Goal: Task Accomplishment & Management: Manage account settings

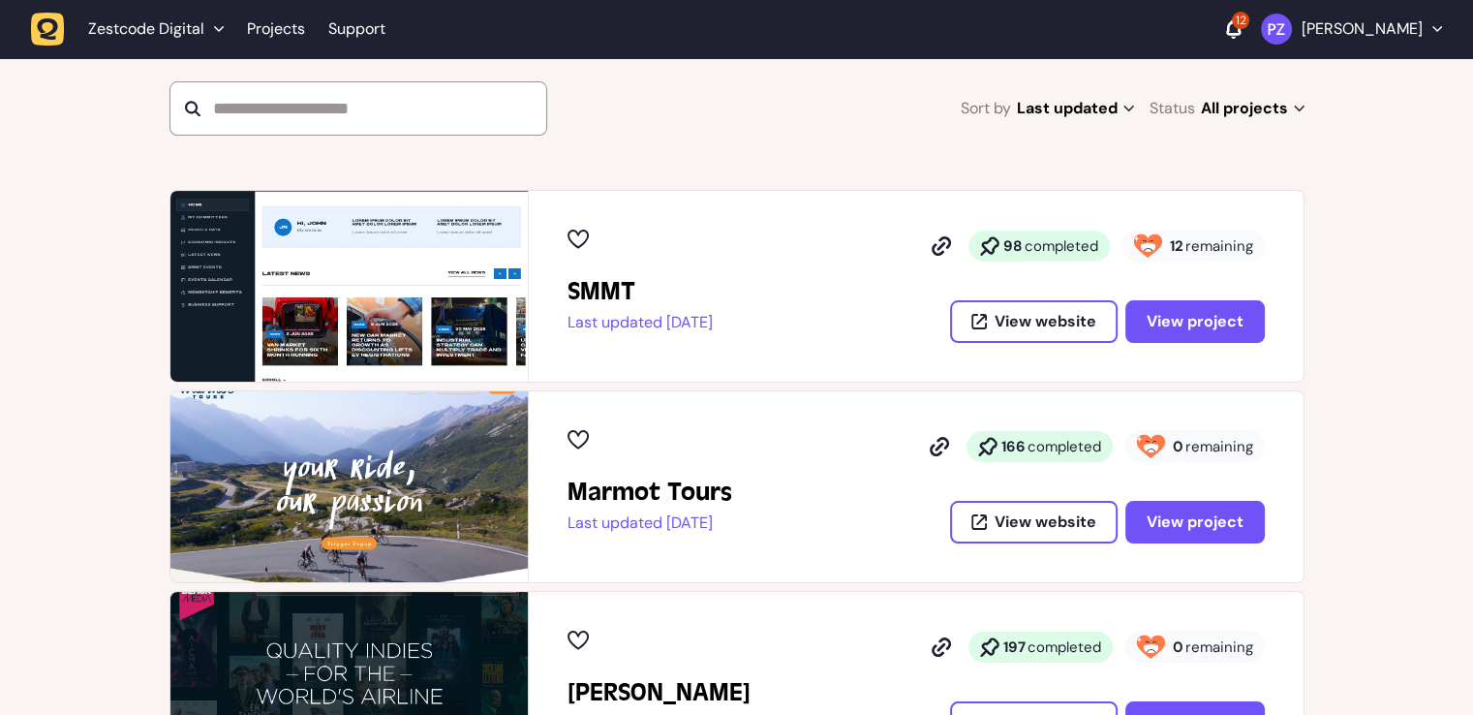
click at [1241, 36] on icon at bounding box center [1233, 28] width 15 height 19
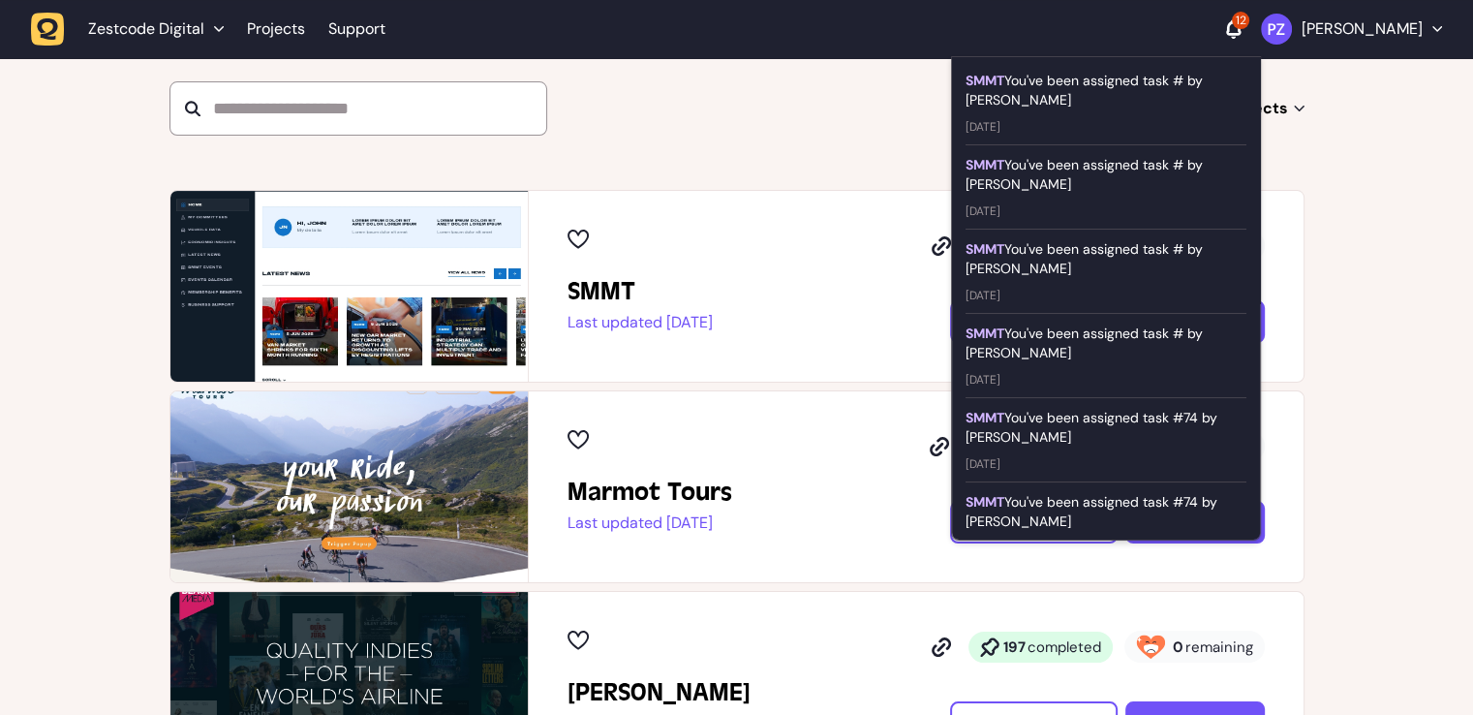
click at [1241, 23] on icon at bounding box center [1233, 28] width 15 height 19
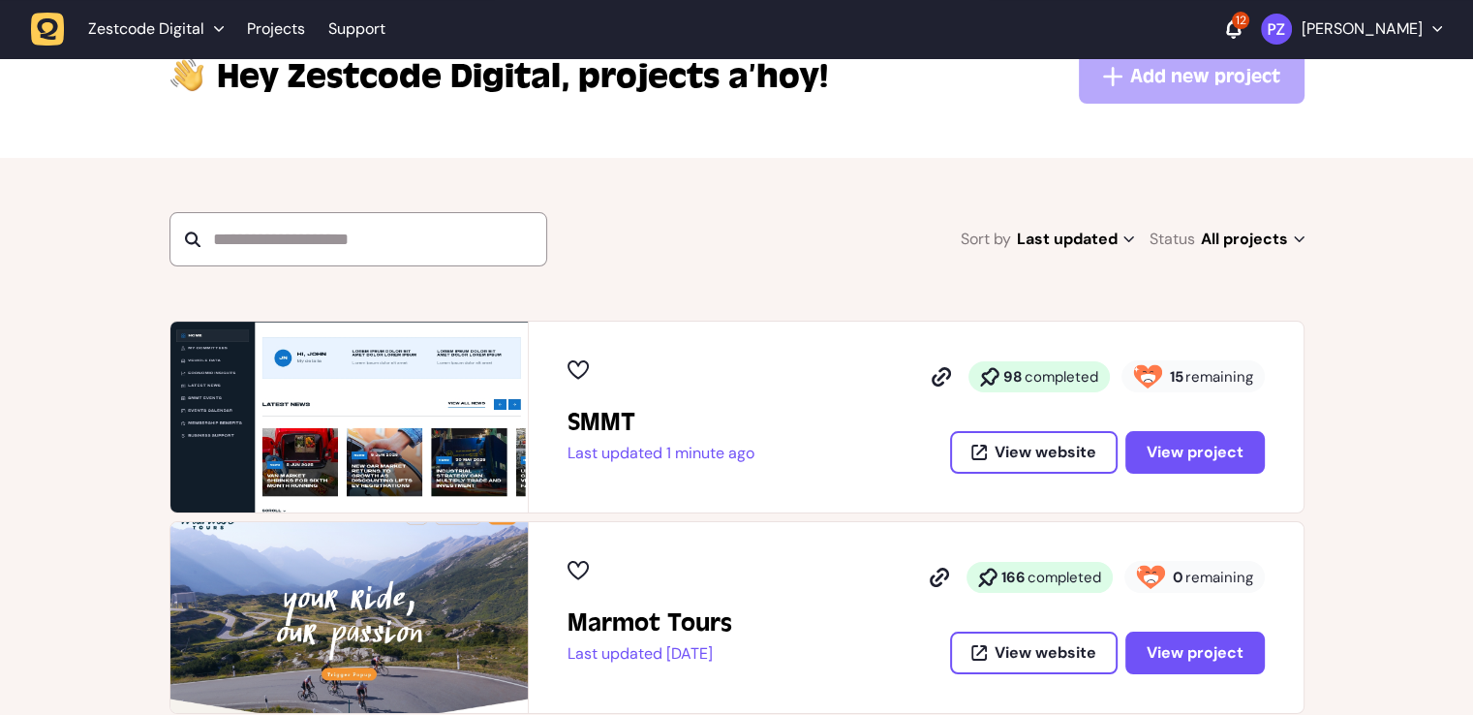
scroll to position [97, 0]
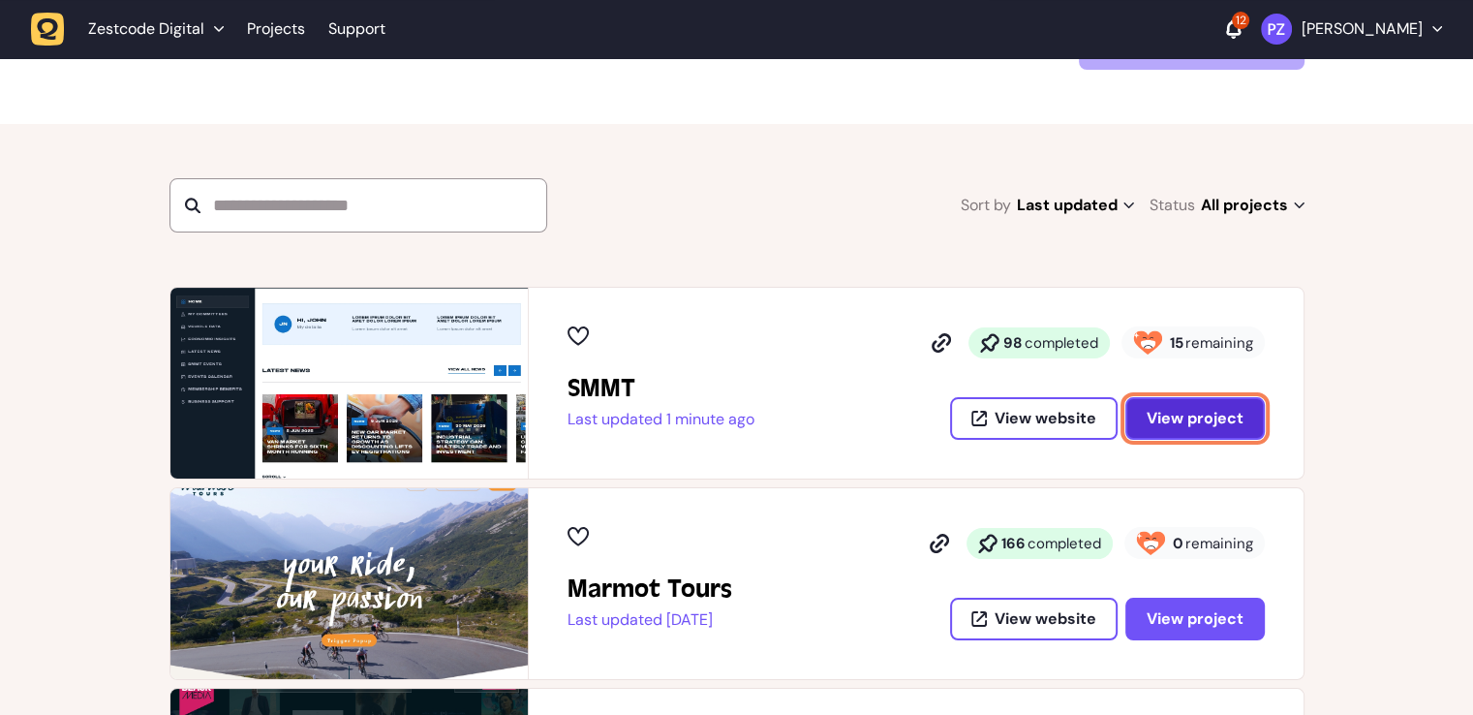
click at [1193, 421] on span "View project" at bounding box center [1195, 418] width 97 height 15
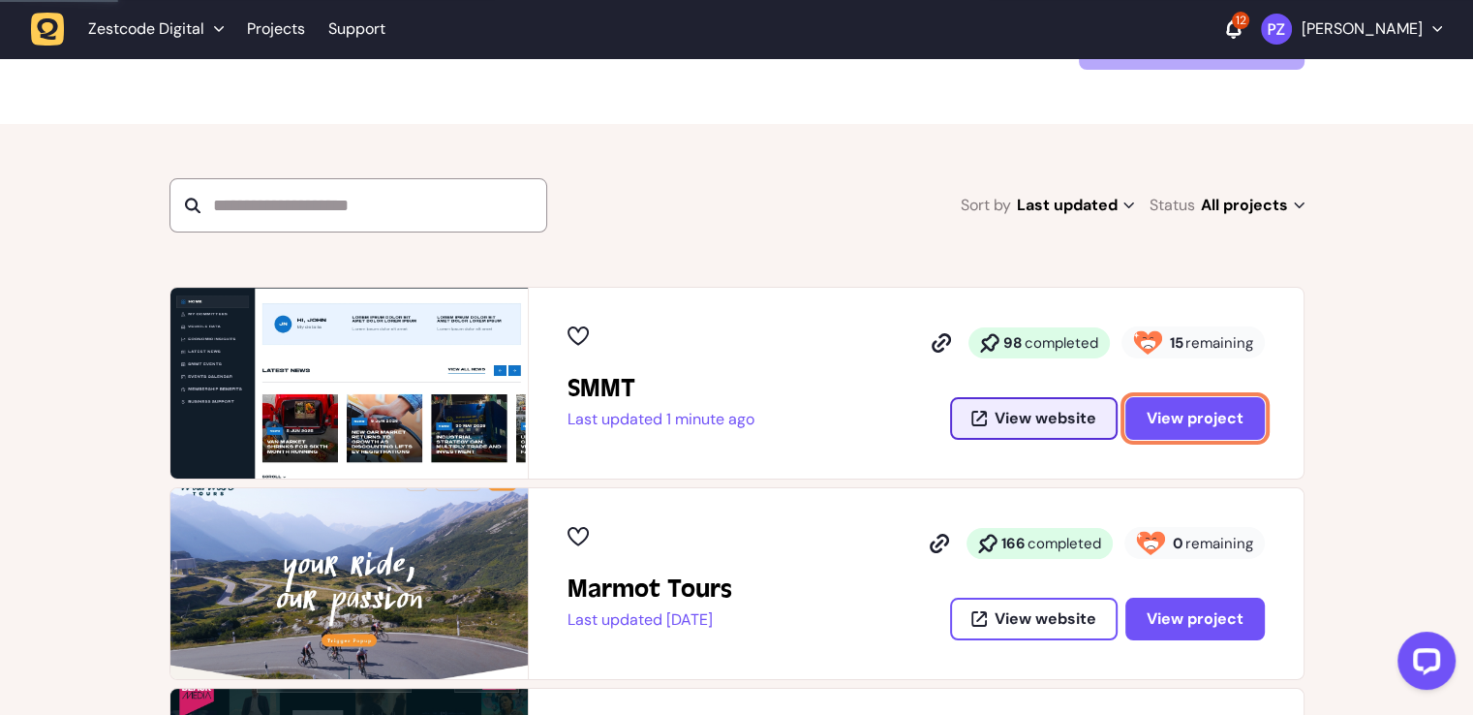
scroll to position [0, 0]
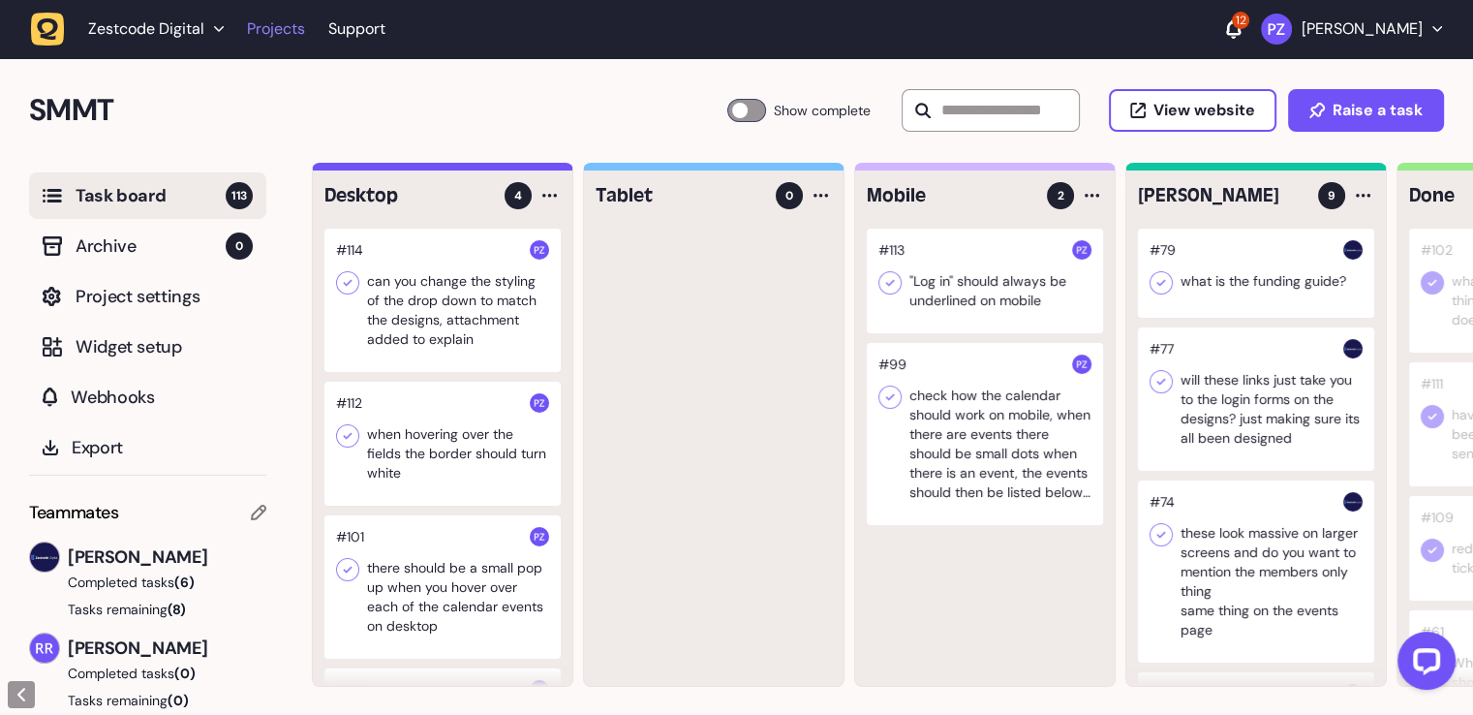
click at [263, 32] on link "Projects" at bounding box center [276, 29] width 58 height 35
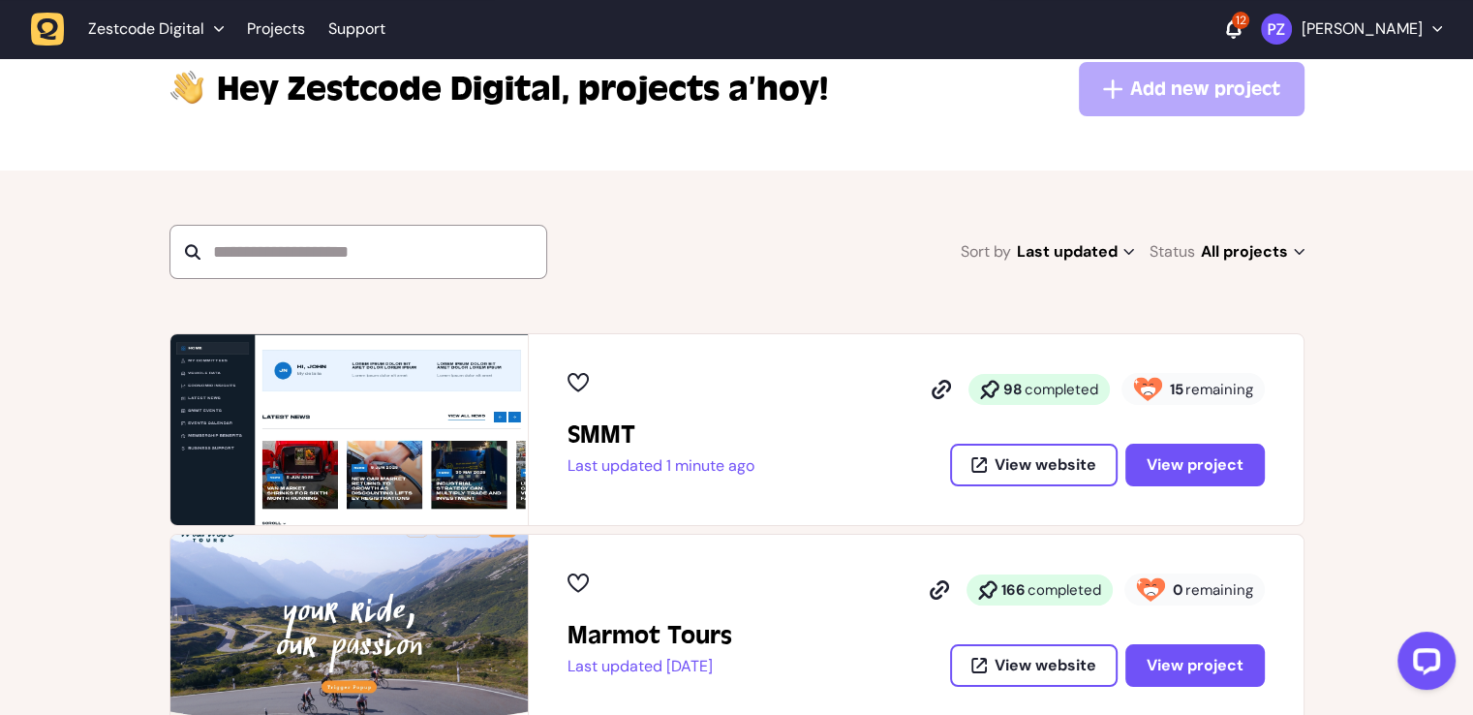
scroll to position [97, 0]
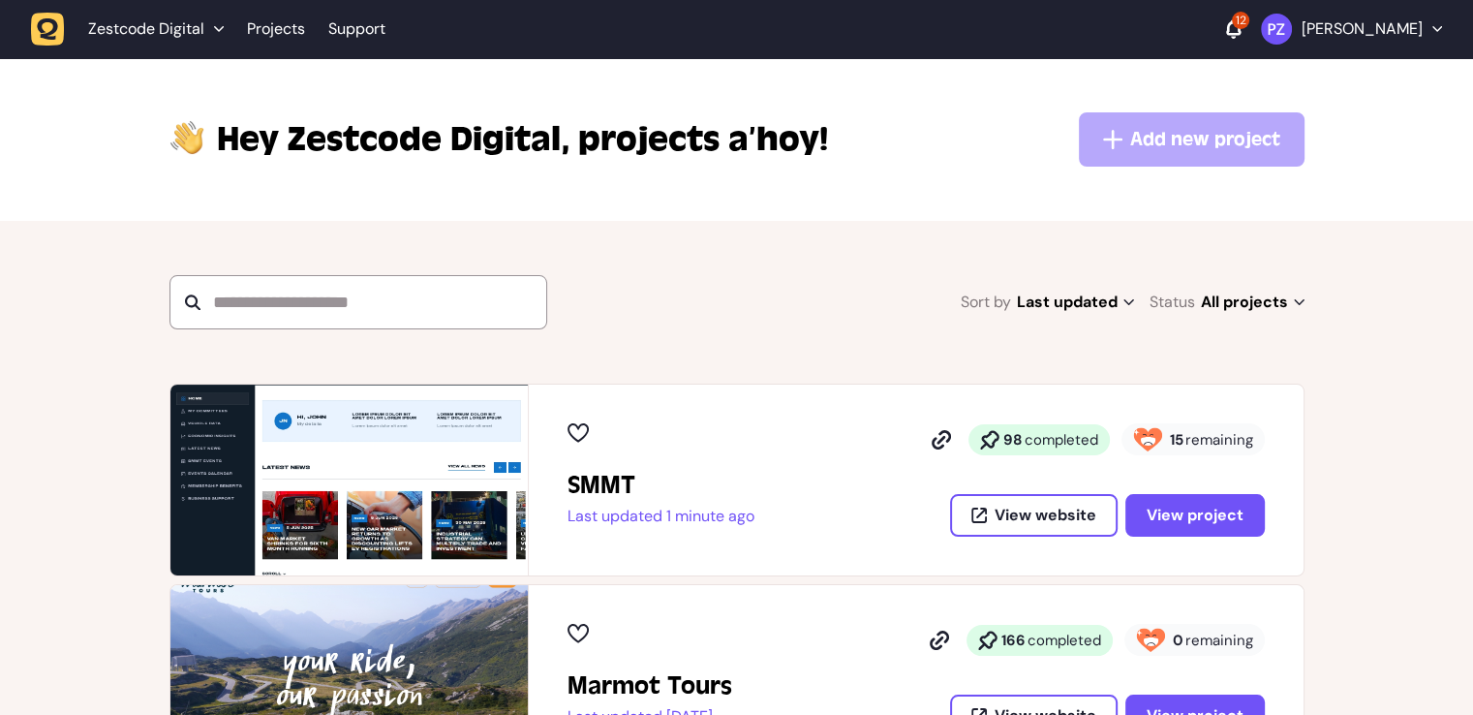
click at [922, 399] on div "SMMT Last updated 1 minute ago 98 completed 15 remaining View website View proj…" at bounding box center [916, 480] width 775 height 191
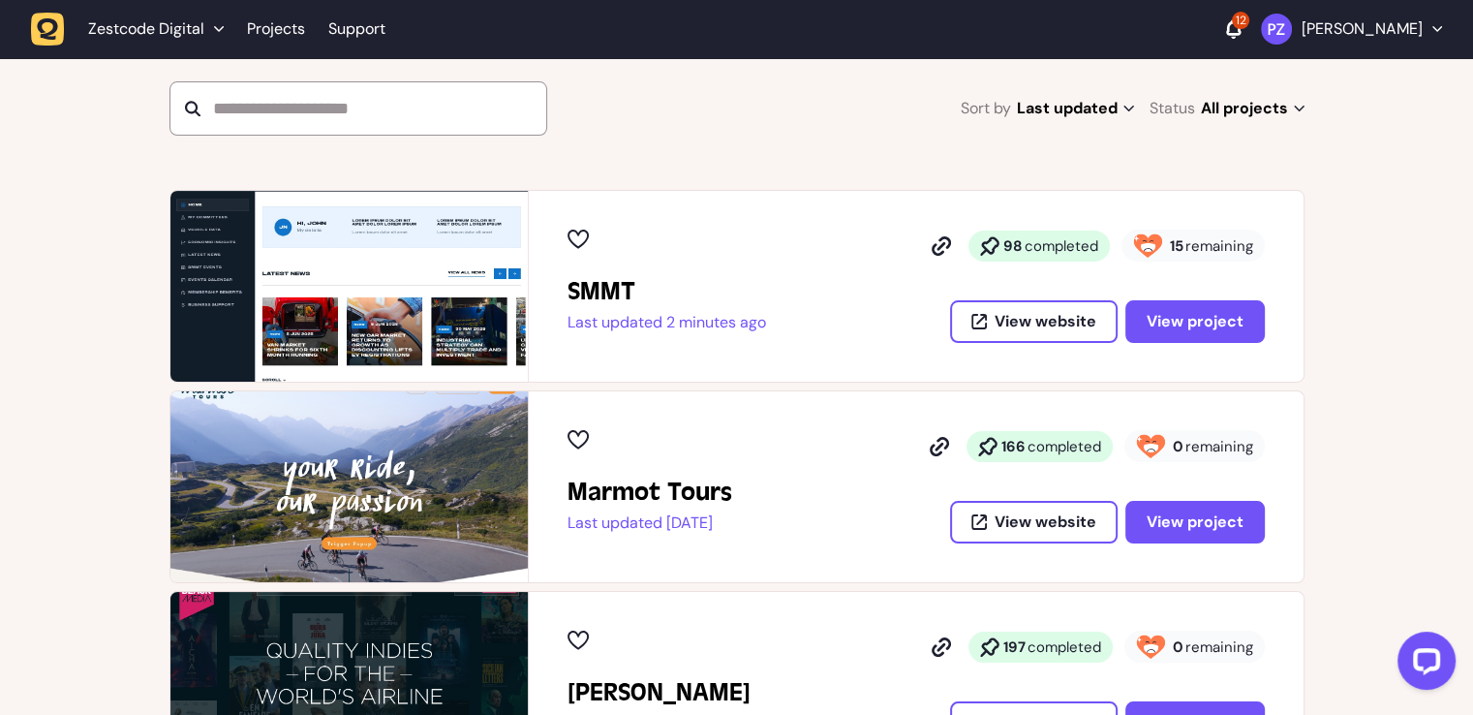
click at [1294, 37] on div "12 Paris Zisis" at bounding box center [1334, 29] width 216 height 31
click at [1241, 30] on icon at bounding box center [1233, 28] width 15 height 19
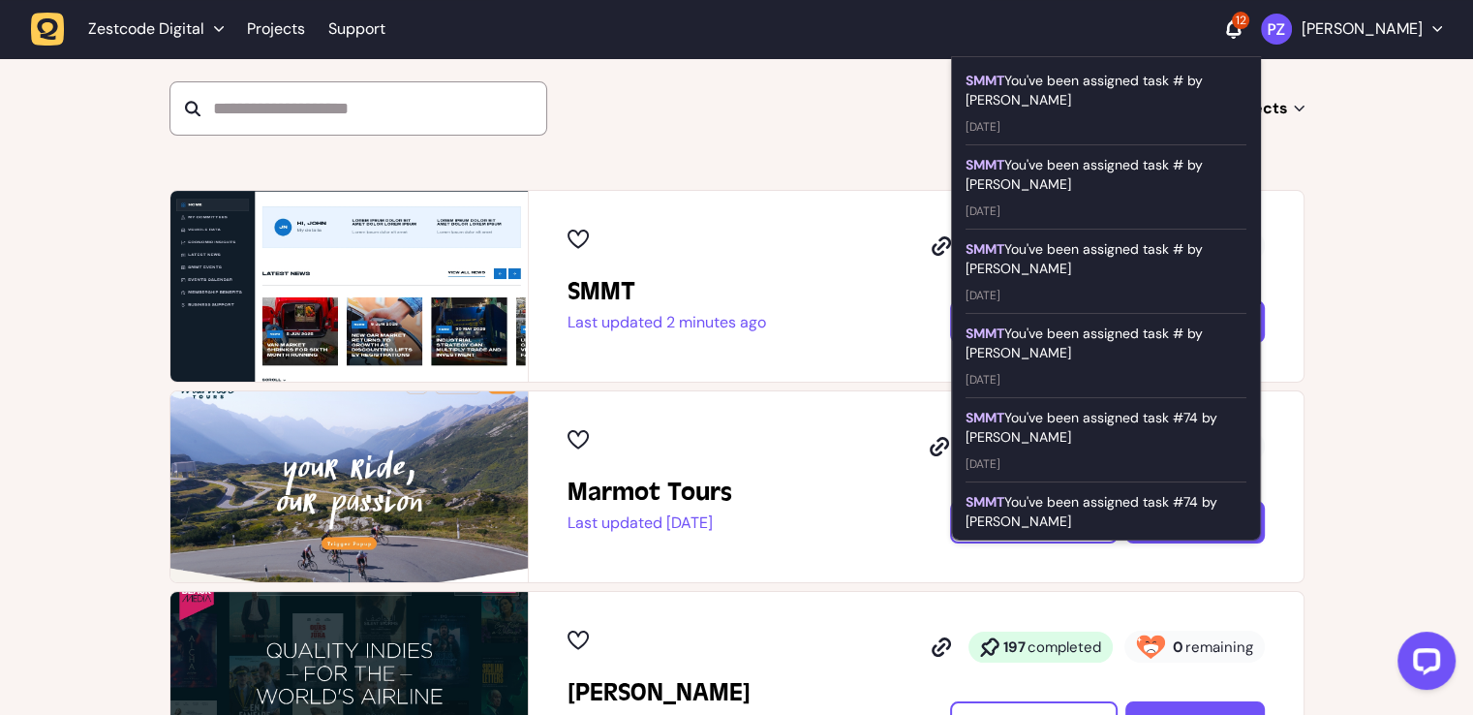
click at [1241, 30] on icon at bounding box center [1233, 28] width 15 height 19
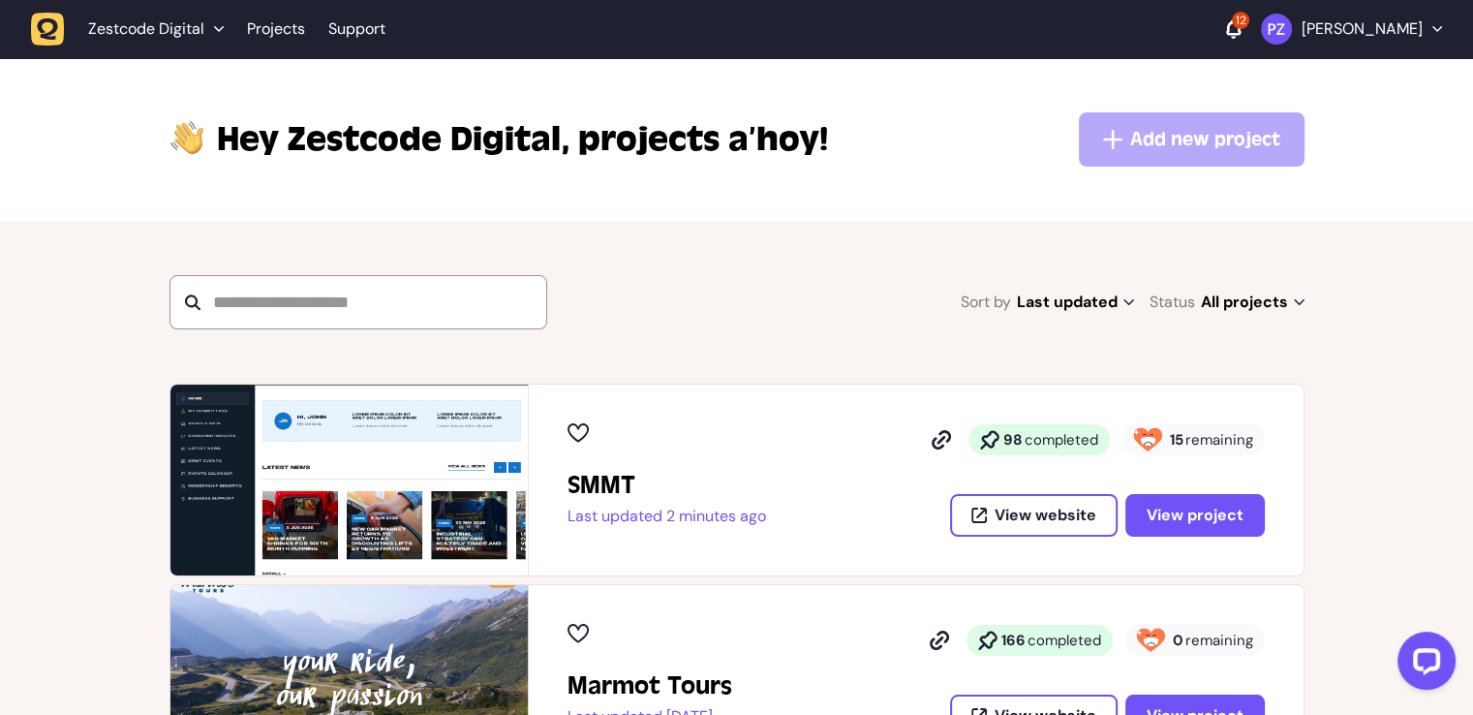
drag, startPoint x: 209, startPoint y: 139, endPoint x: 170, endPoint y: 139, distance: 38.7
click at [170, 139] on h1 "Hey Zestcode Digital, projects a’hoy!" at bounding box center [499, 139] width 659 height 46
click at [206, 192] on div "Hey Zestcode Digital, projects a’hoy! Add new project You don't have enough per…" at bounding box center [736, 139] width 1473 height 163
click at [1241, 35] on icon at bounding box center [1233, 28] width 15 height 19
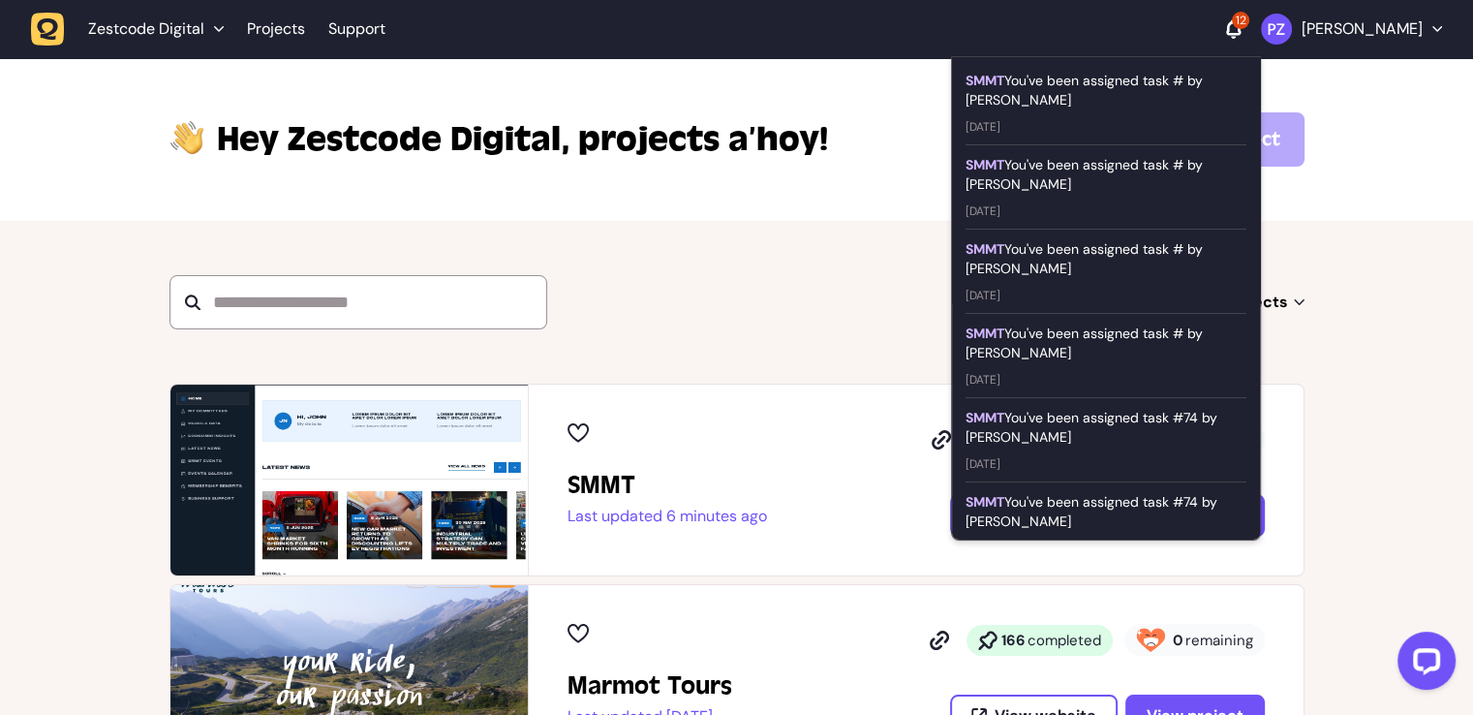
click at [1249, 26] on div "12" at bounding box center [1240, 20] width 17 height 17
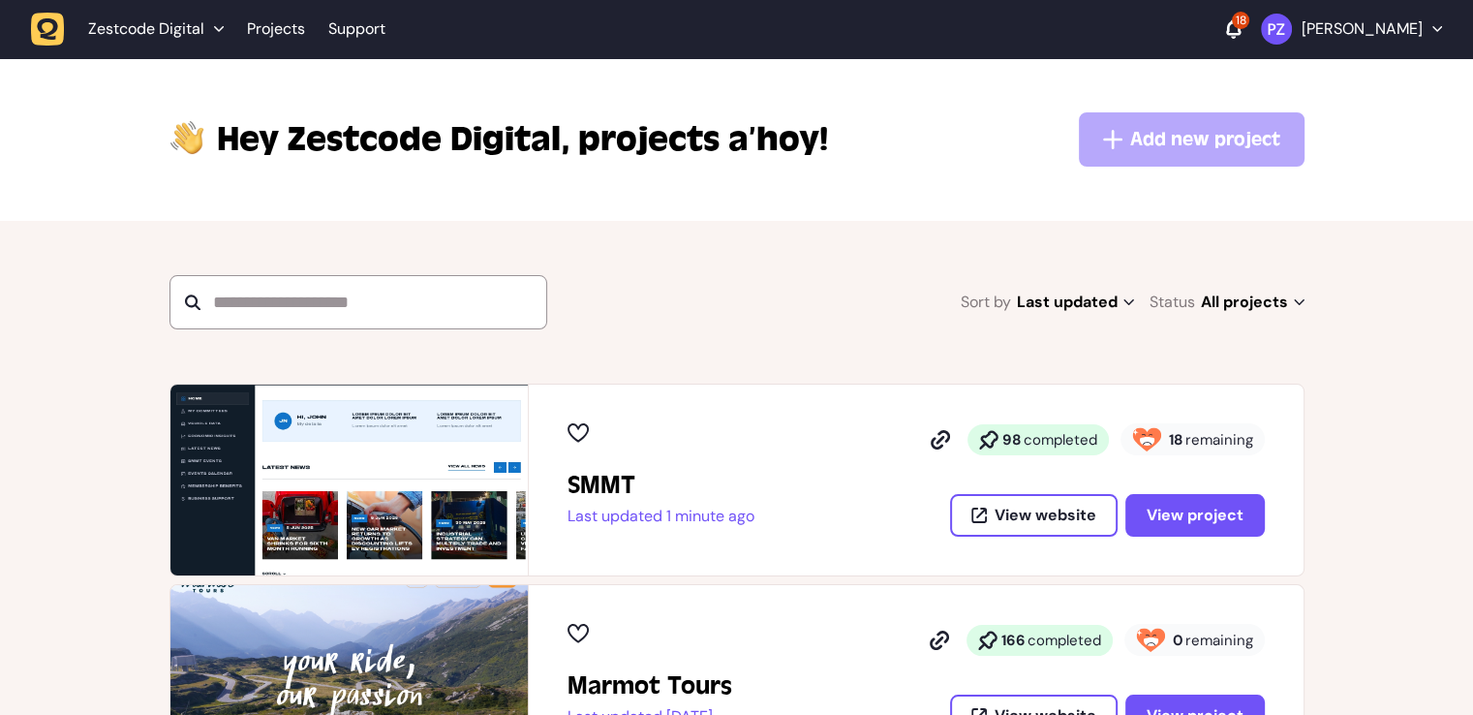
scroll to position [97, 0]
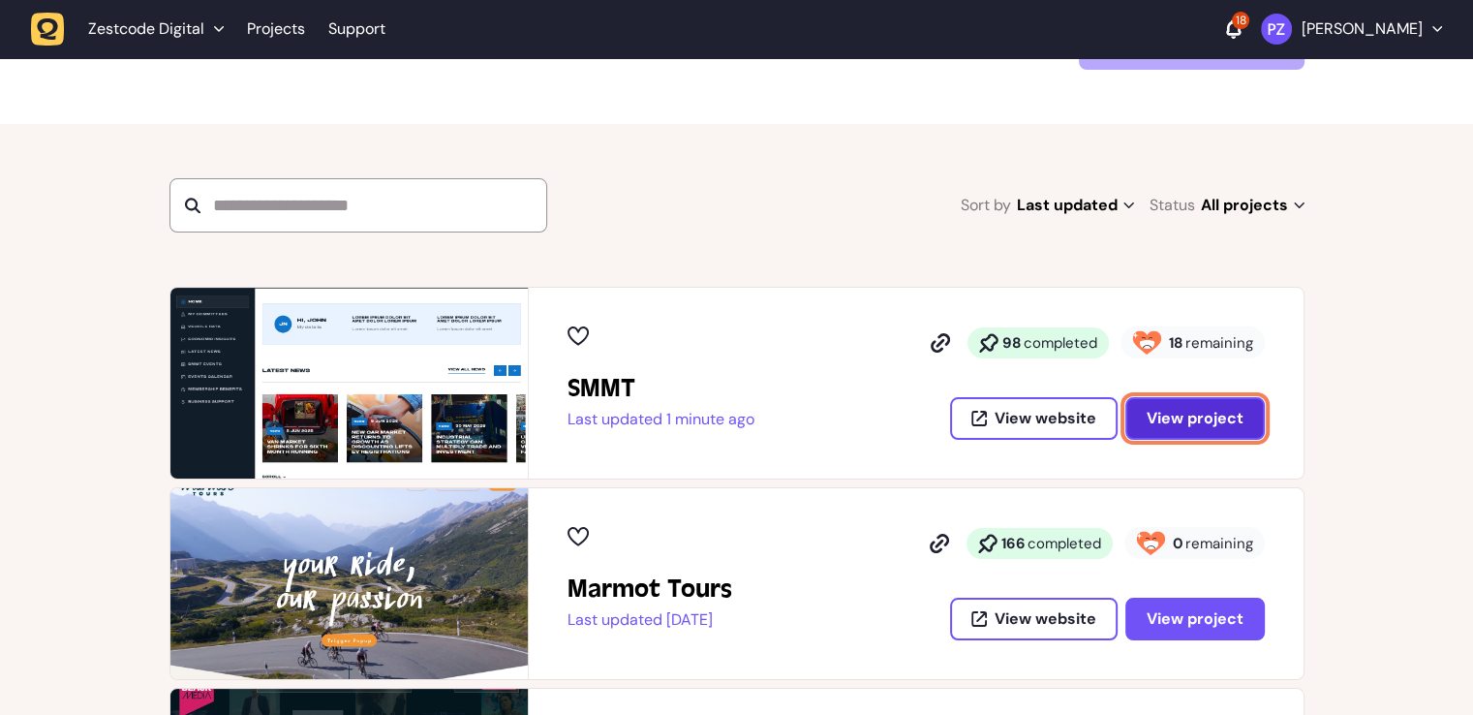
click at [1171, 418] on span "View project" at bounding box center [1195, 418] width 97 height 15
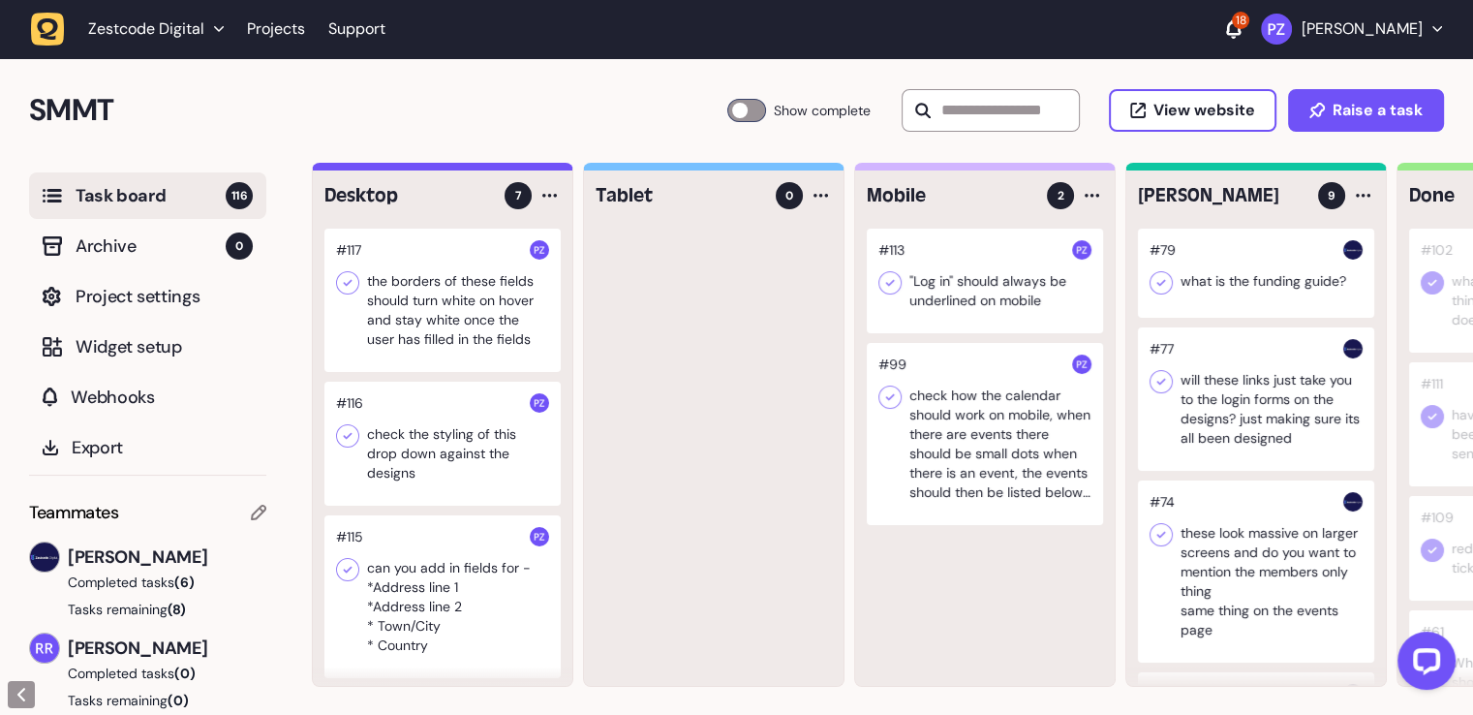
click at [403, 330] on div at bounding box center [442, 300] width 236 height 143
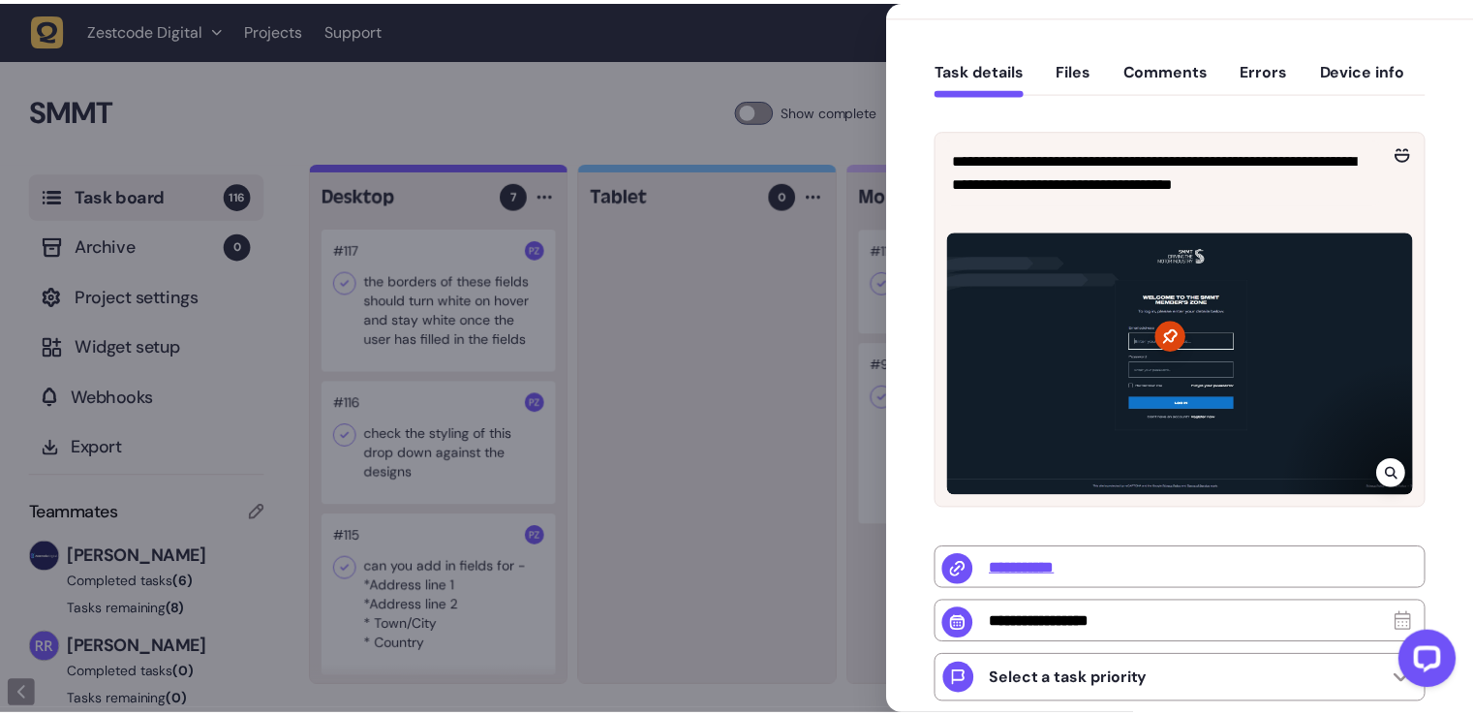
scroll to position [387, 0]
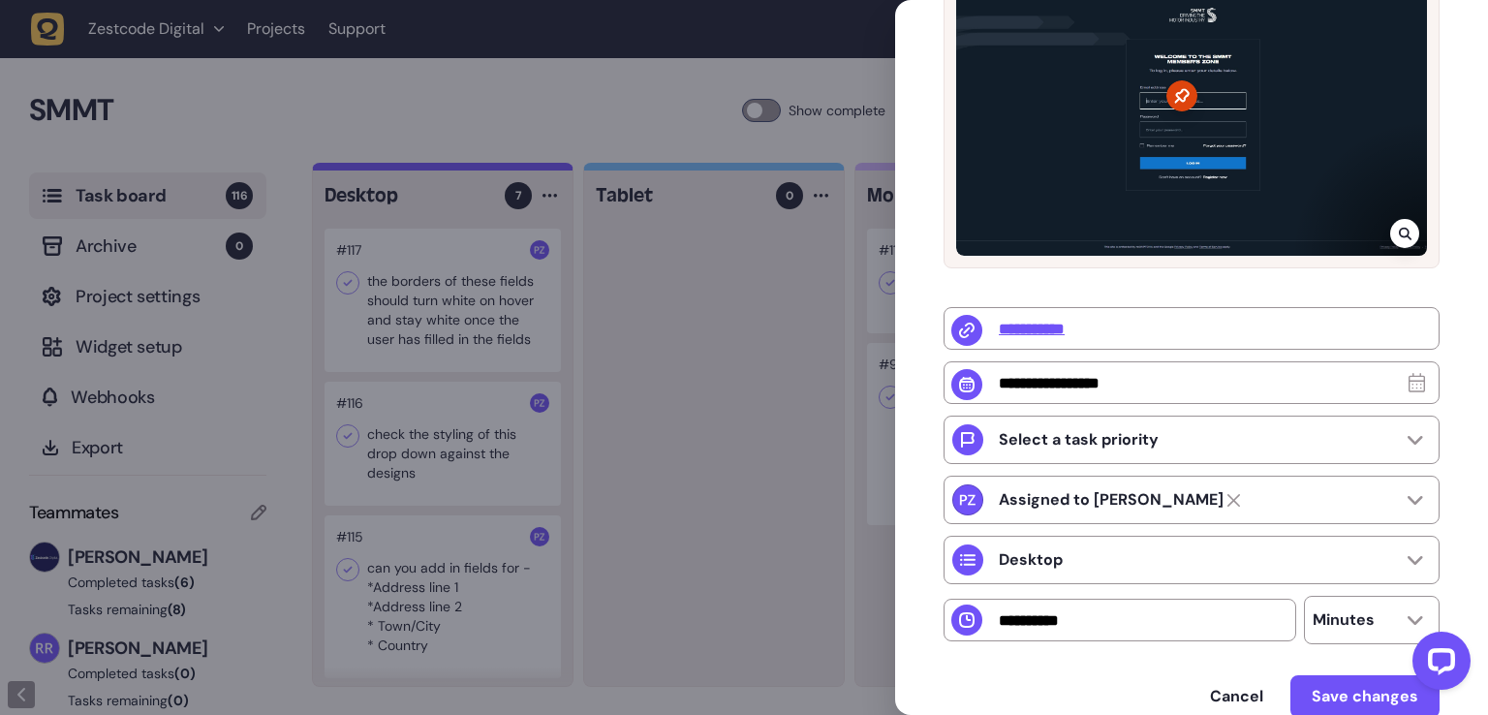
click at [789, 365] on div at bounding box center [744, 357] width 1488 height 715
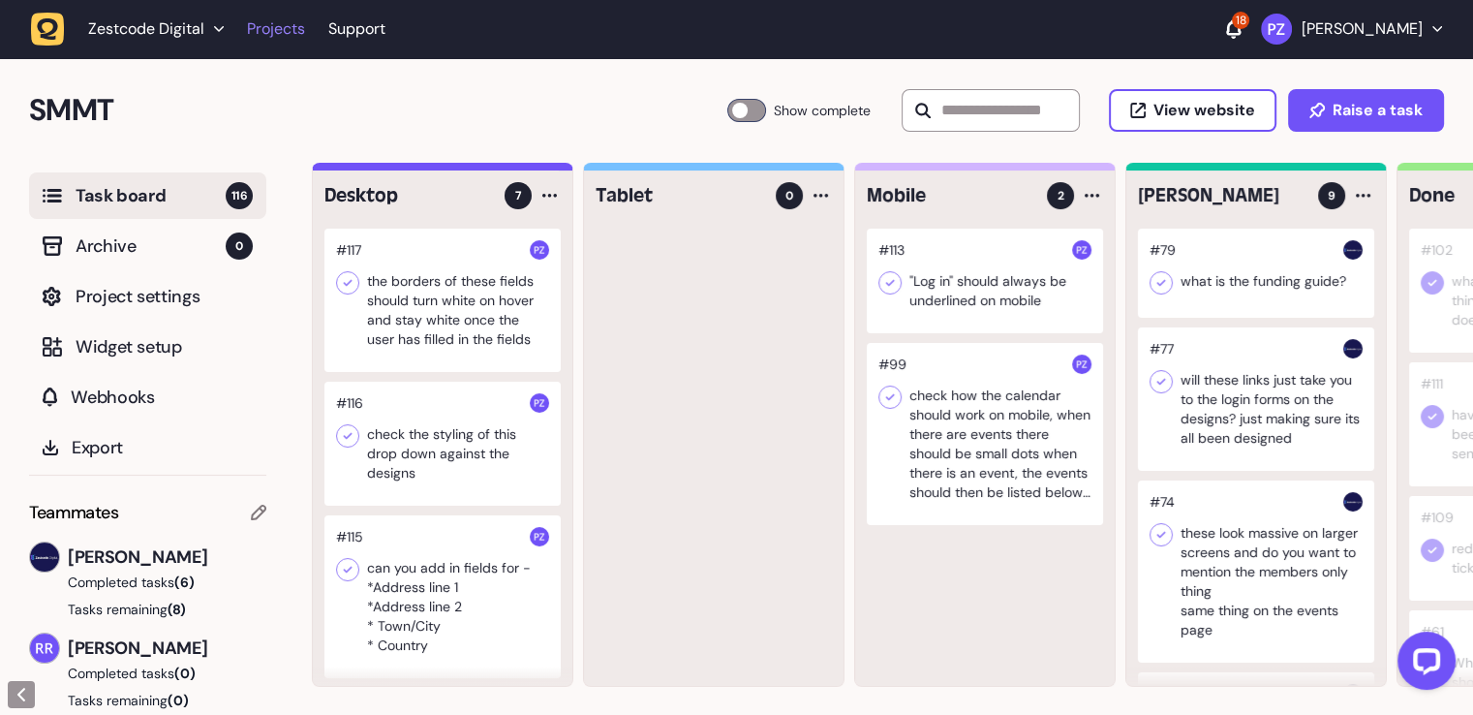
click at [276, 30] on link "Projects" at bounding box center [276, 29] width 58 height 35
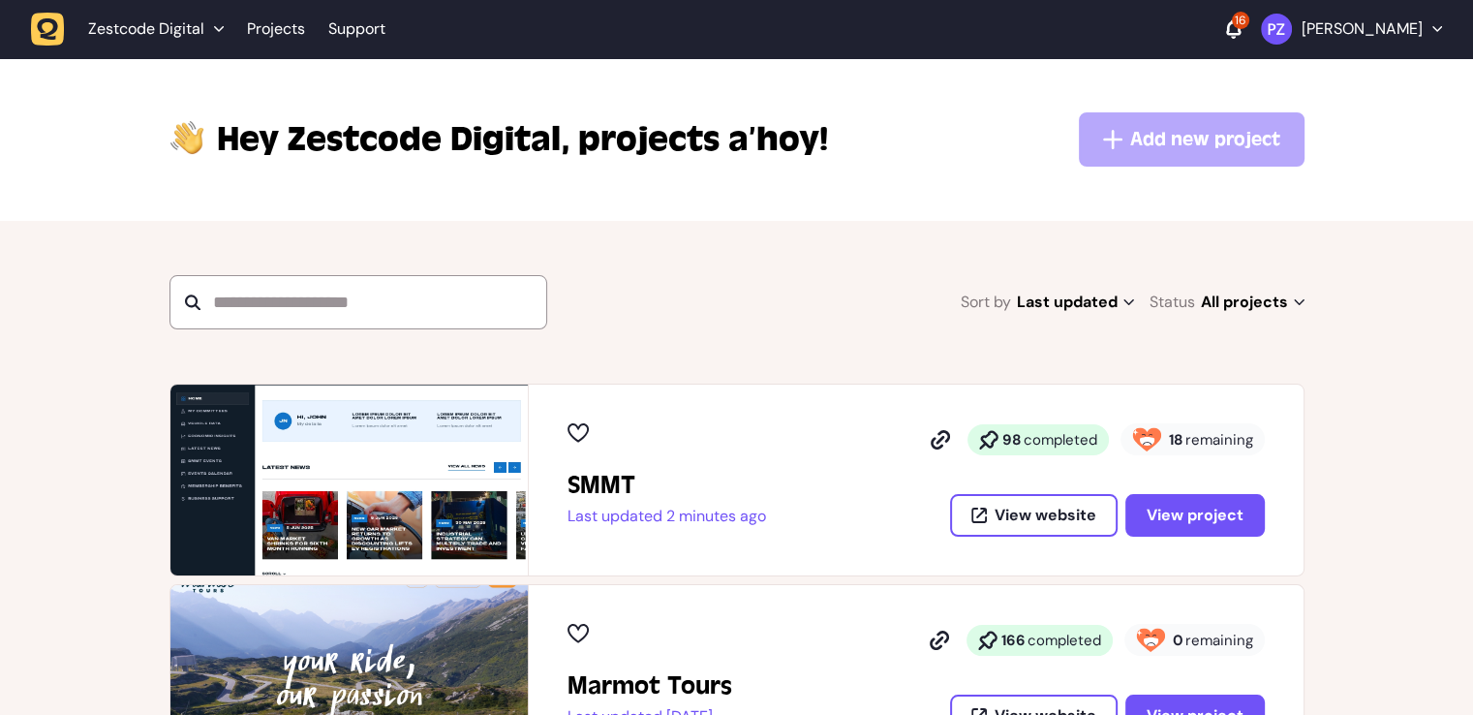
click at [1237, 37] on icon at bounding box center [1234, 38] width 5 height 2
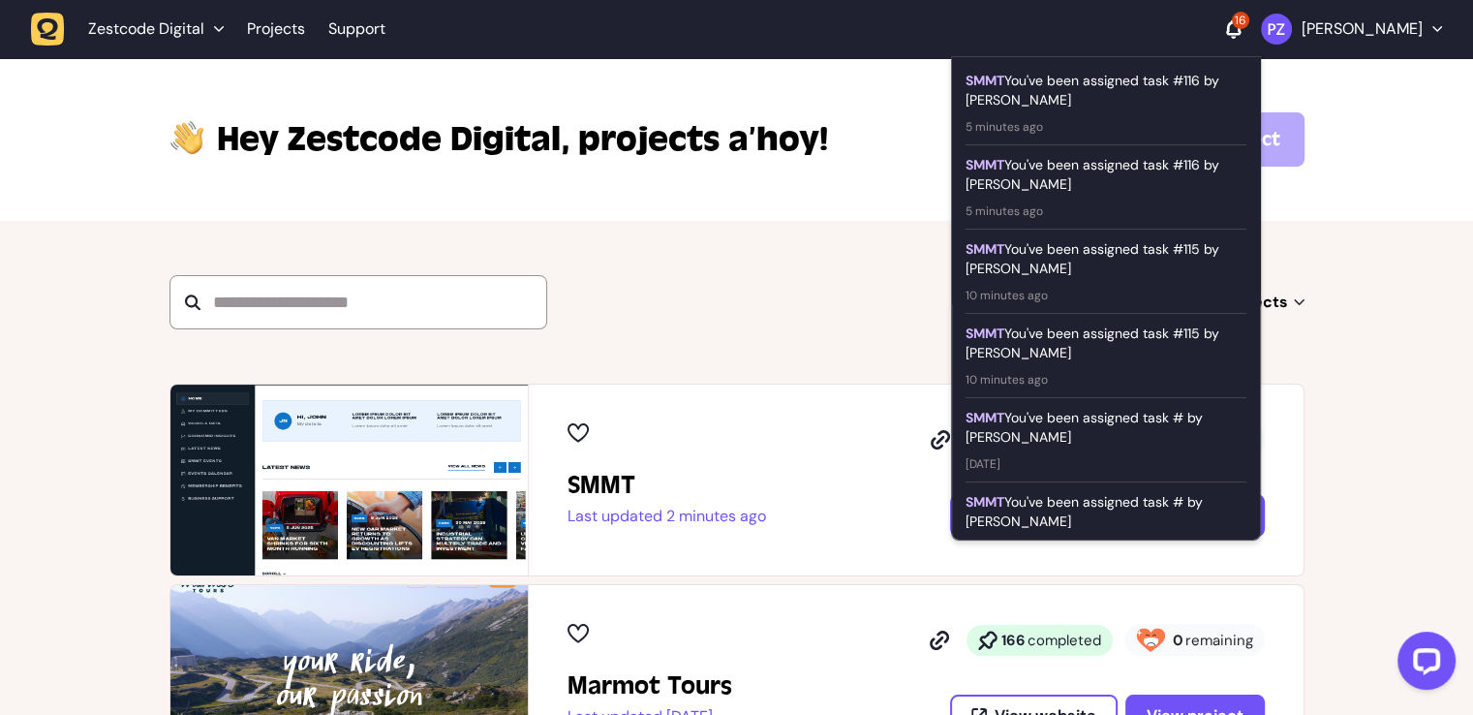
click at [1241, 32] on icon at bounding box center [1233, 28] width 15 height 19
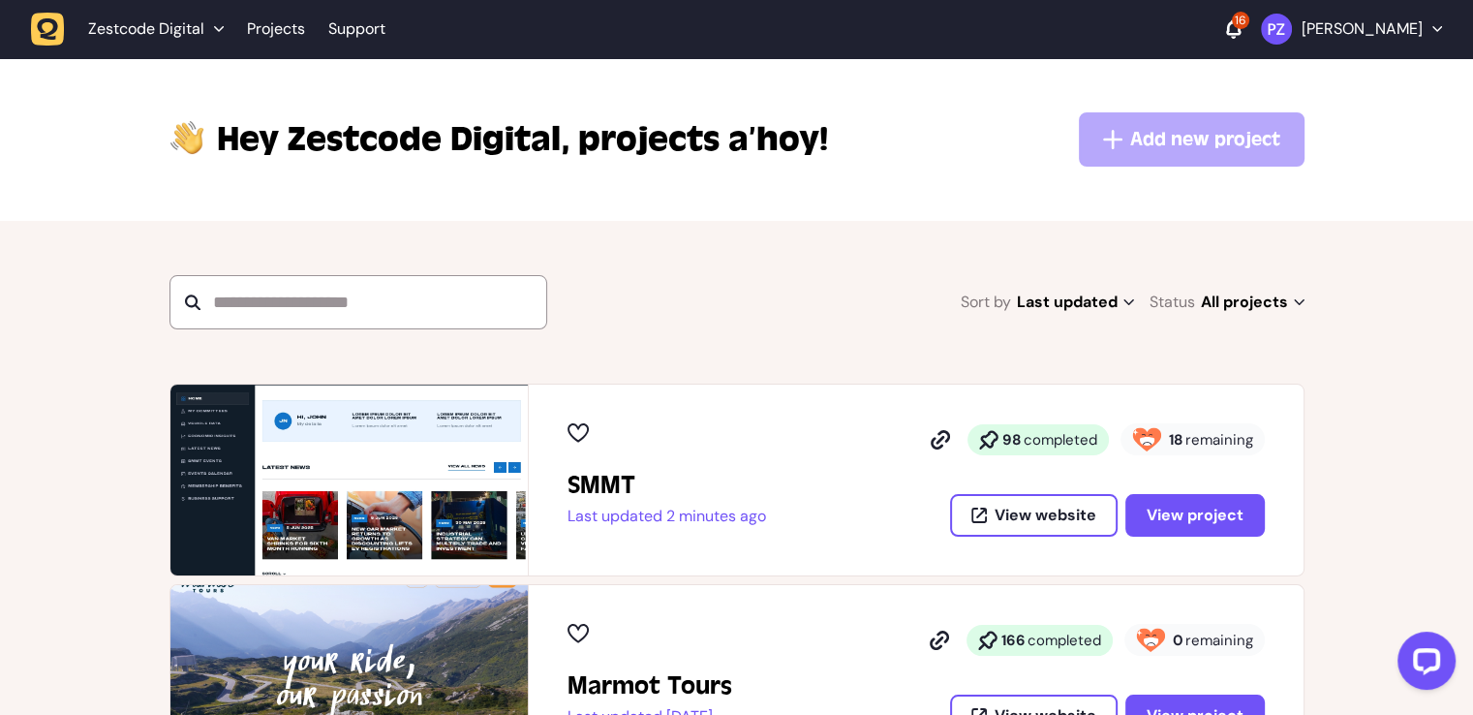
click at [802, 285] on div "Sort by Last updated Last updated Alphabetical Recently added Most incomplete t…" at bounding box center [737, 302] width 1135 height 54
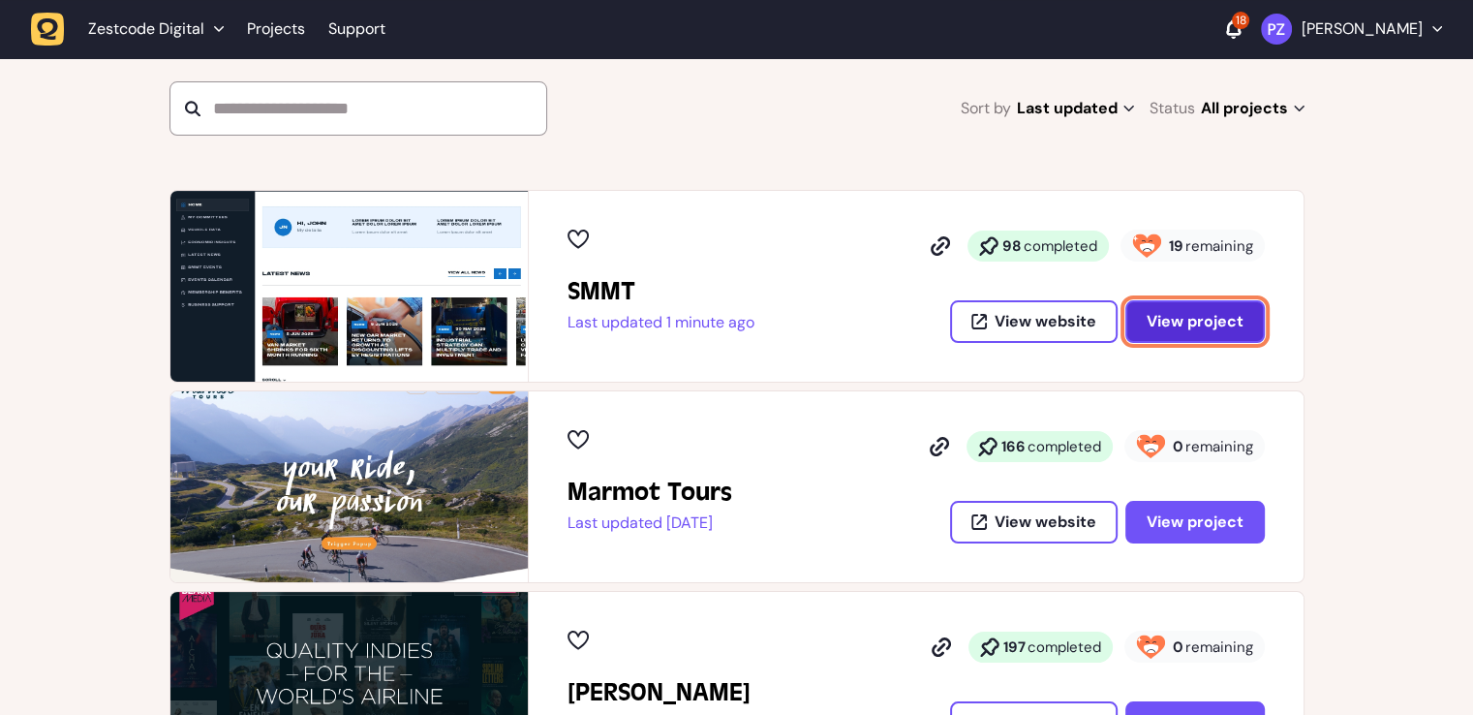
click at [1201, 319] on span "View project" at bounding box center [1195, 321] width 97 height 15
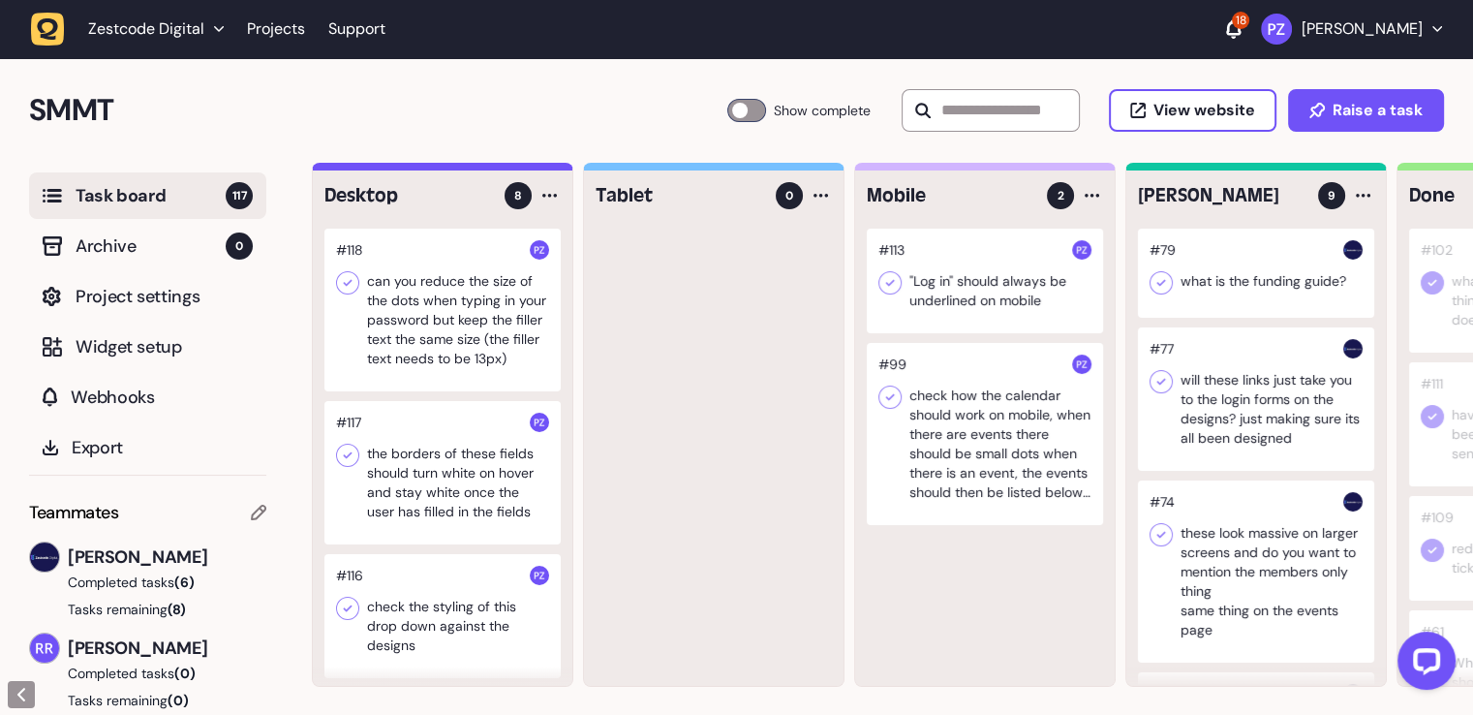
click at [451, 324] on div at bounding box center [442, 310] width 236 height 163
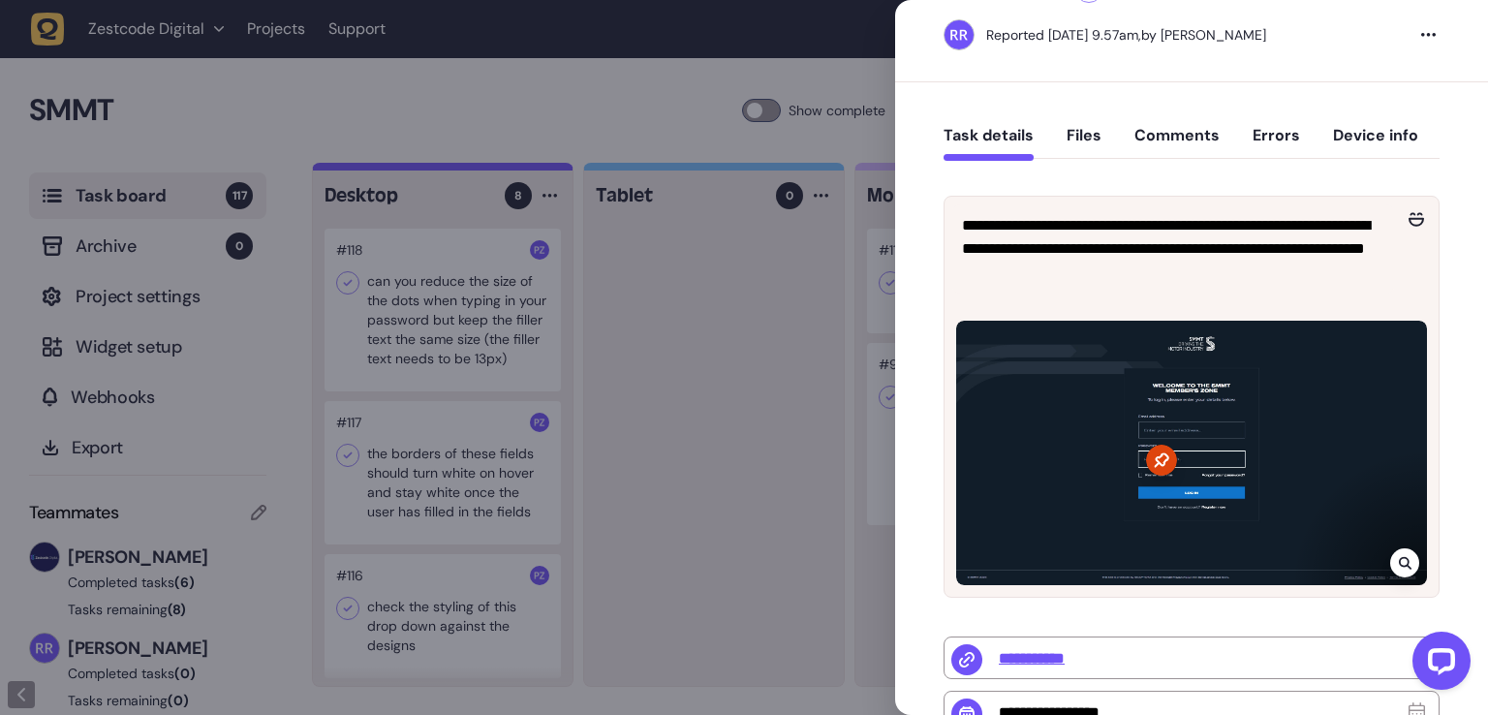
scroll to position [194, 0]
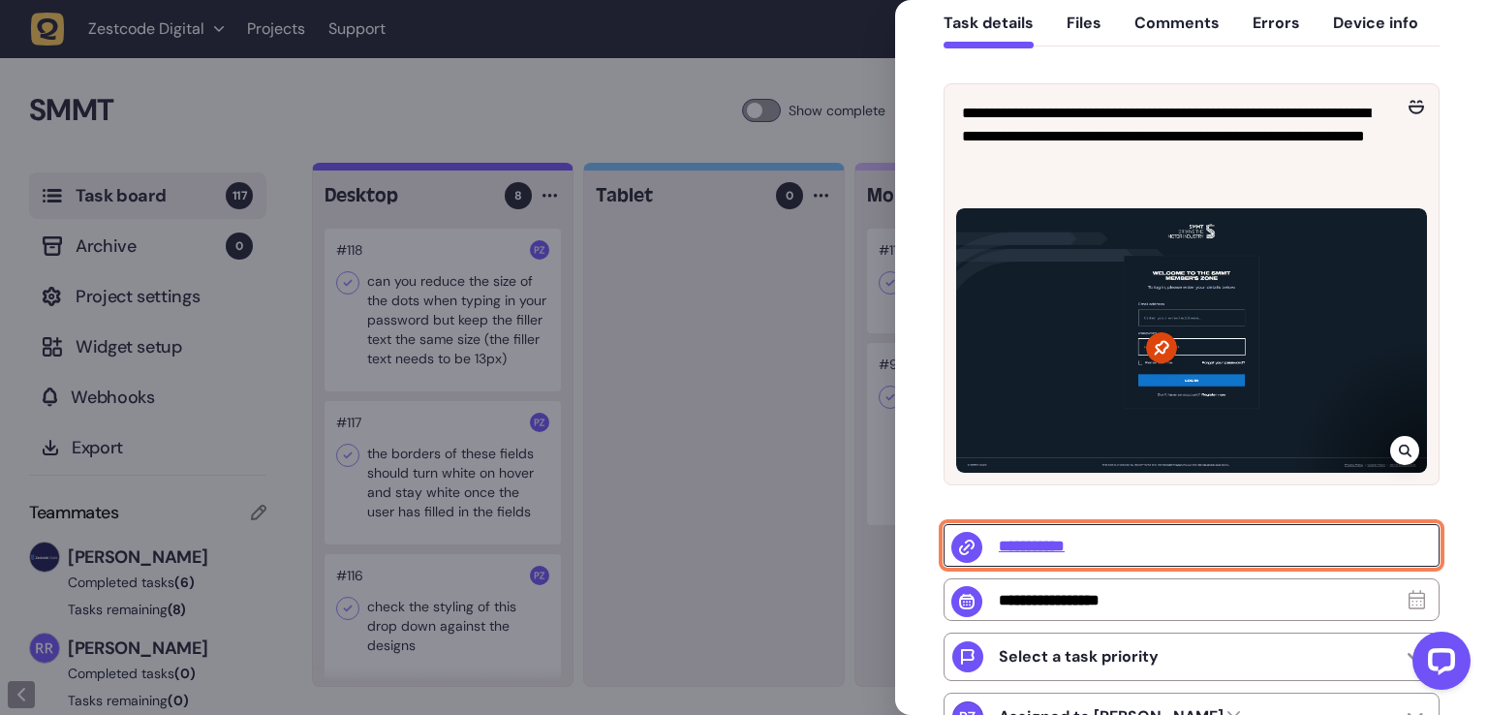
click at [1054, 545] on input "**********" at bounding box center [1191, 545] width 496 height 43
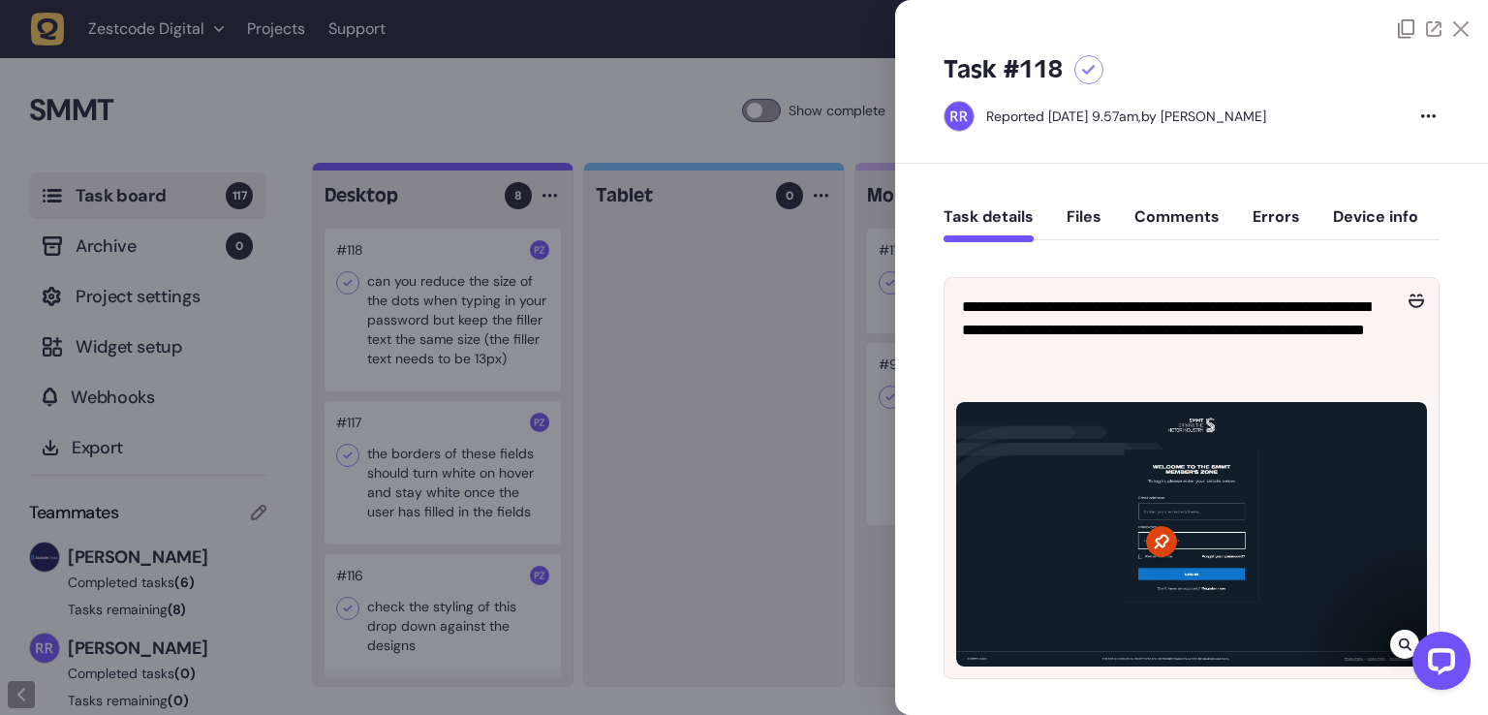
click at [746, 447] on div at bounding box center [744, 357] width 1488 height 715
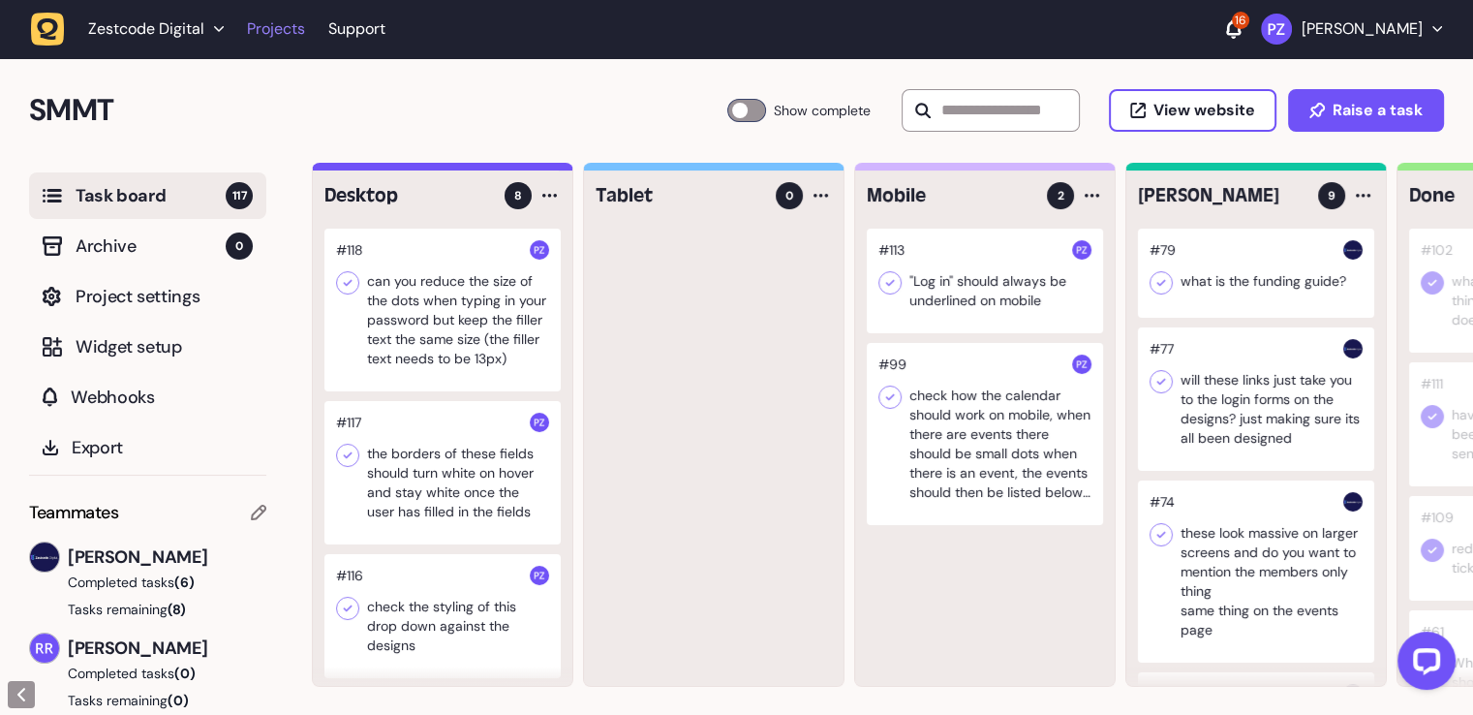
click at [252, 28] on link "Projects" at bounding box center [276, 29] width 58 height 35
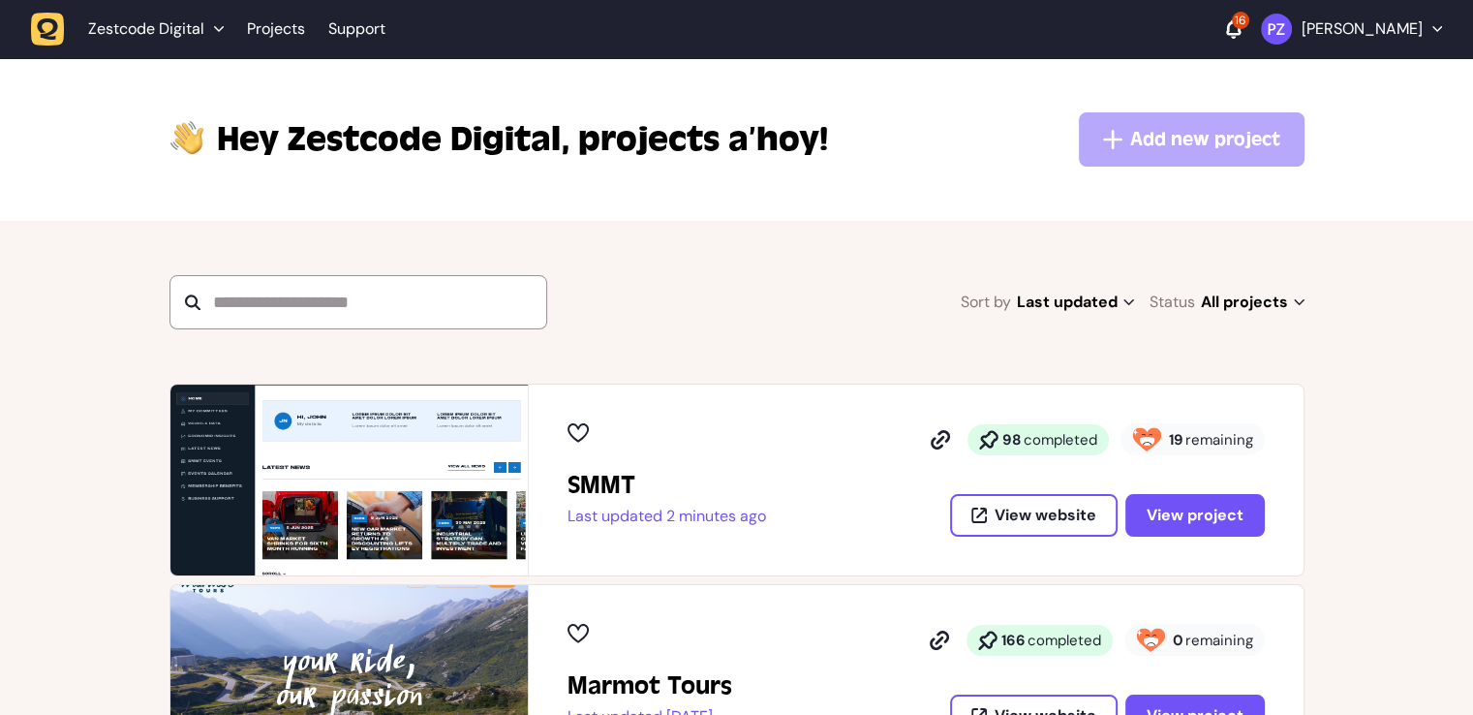
click at [1249, 25] on div "16" at bounding box center [1240, 20] width 17 height 17
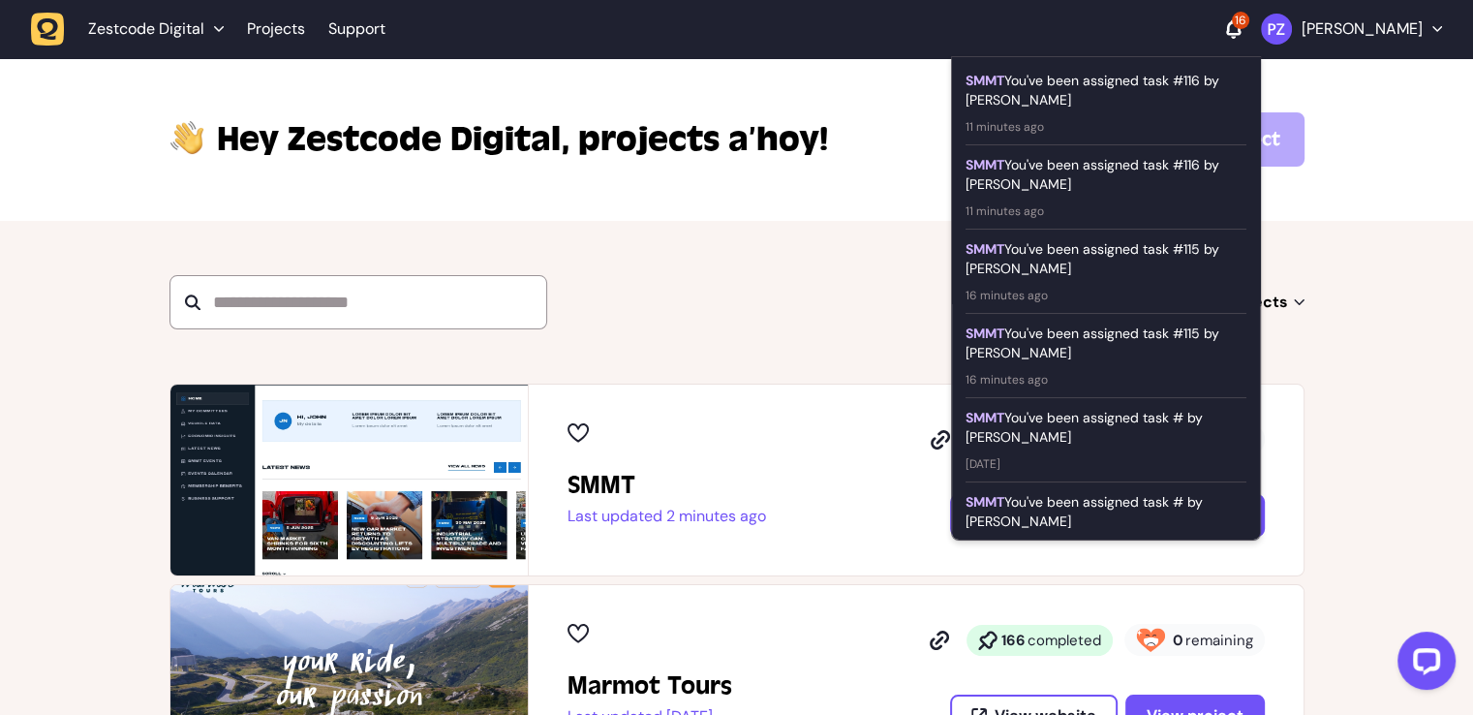
click at [1276, 23] on div "Zestcode Digital Projects Support 16 SMMT You've been assigned task #116 by Rik…" at bounding box center [736, 29] width 1411 height 35
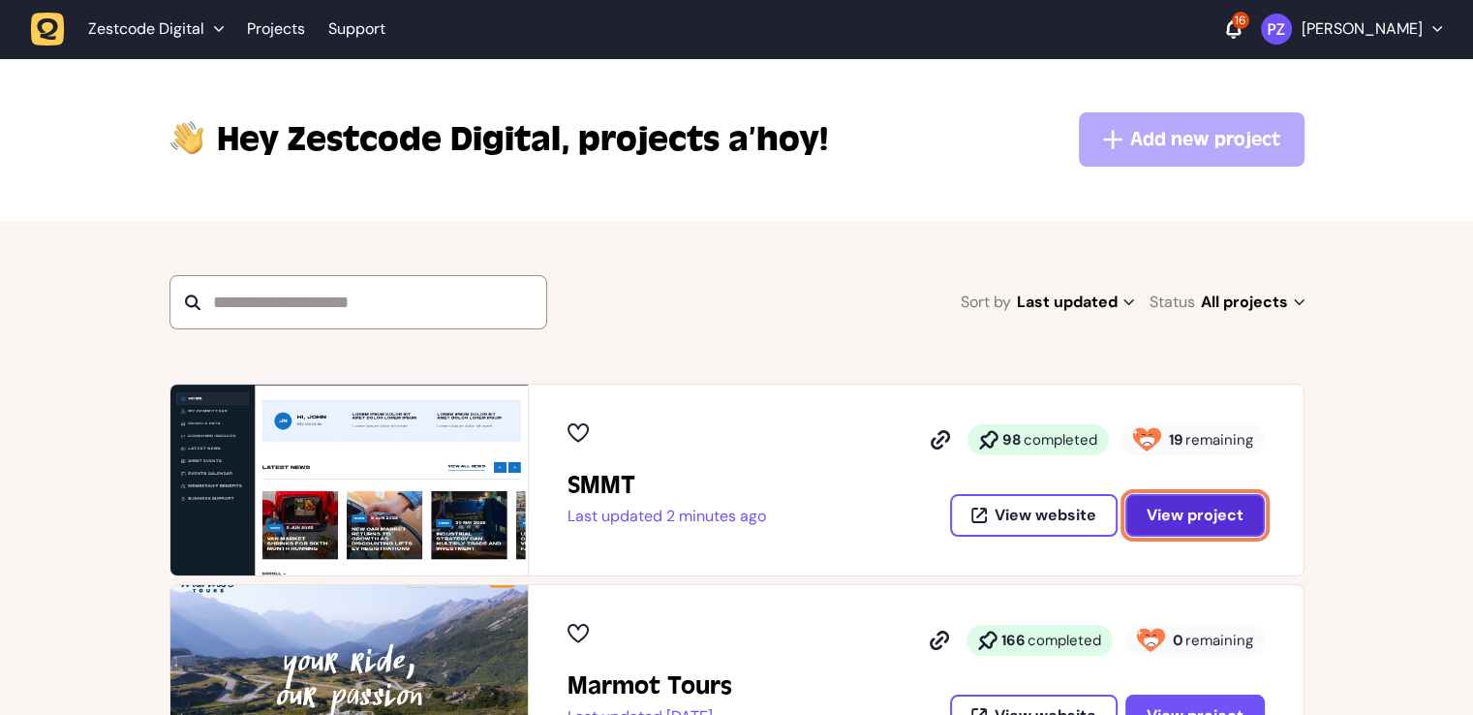
click at [1179, 522] on span "View project" at bounding box center [1195, 515] width 97 height 15
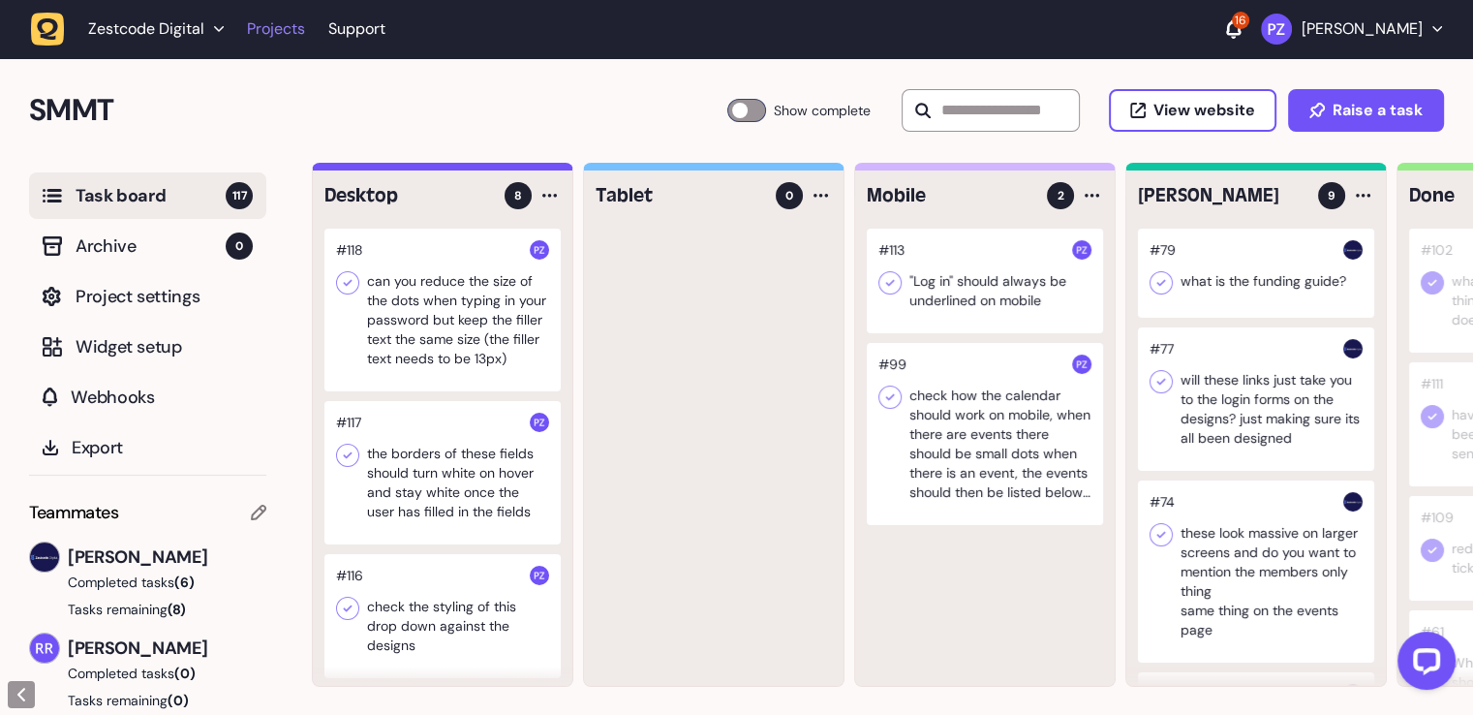
click at [274, 32] on link "Projects" at bounding box center [276, 29] width 58 height 35
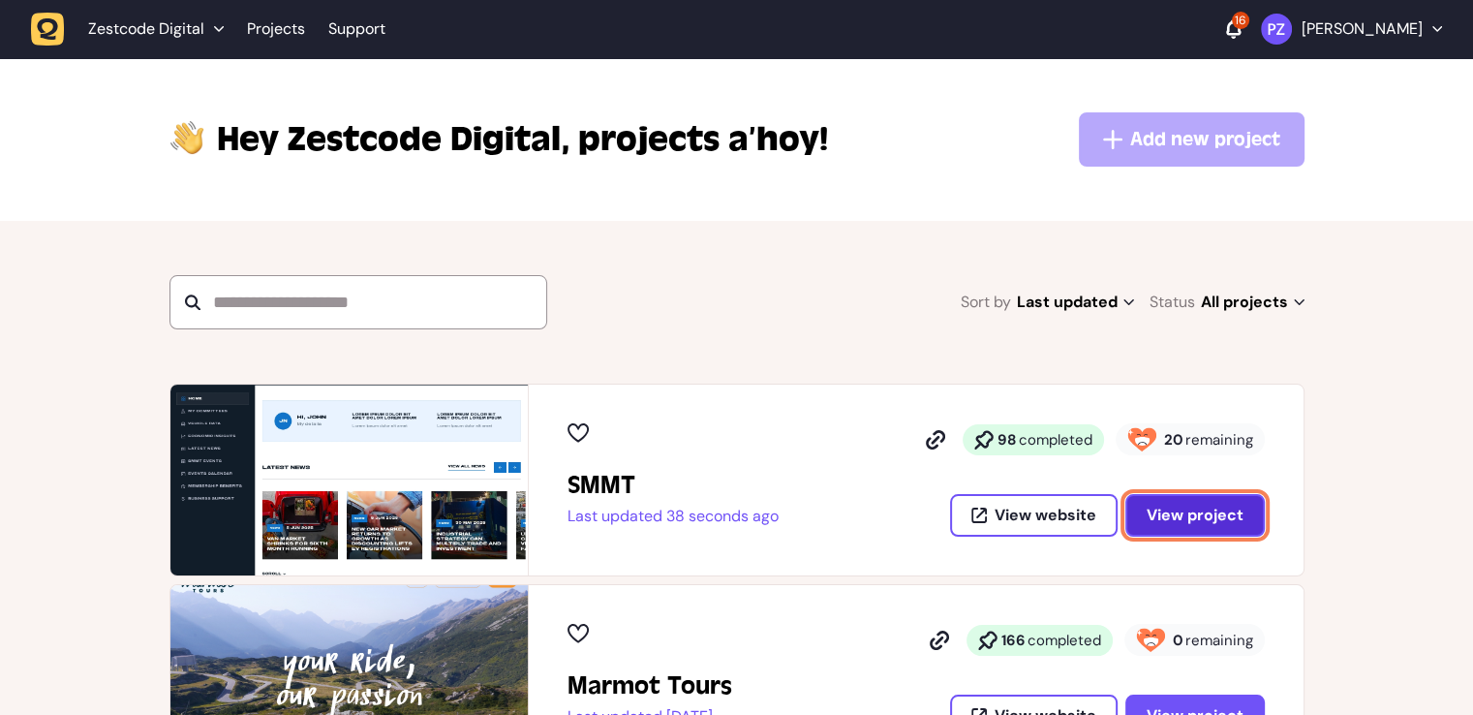
click at [1247, 496] on button "View project" at bounding box center [1194, 515] width 139 height 43
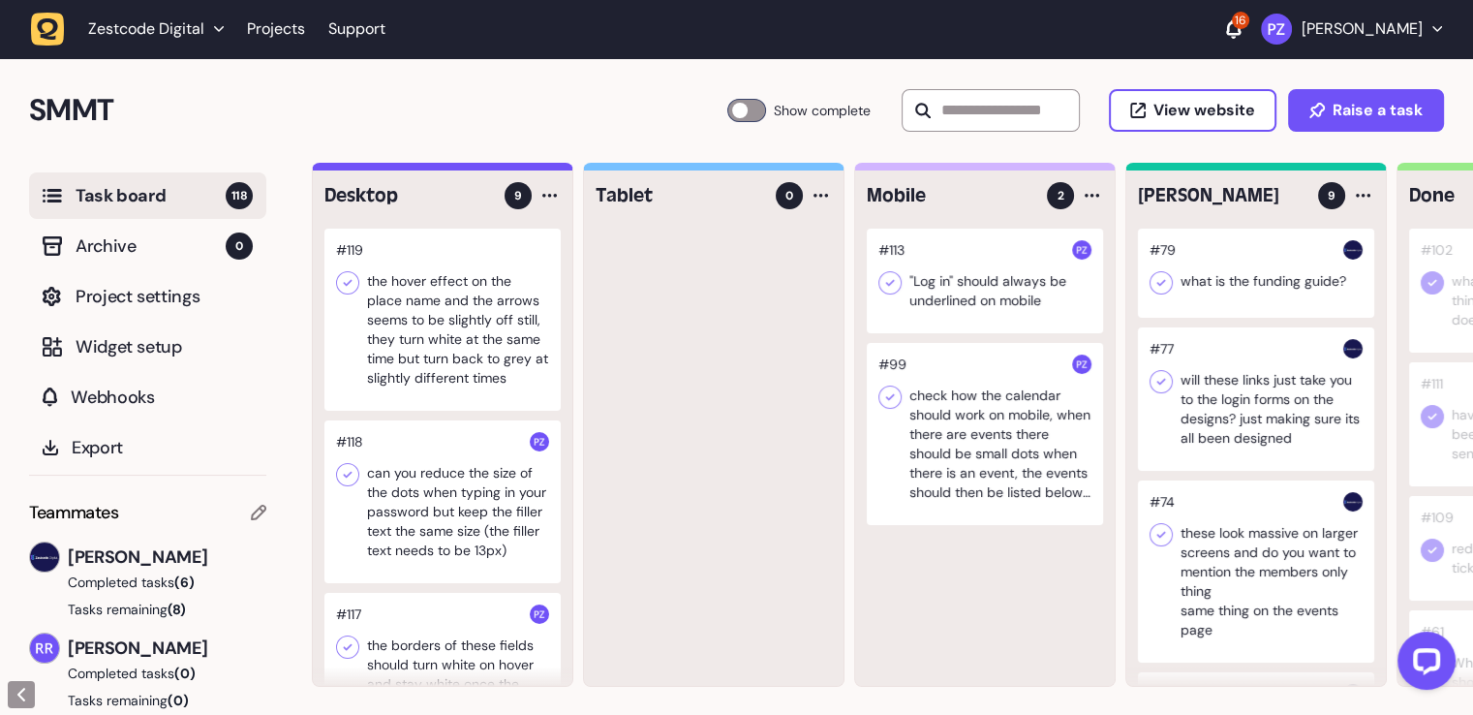
click at [474, 328] on div at bounding box center [442, 320] width 236 height 182
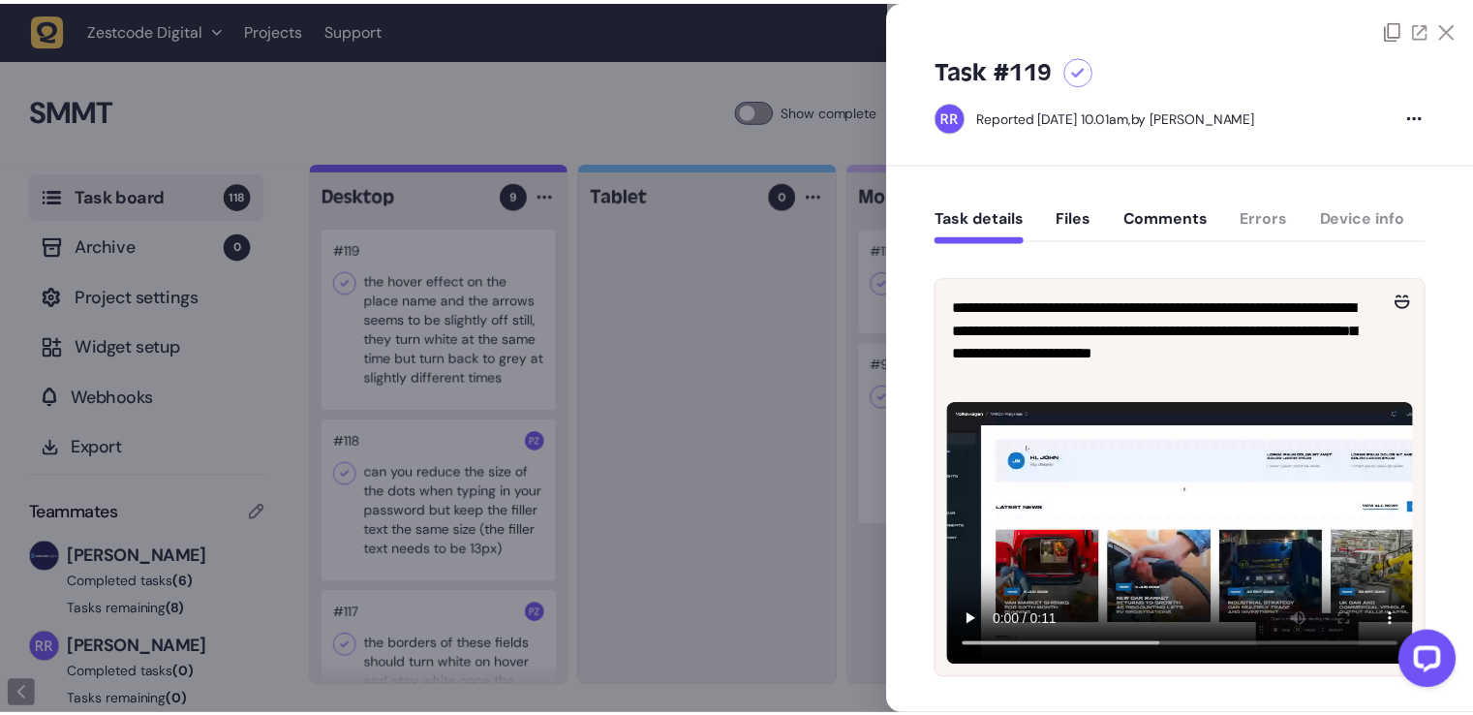
scroll to position [97, 0]
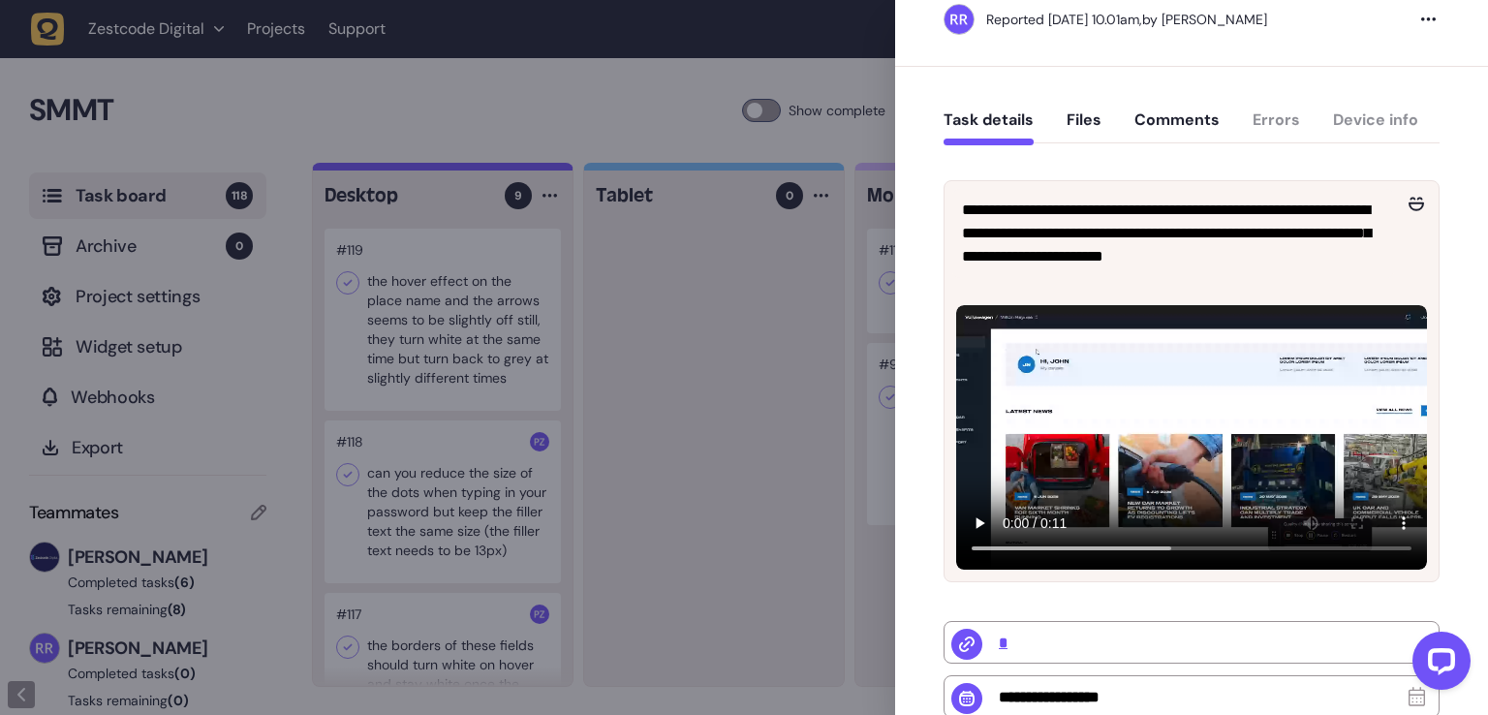
click at [806, 361] on div at bounding box center [744, 357] width 1488 height 715
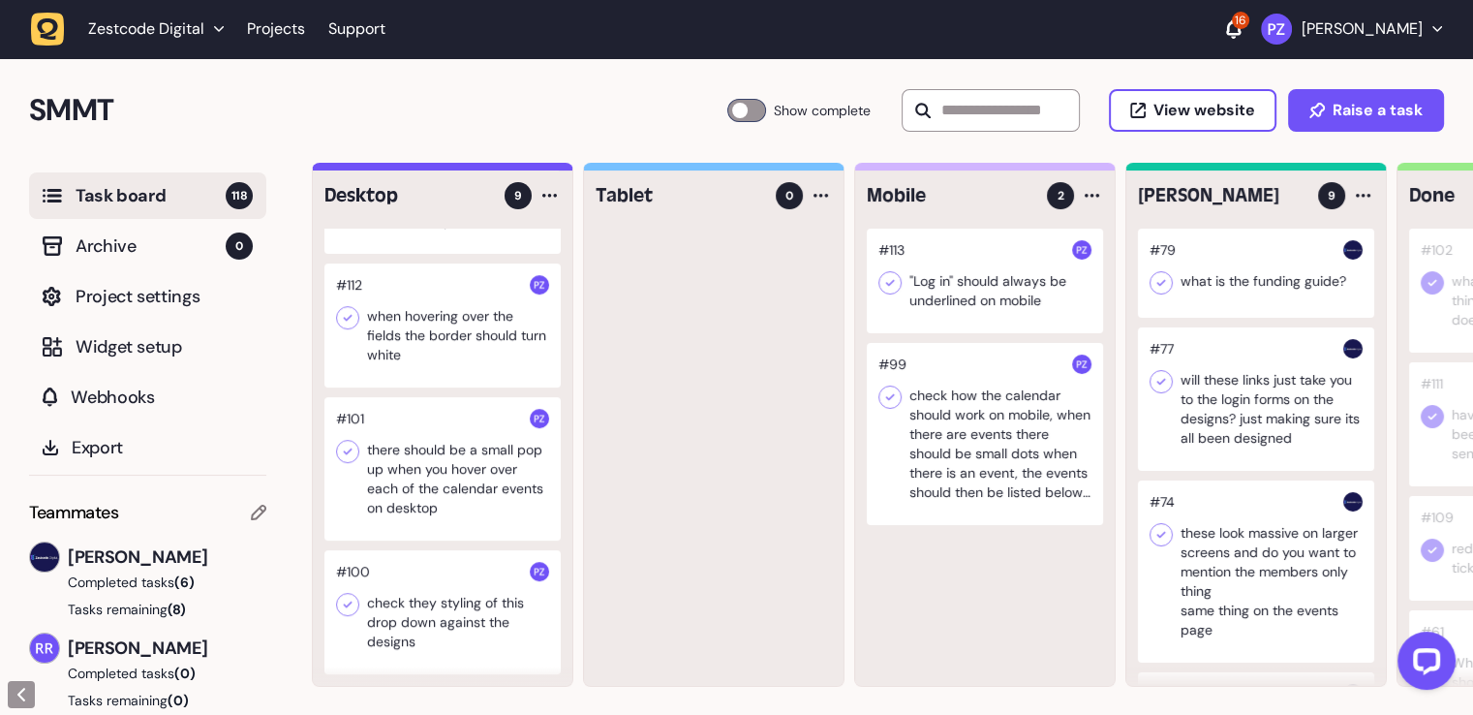
click at [473, 603] on div at bounding box center [442, 612] width 236 height 124
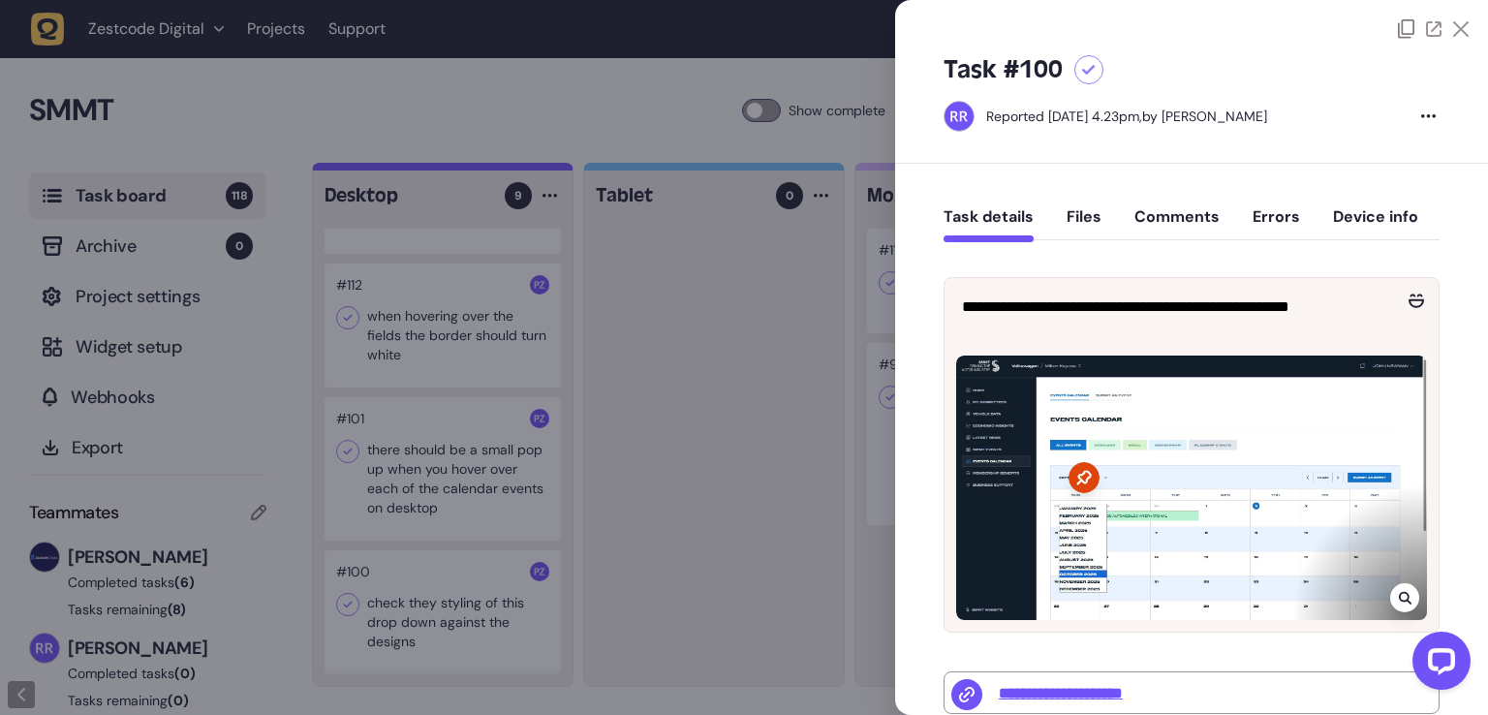
click at [600, 532] on div at bounding box center [744, 357] width 1488 height 715
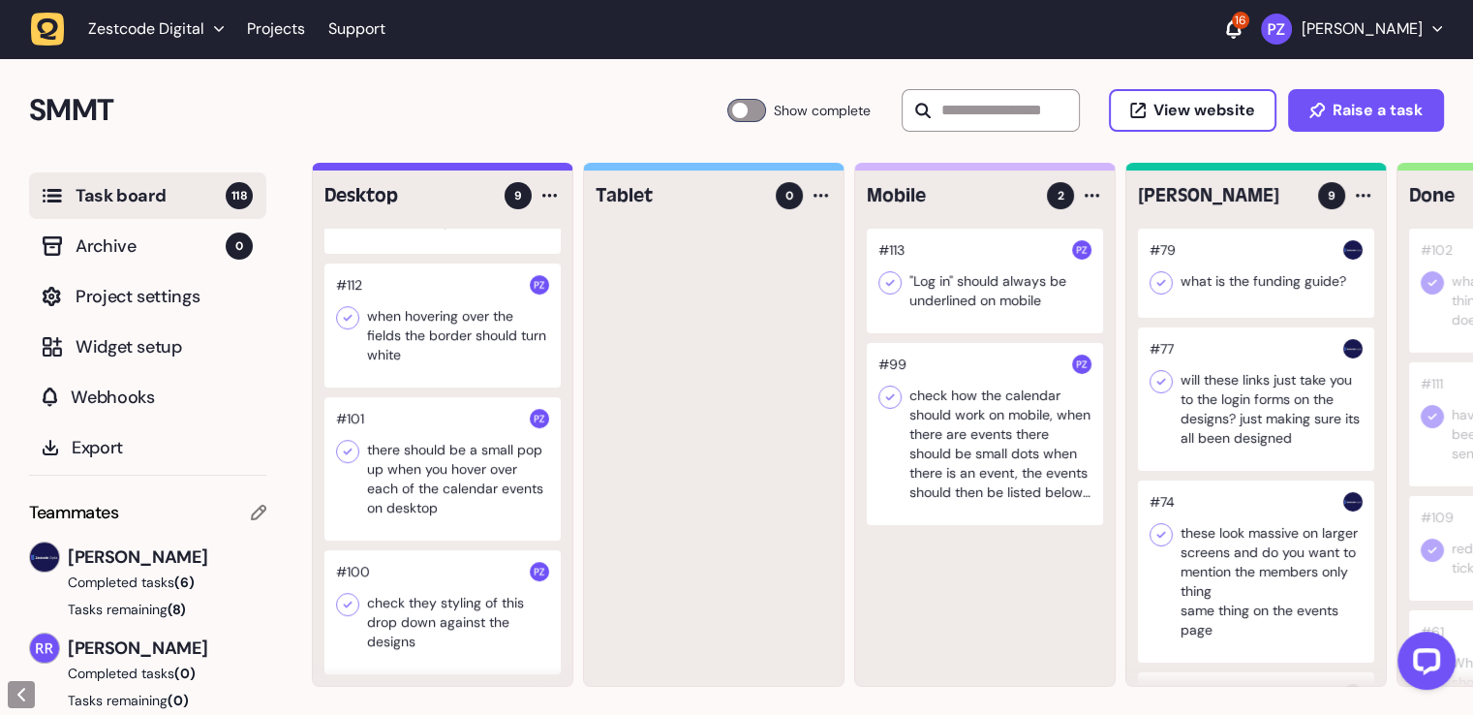
scroll to position [859, 0]
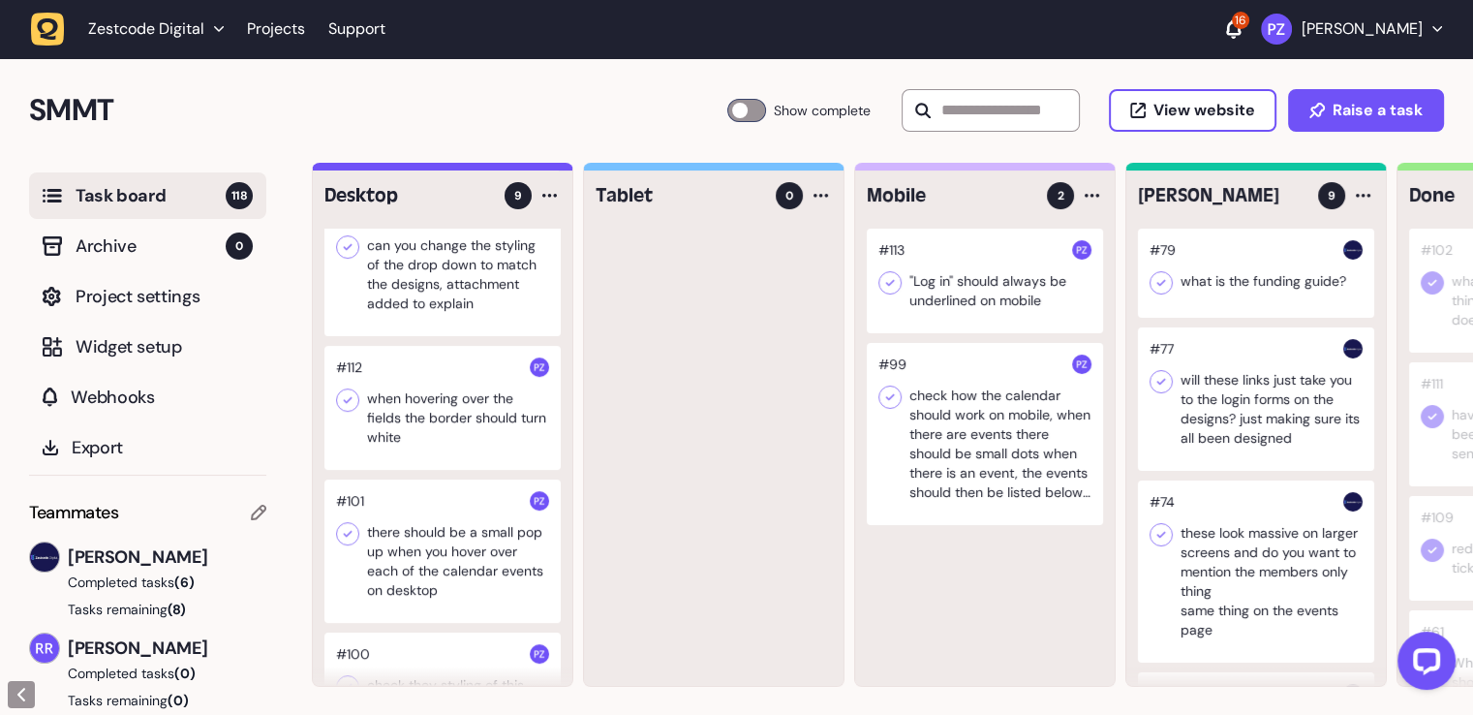
click at [494, 544] on div at bounding box center [442, 550] width 236 height 143
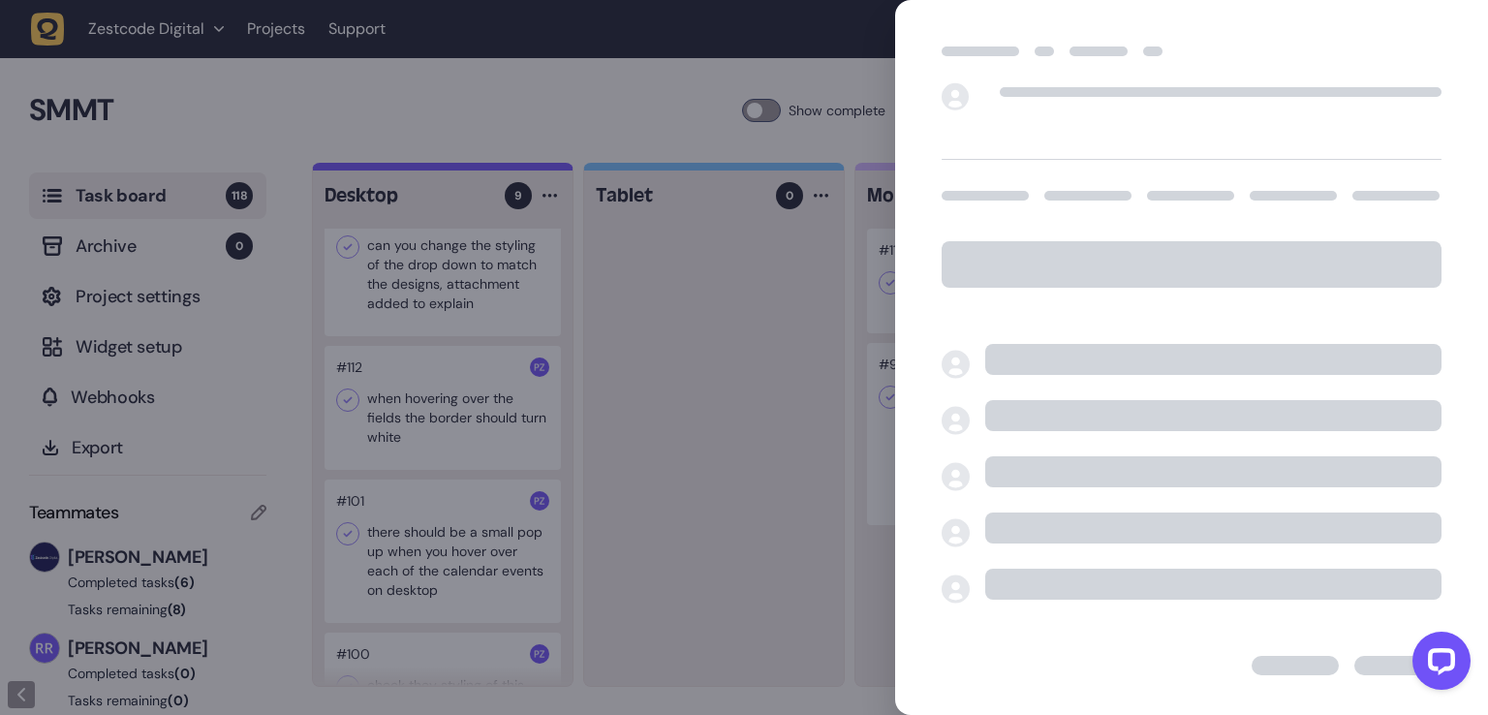
click at [633, 531] on div at bounding box center [744, 357] width 1488 height 715
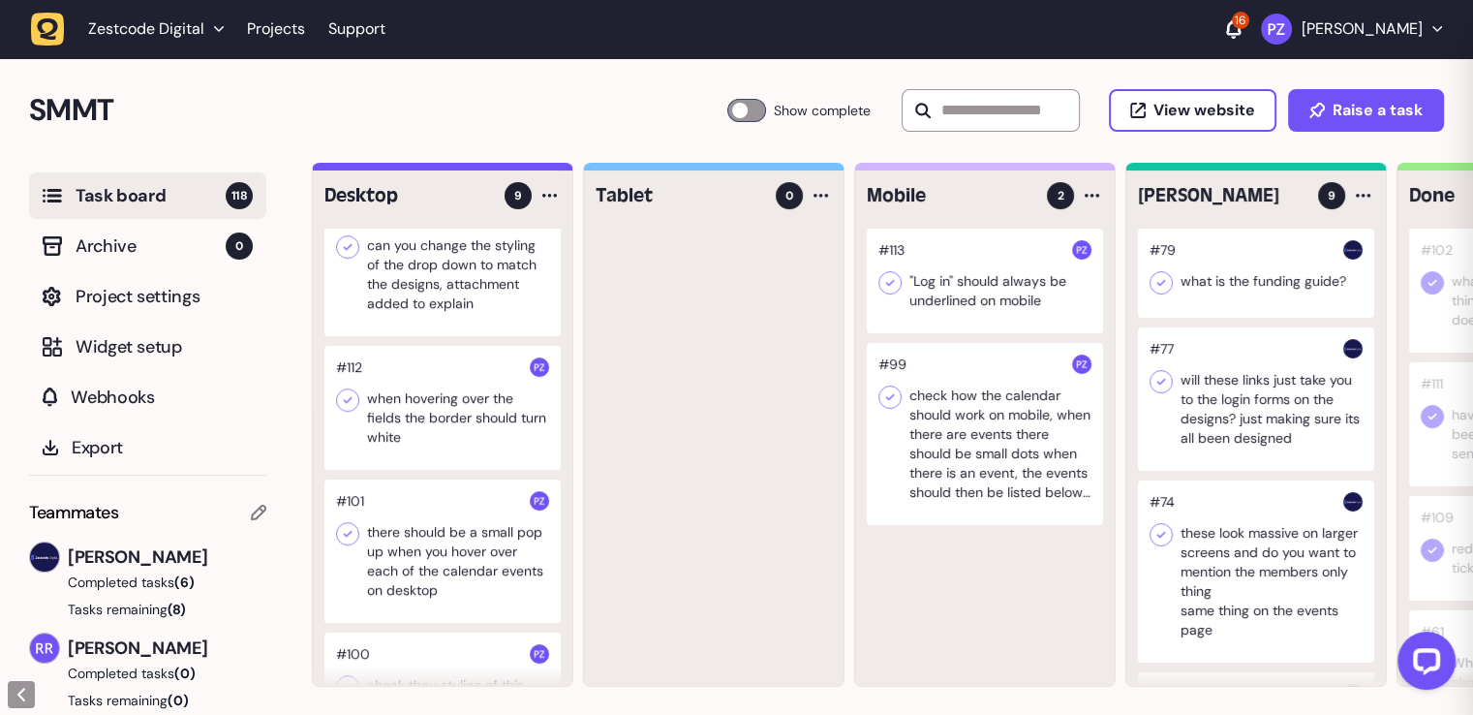
scroll to position [665, 0]
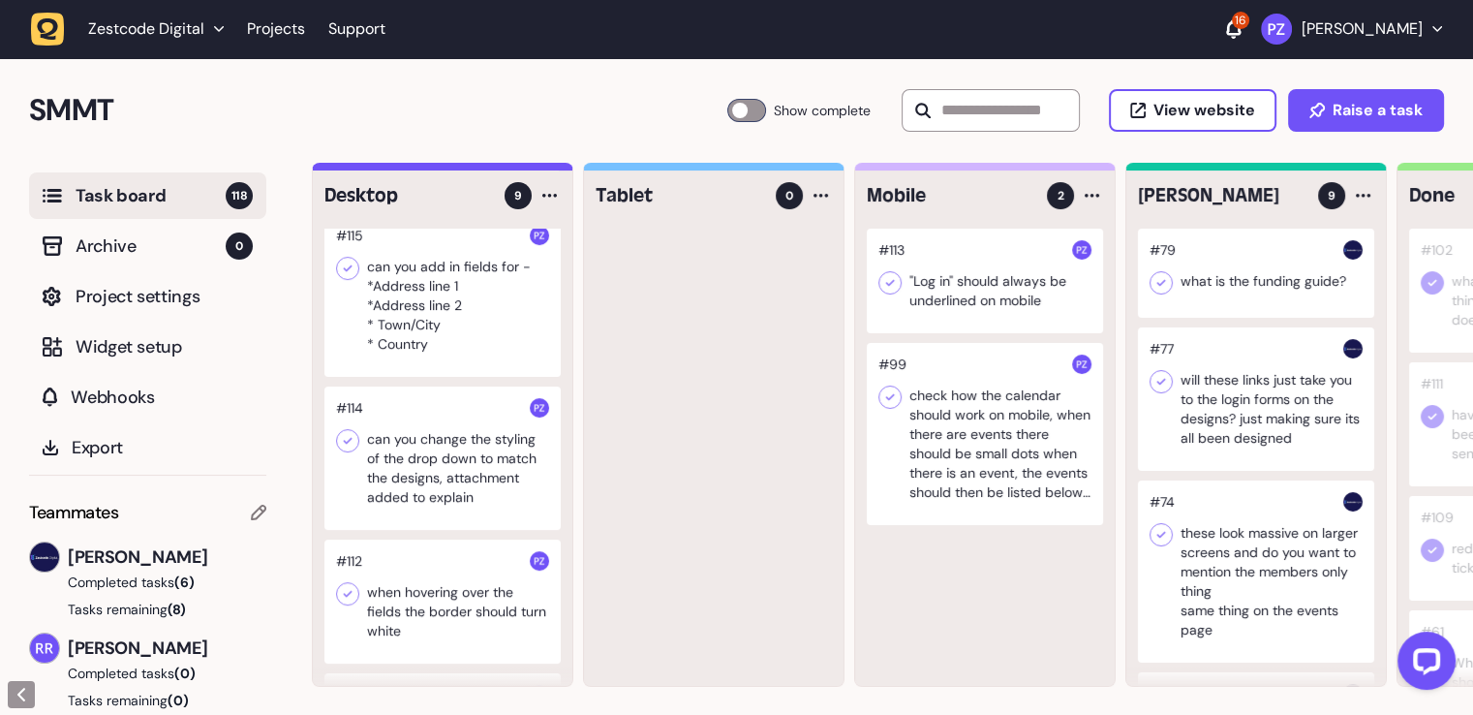
click at [442, 526] on div at bounding box center [442, 457] width 236 height 143
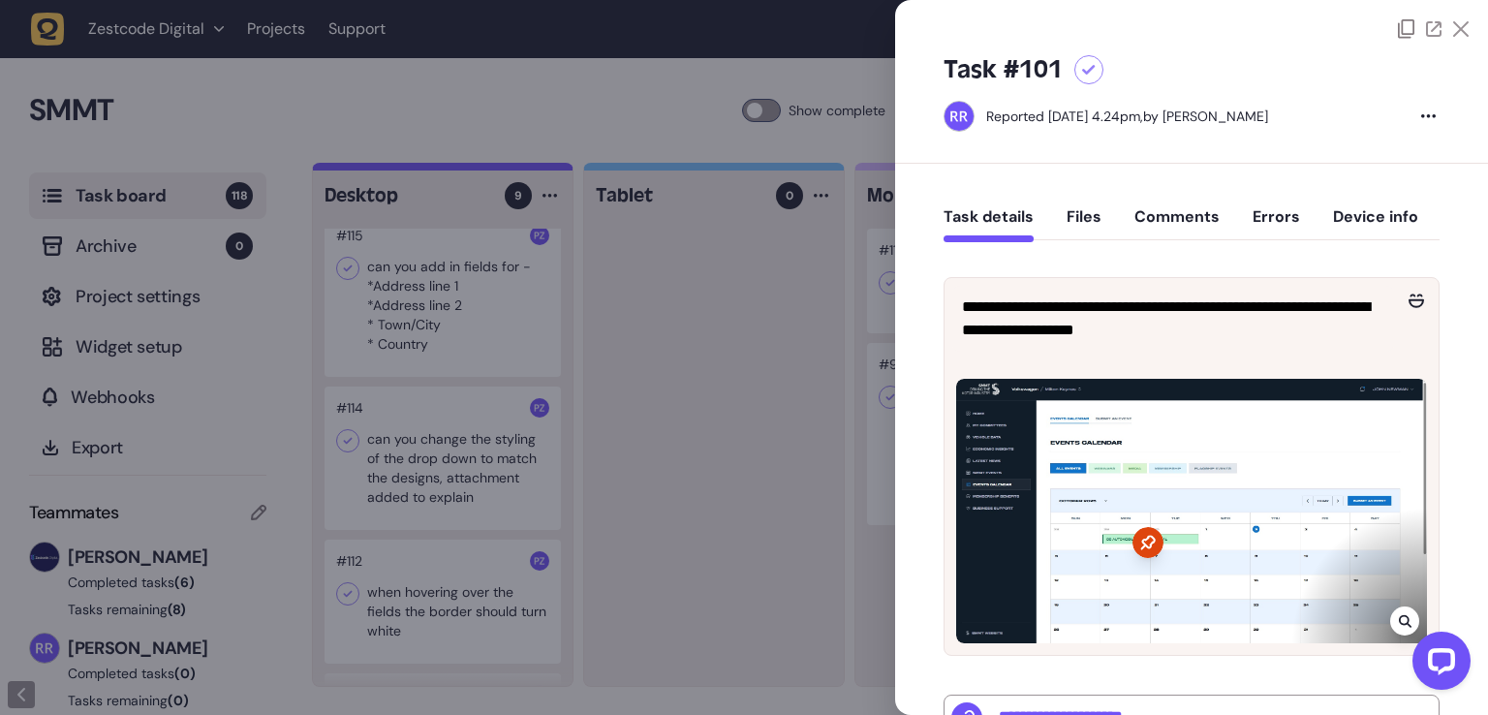
type input "**********"
click at [661, 525] on div at bounding box center [744, 357] width 1488 height 715
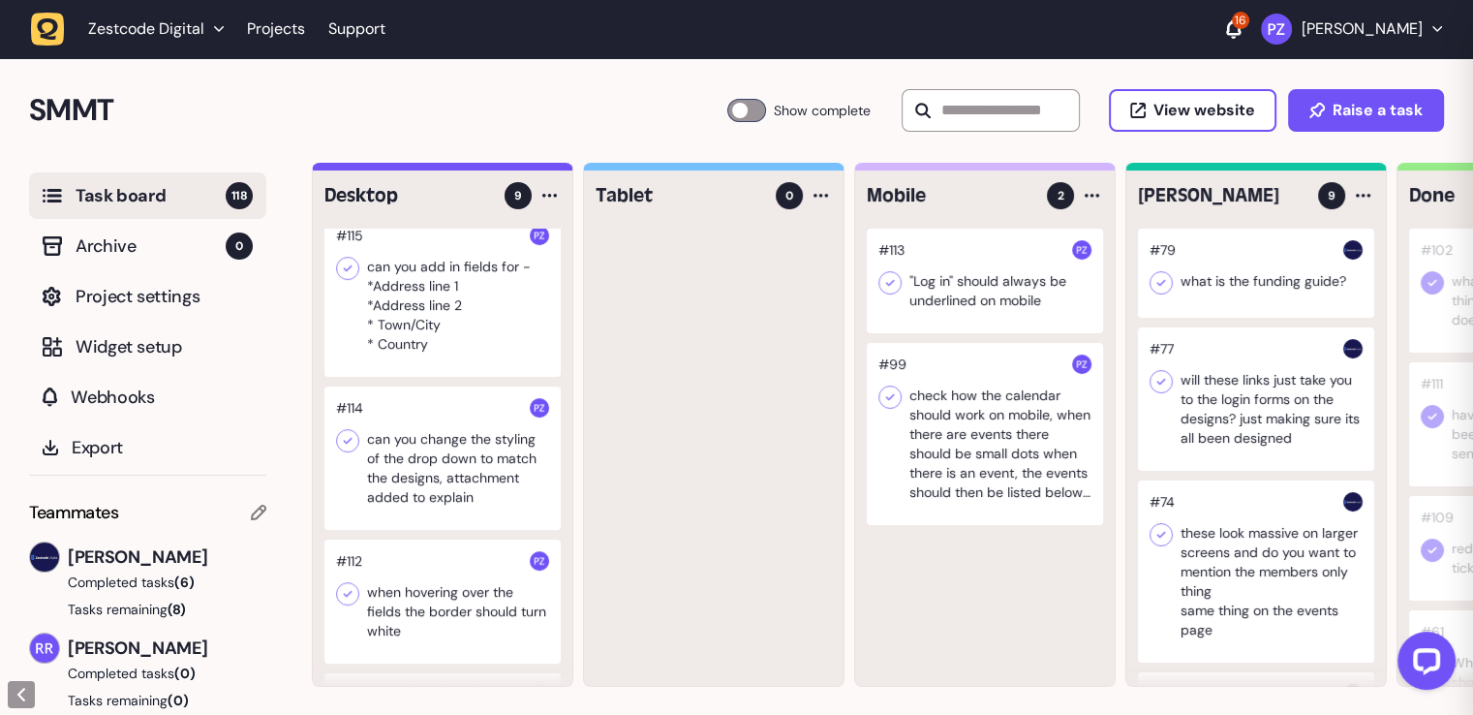
click at [432, 558] on div at bounding box center [442, 601] width 236 height 124
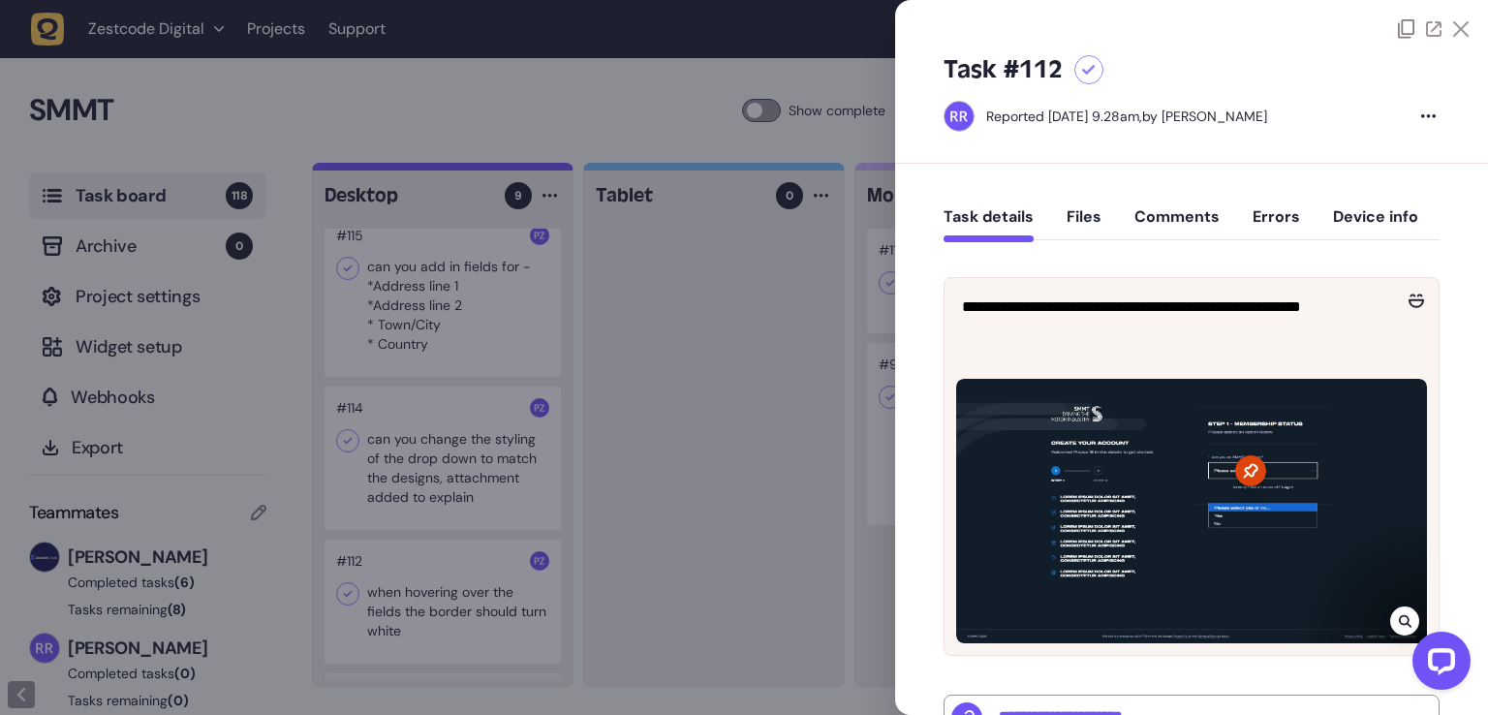
click at [674, 532] on div at bounding box center [744, 357] width 1488 height 715
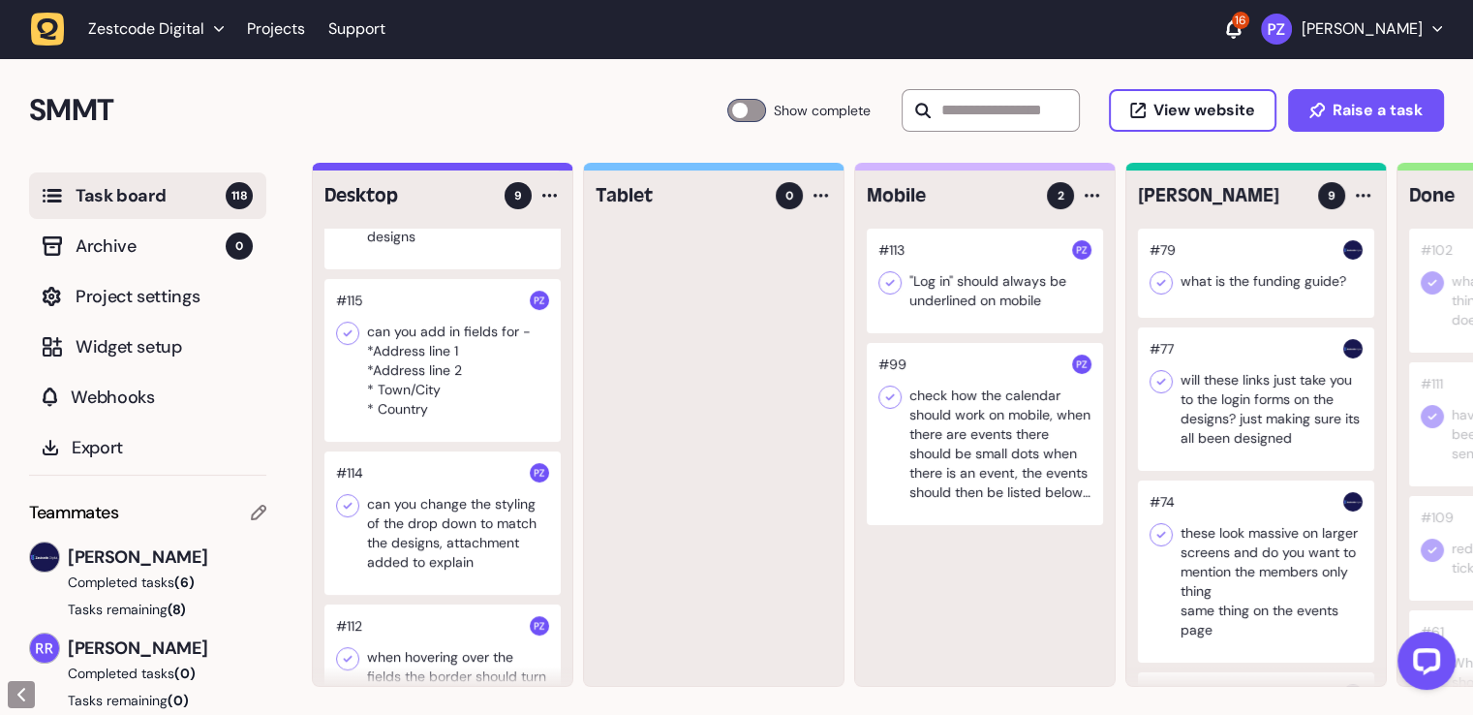
scroll to position [569, 0]
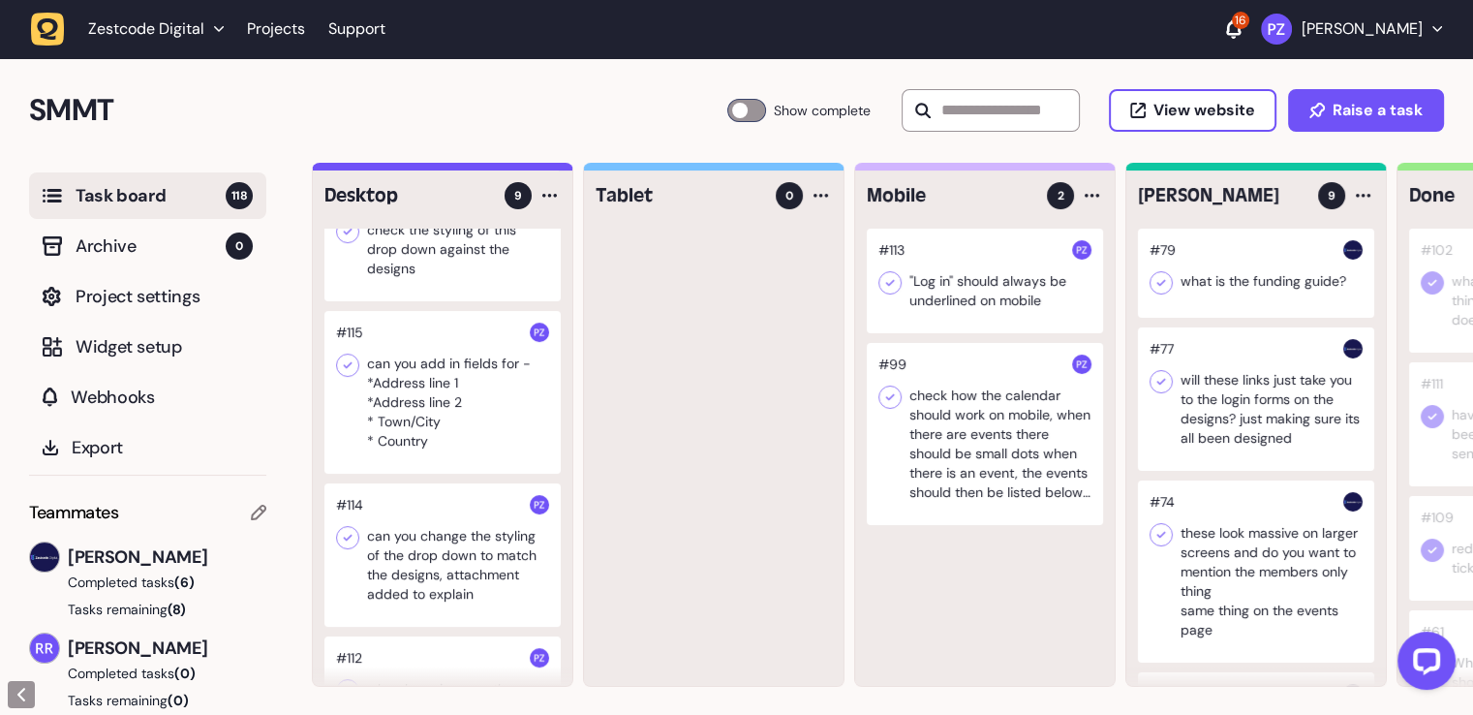
click at [469, 556] on div at bounding box center [442, 554] width 236 height 143
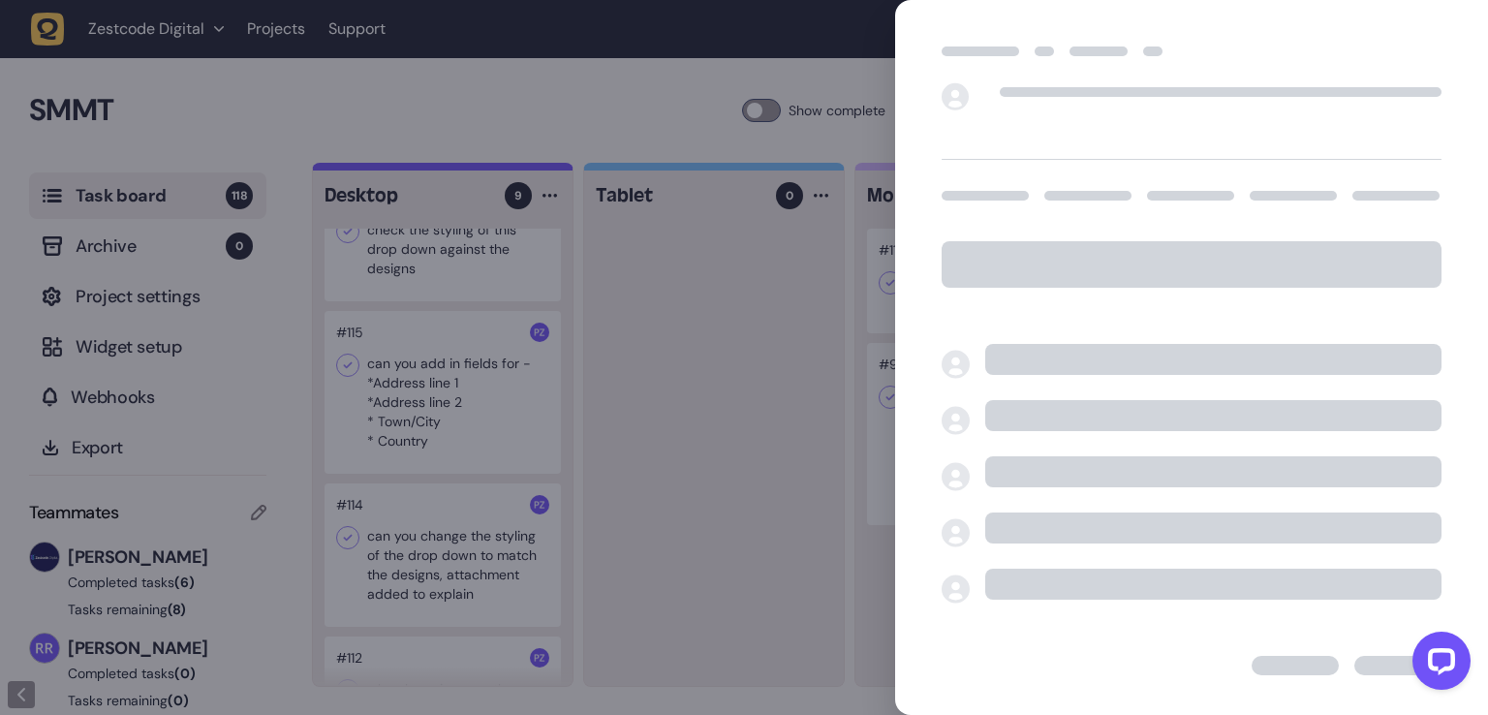
click at [726, 523] on div at bounding box center [744, 357] width 1488 height 715
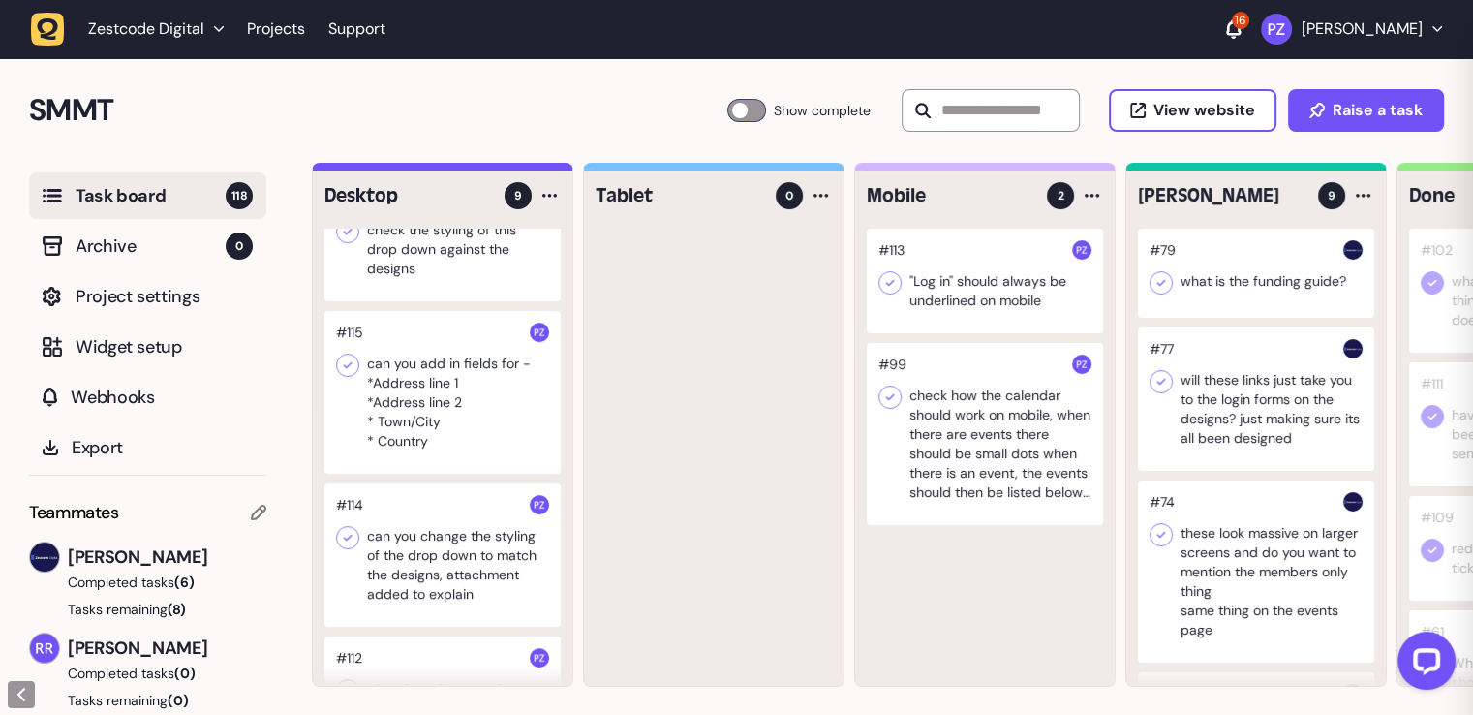
scroll to position [375, 0]
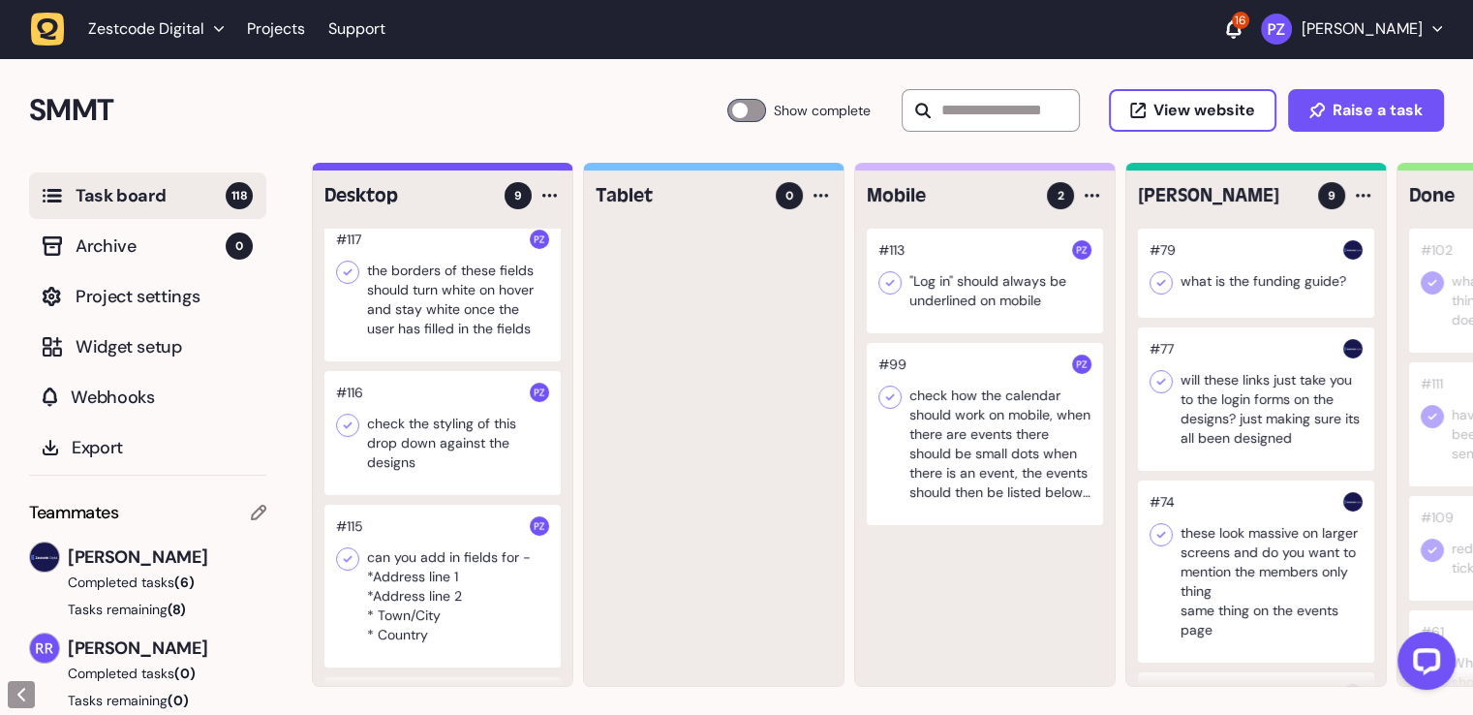
click at [498, 518] on div at bounding box center [442, 586] width 236 height 163
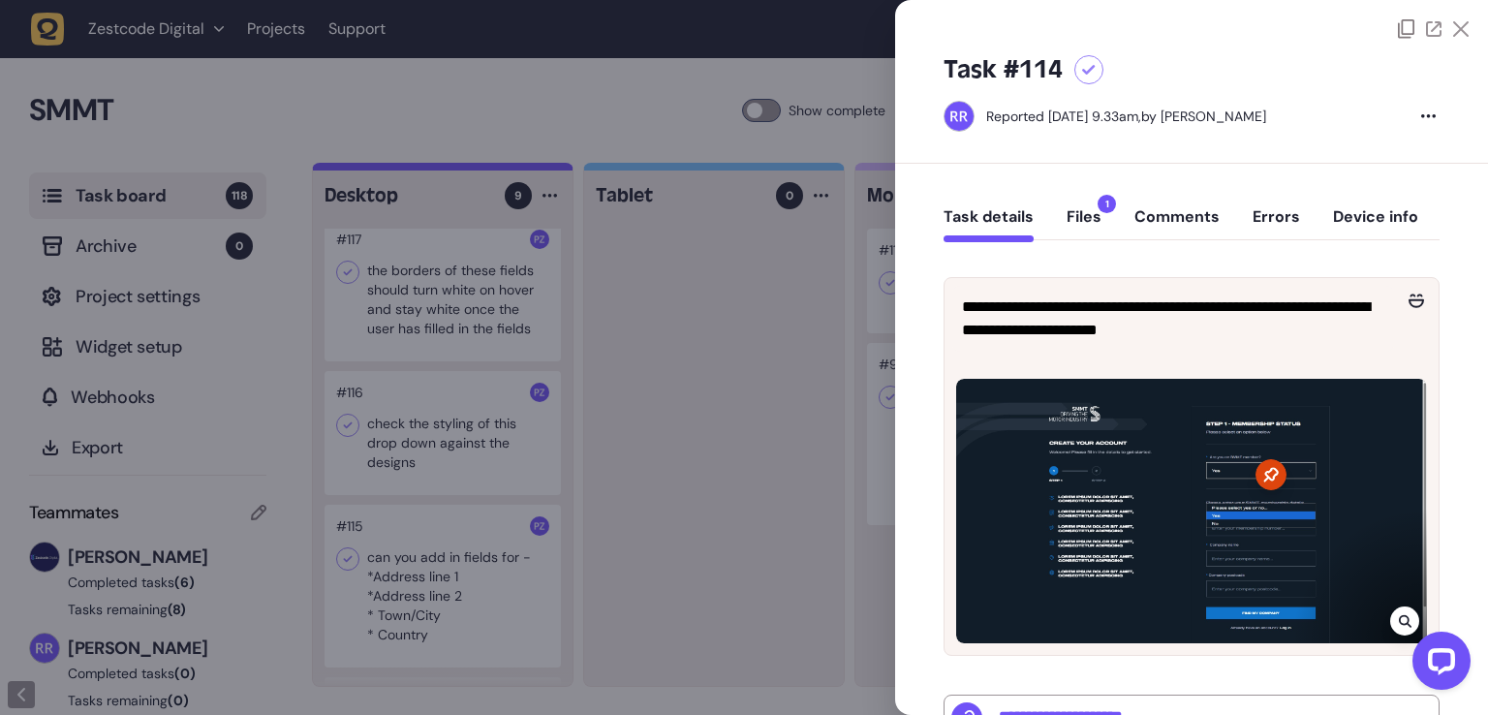
type input "**********"
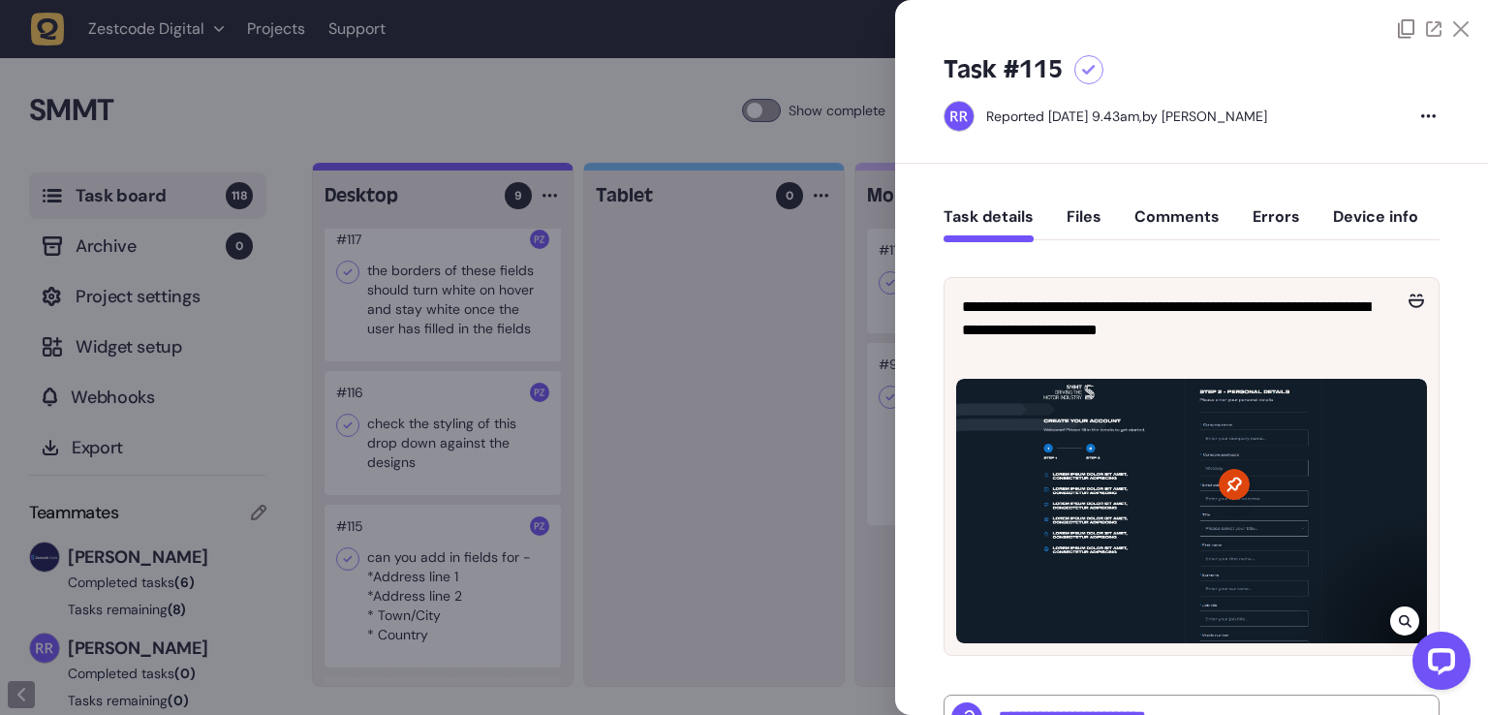
click at [637, 523] on div at bounding box center [744, 357] width 1488 height 715
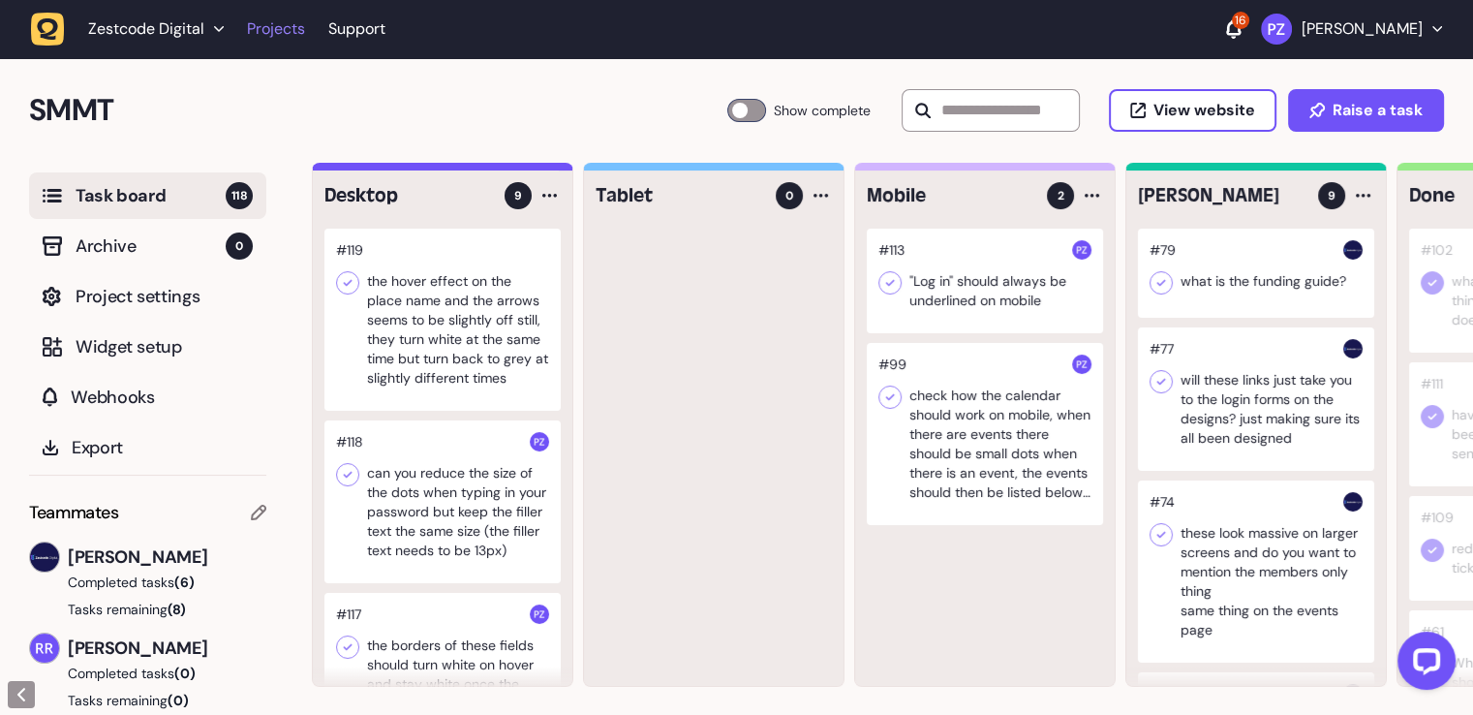
click at [247, 20] on link "Projects" at bounding box center [276, 29] width 58 height 35
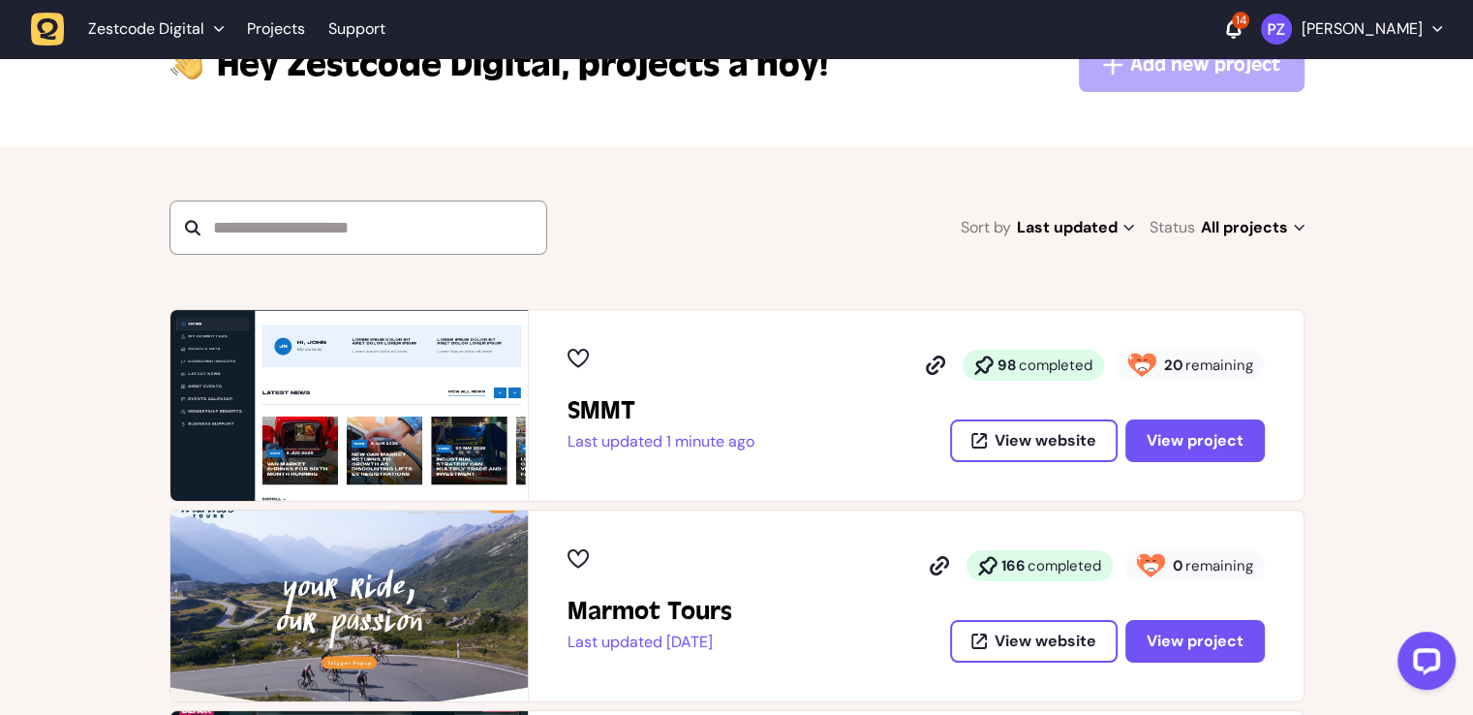
scroll to position [97, 0]
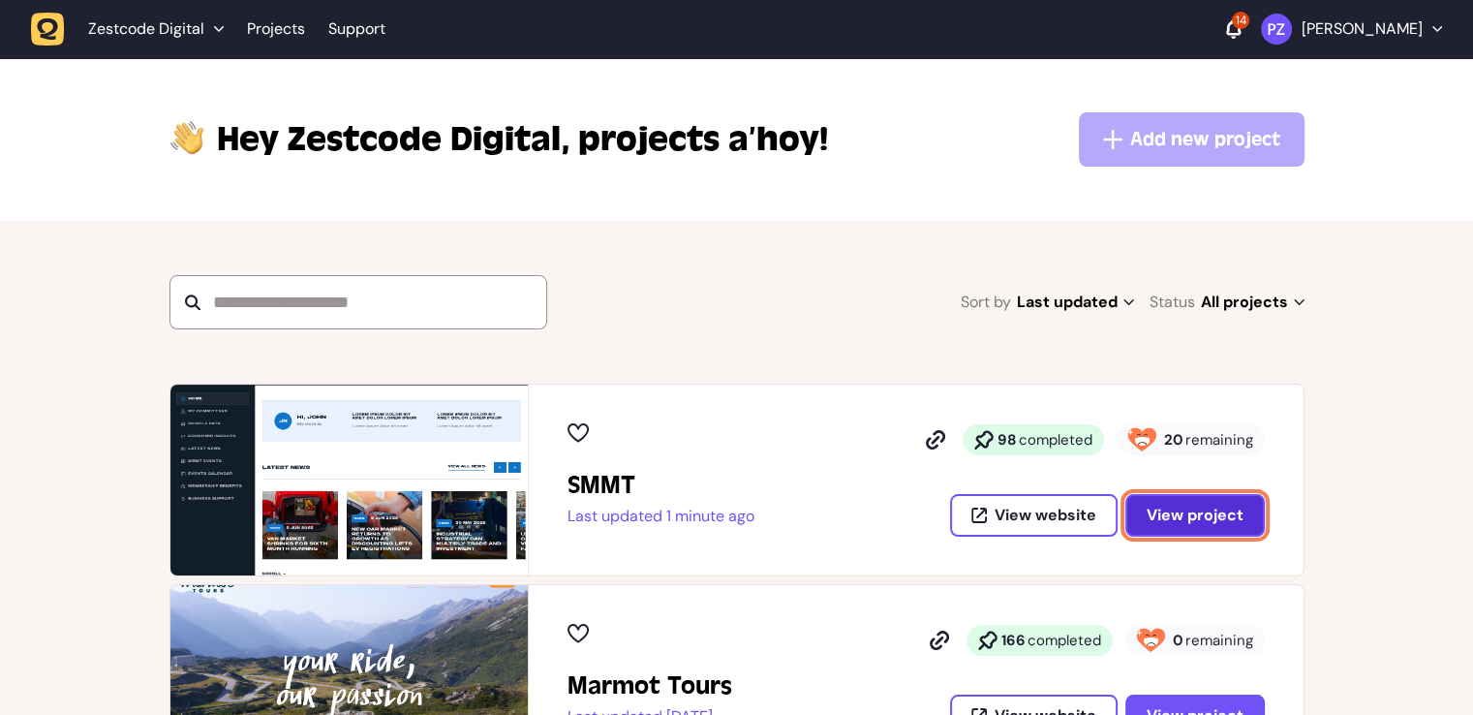
click at [1182, 509] on span "View project" at bounding box center [1195, 515] width 97 height 15
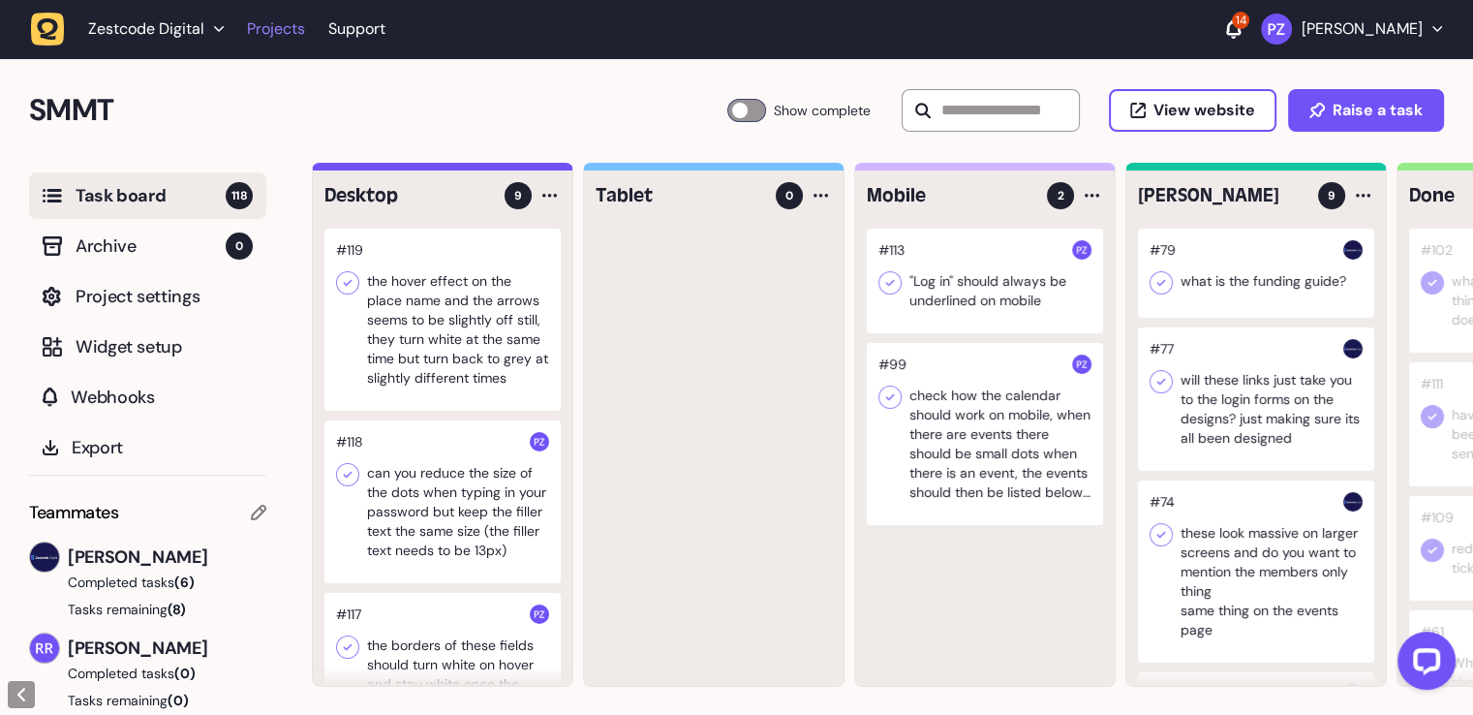
click at [267, 33] on link "Projects" at bounding box center [276, 29] width 58 height 35
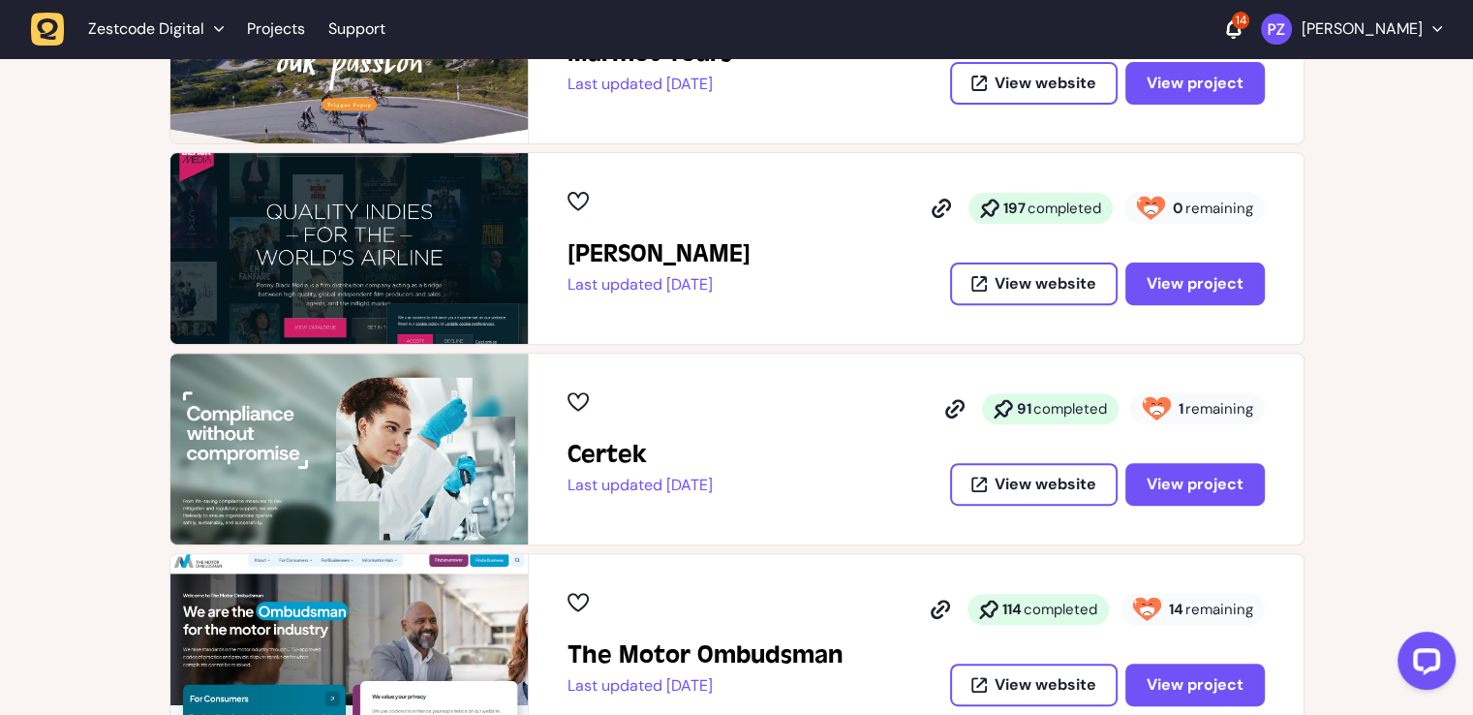
scroll to position [678, 0]
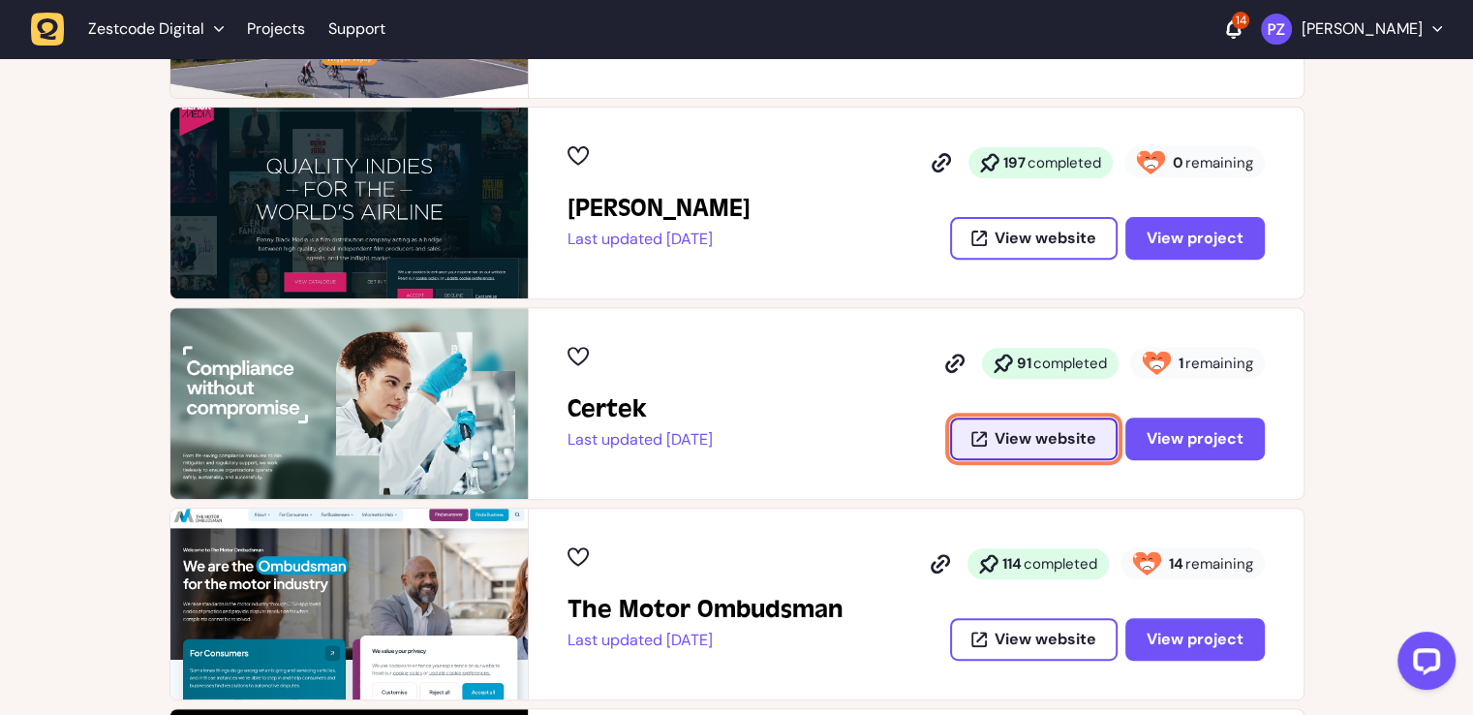
drag, startPoint x: 1012, startPoint y: 437, endPoint x: 1013, endPoint y: 423, distance: 13.6
click at [1013, 431] on span "View website" at bounding box center [1046, 438] width 102 height 15
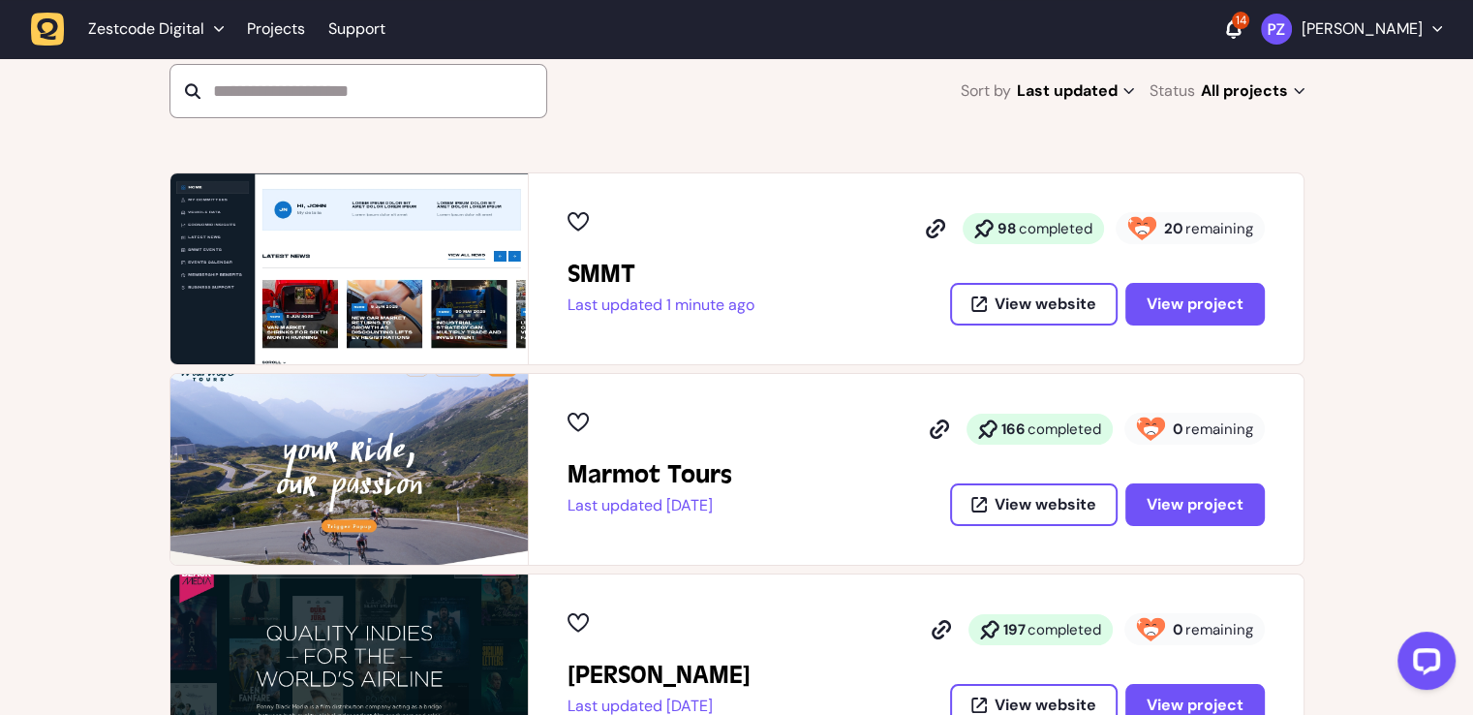
scroll to position [194, 0]
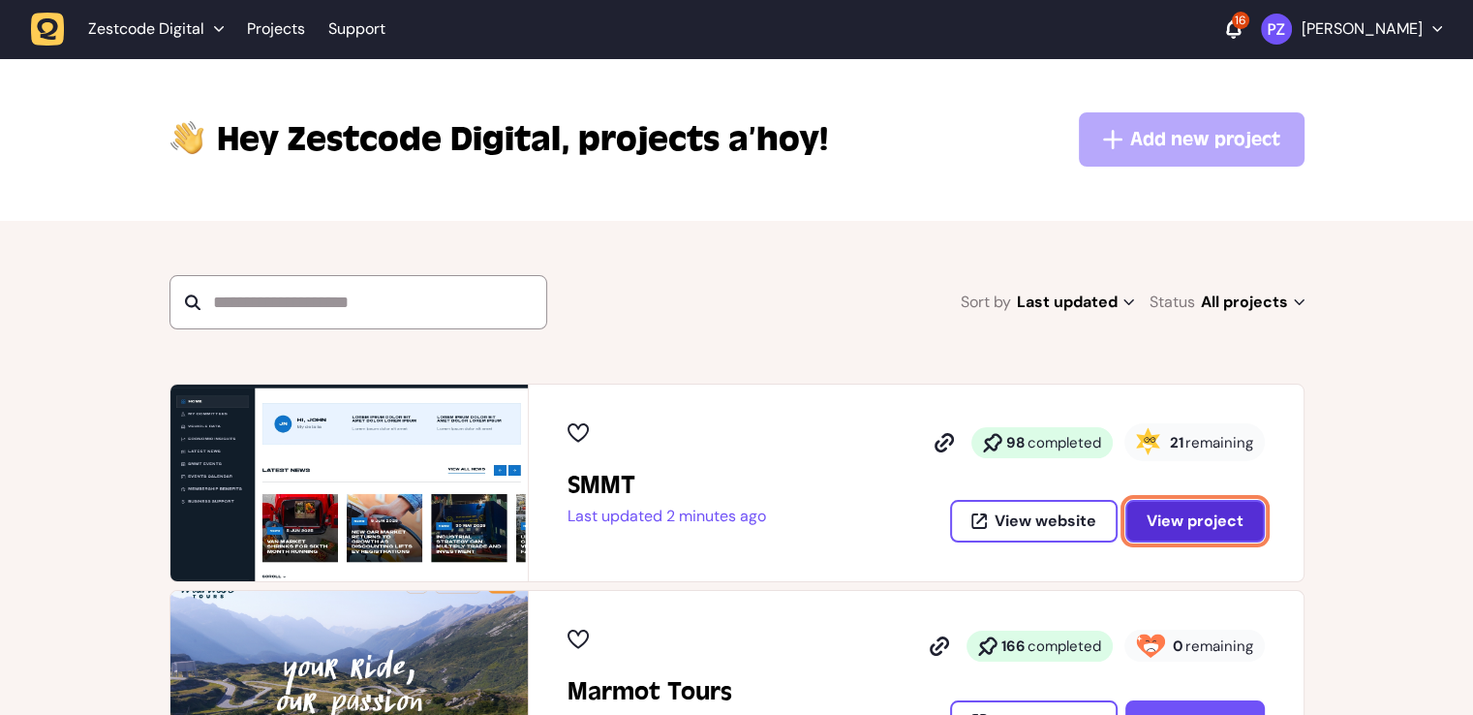
click at [1186, 503] on button "View project" at bounding box center [1194, 521] width 139 height 43
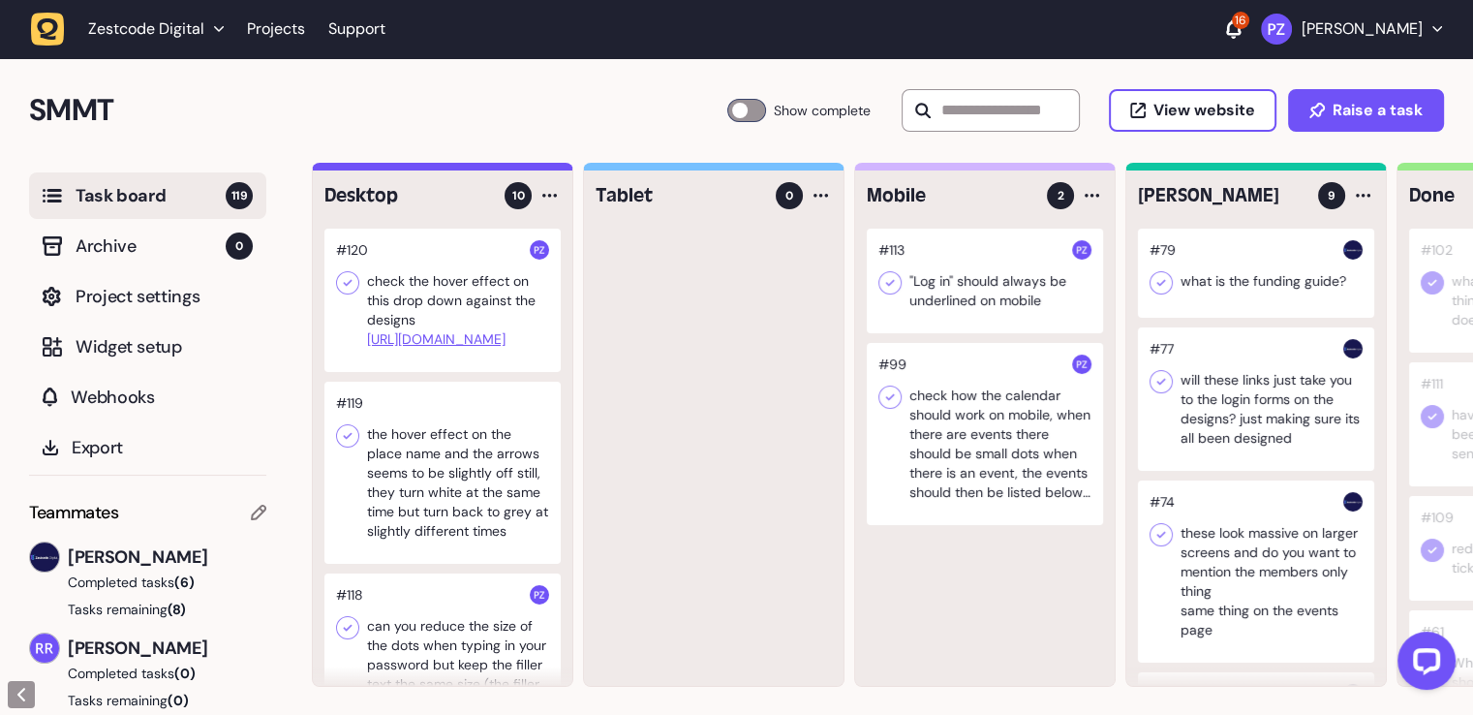
click at [384, 295] on div at bounding box center [442, 300] width 236 height 143
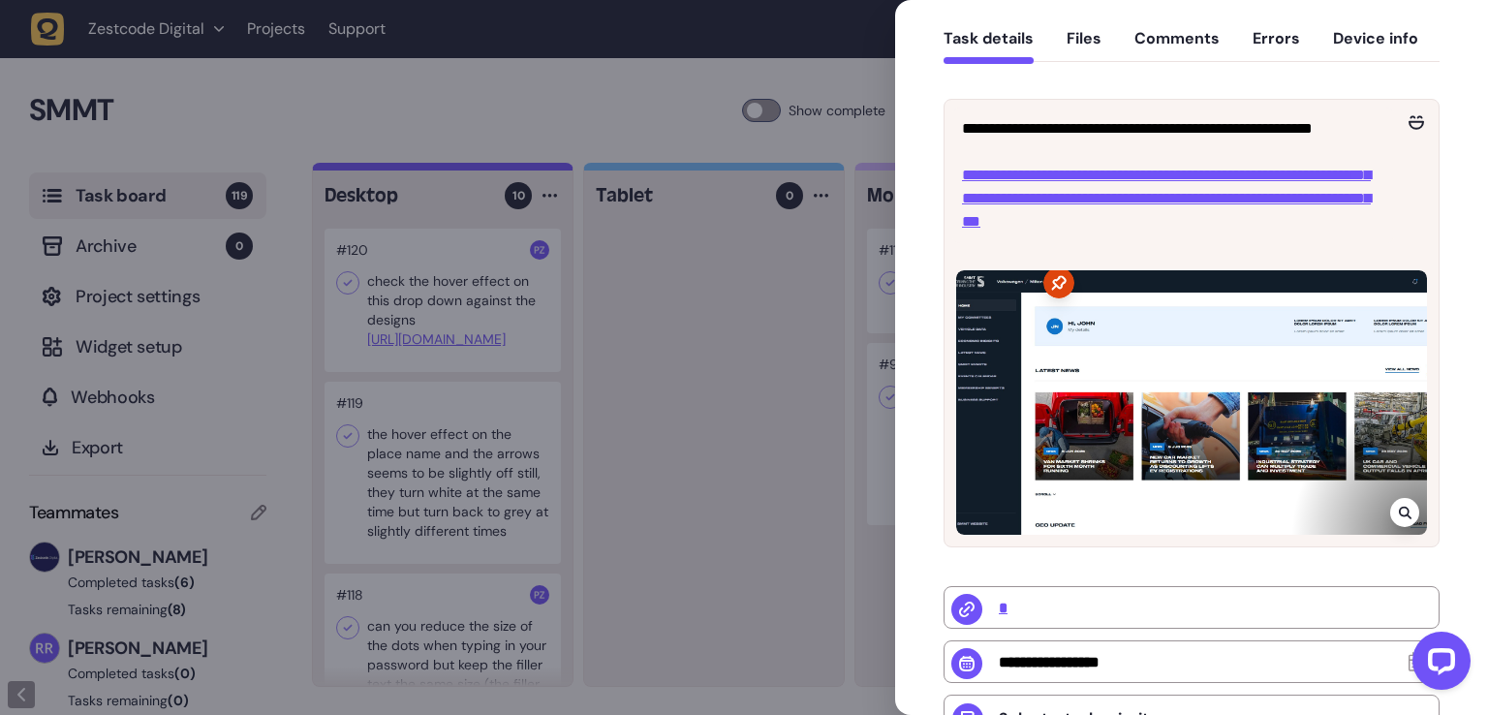
scroll to position [291, 0]
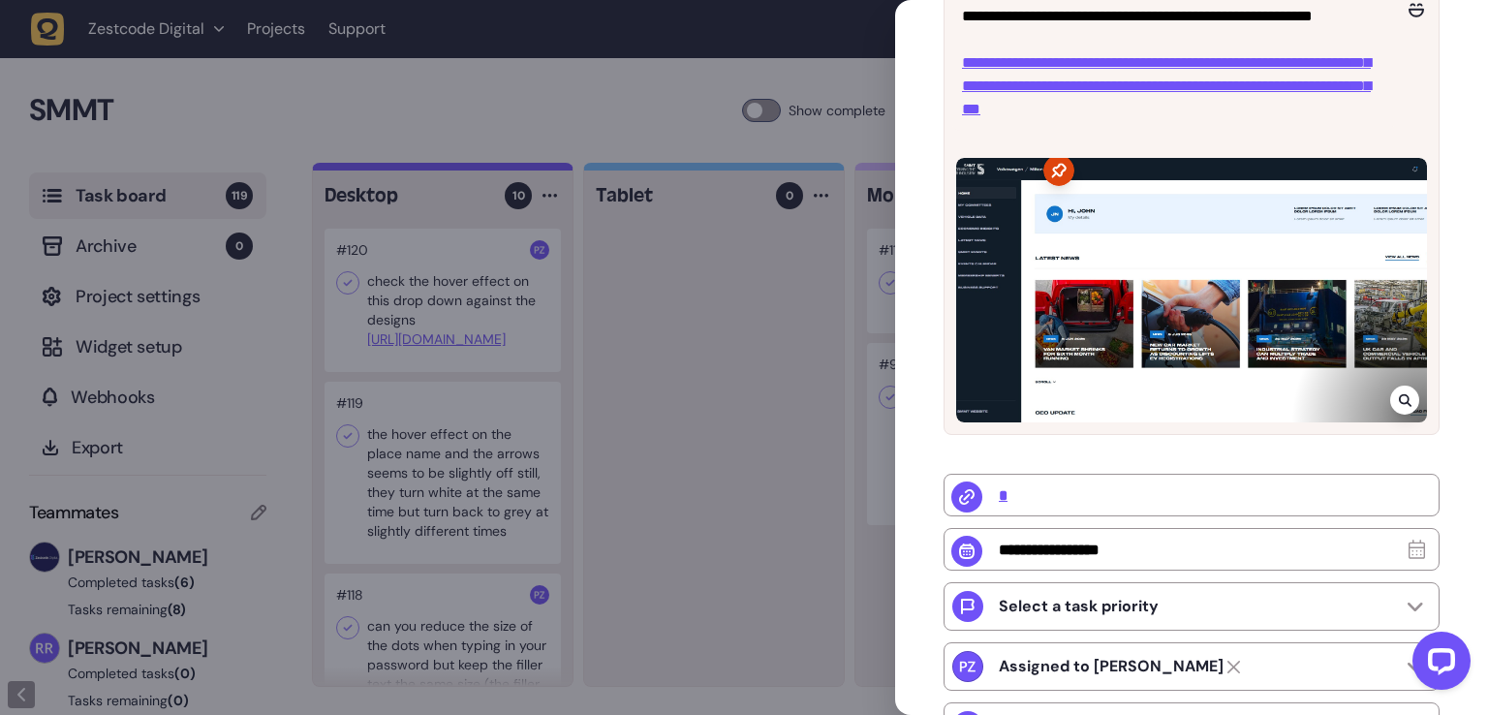
click at [1400, 396] on icon at bounding box center [1405, 399] width 13 height 15
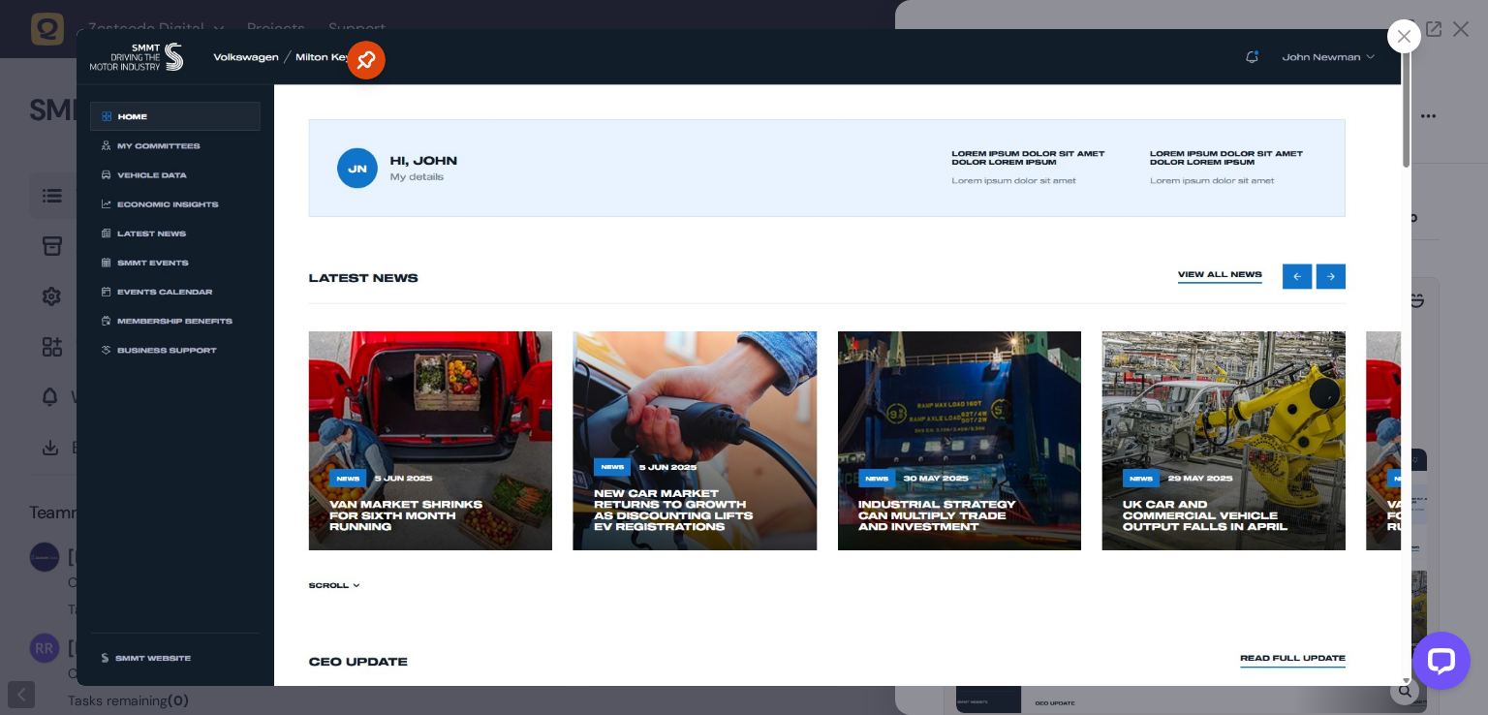
click at [1461, 269] on div at bounding box center [744, 357] width 1488 height 715
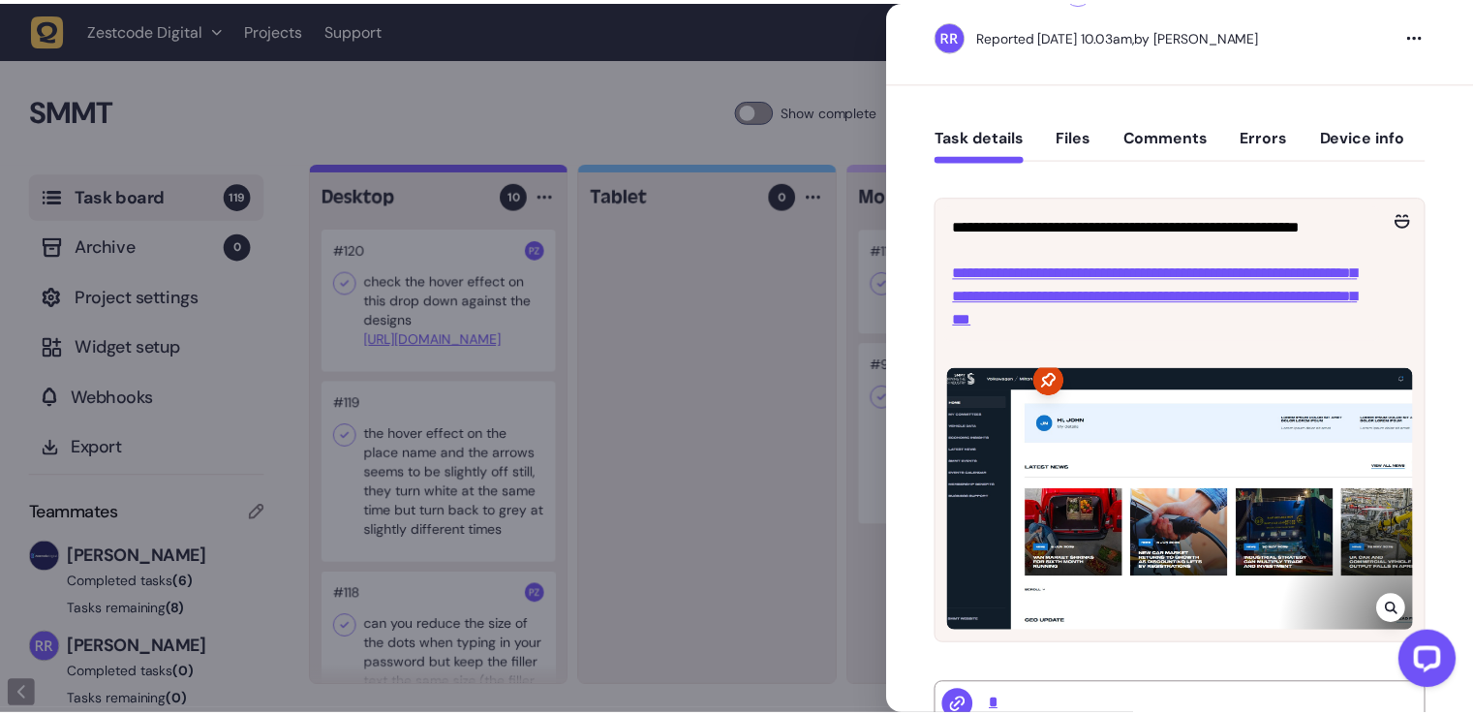
scroll to position [0, 0]
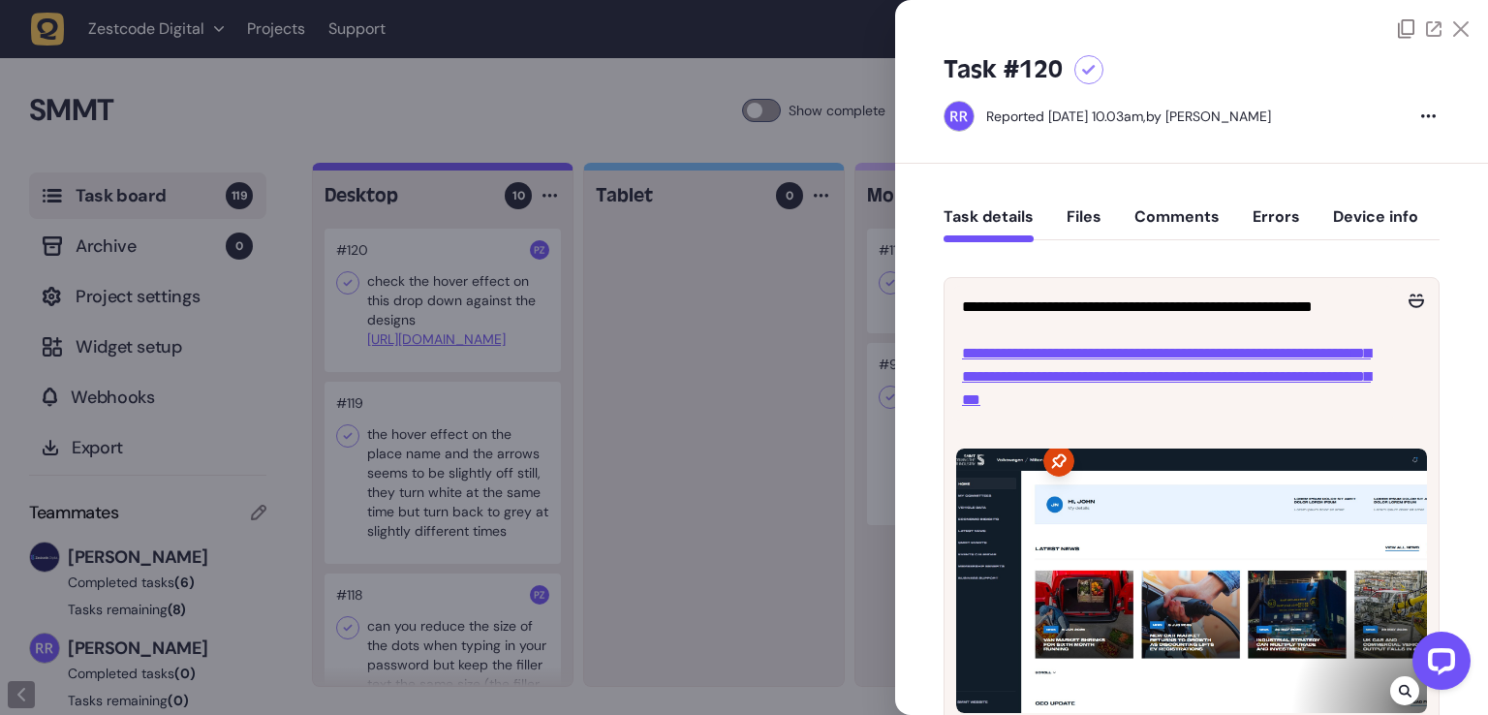
click at [645, 415] on div at bounding box center [744, 357] width 1488 height 715
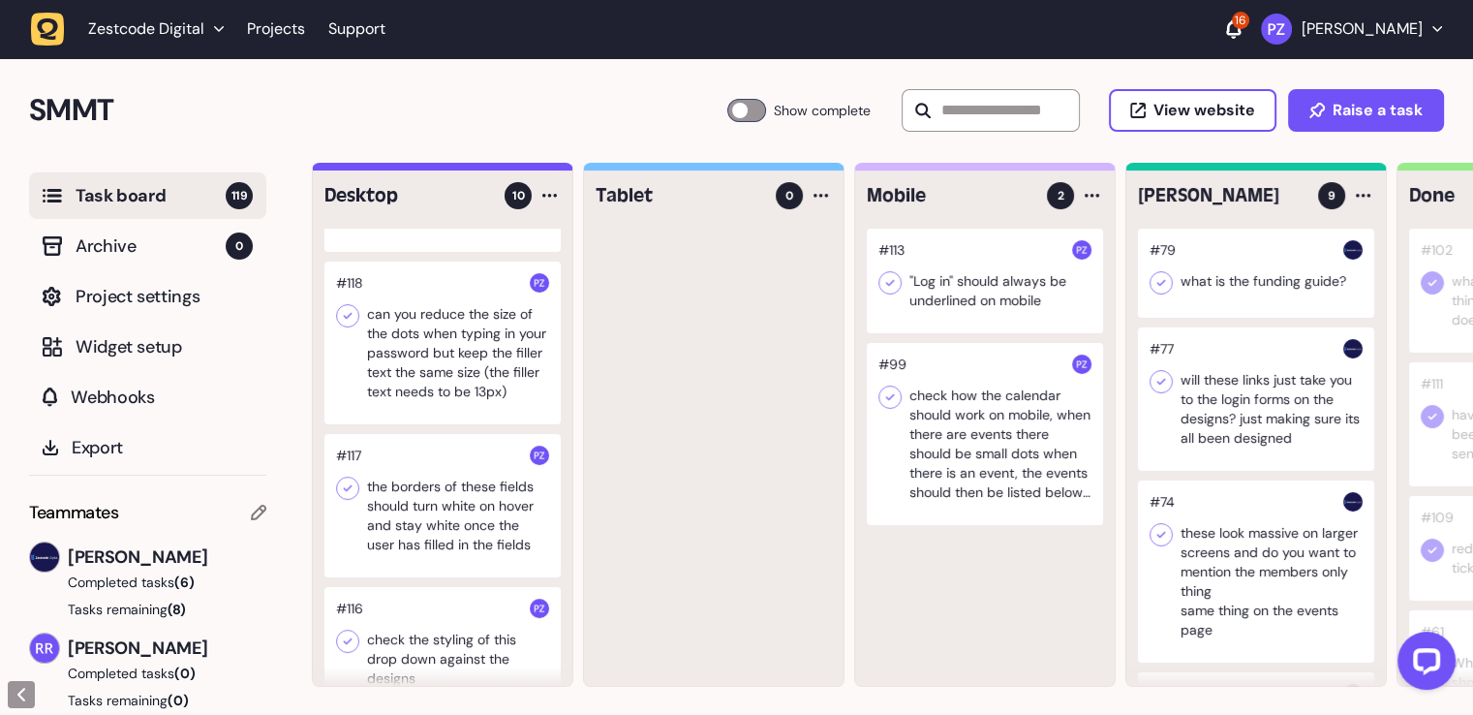
scroll to position [179, 0]
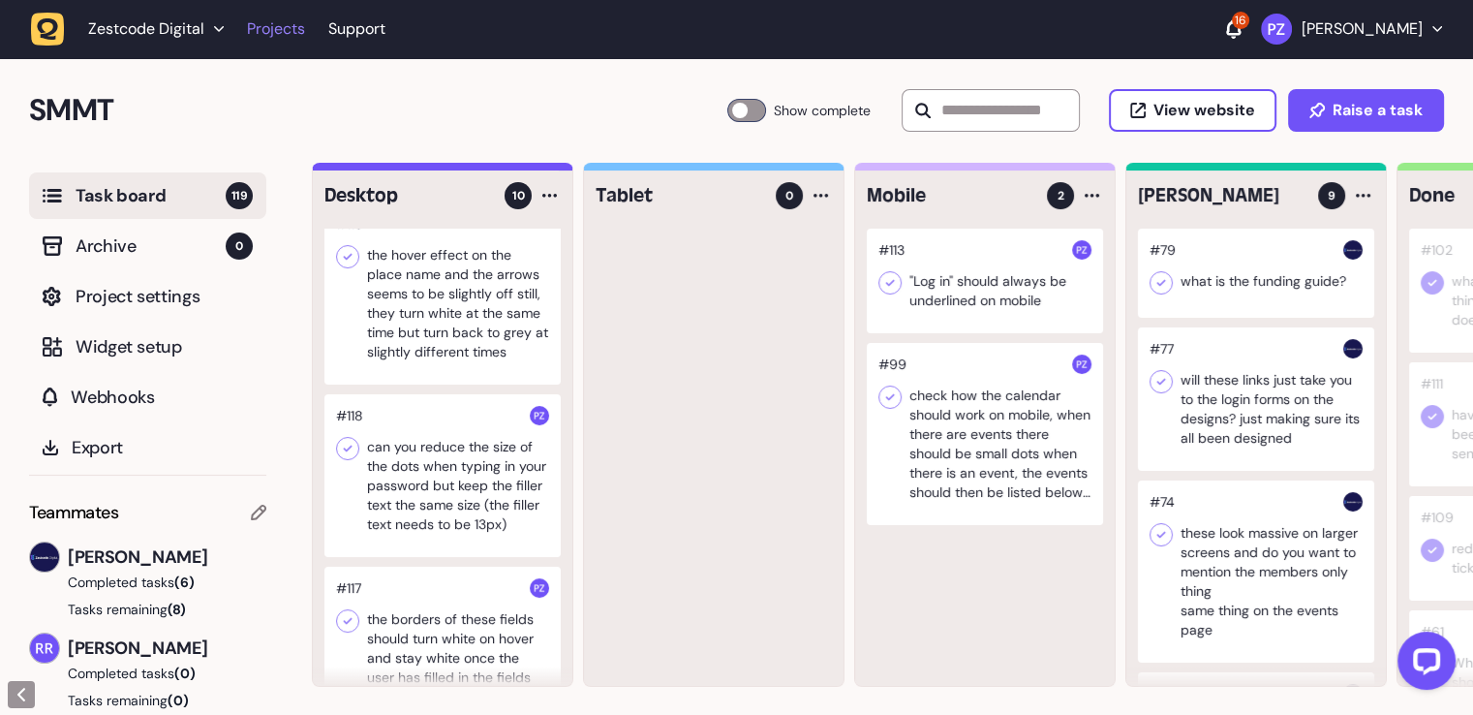
click at [269, 32] on link "Projects" at bounding box center [276, 29] width 58 height 35
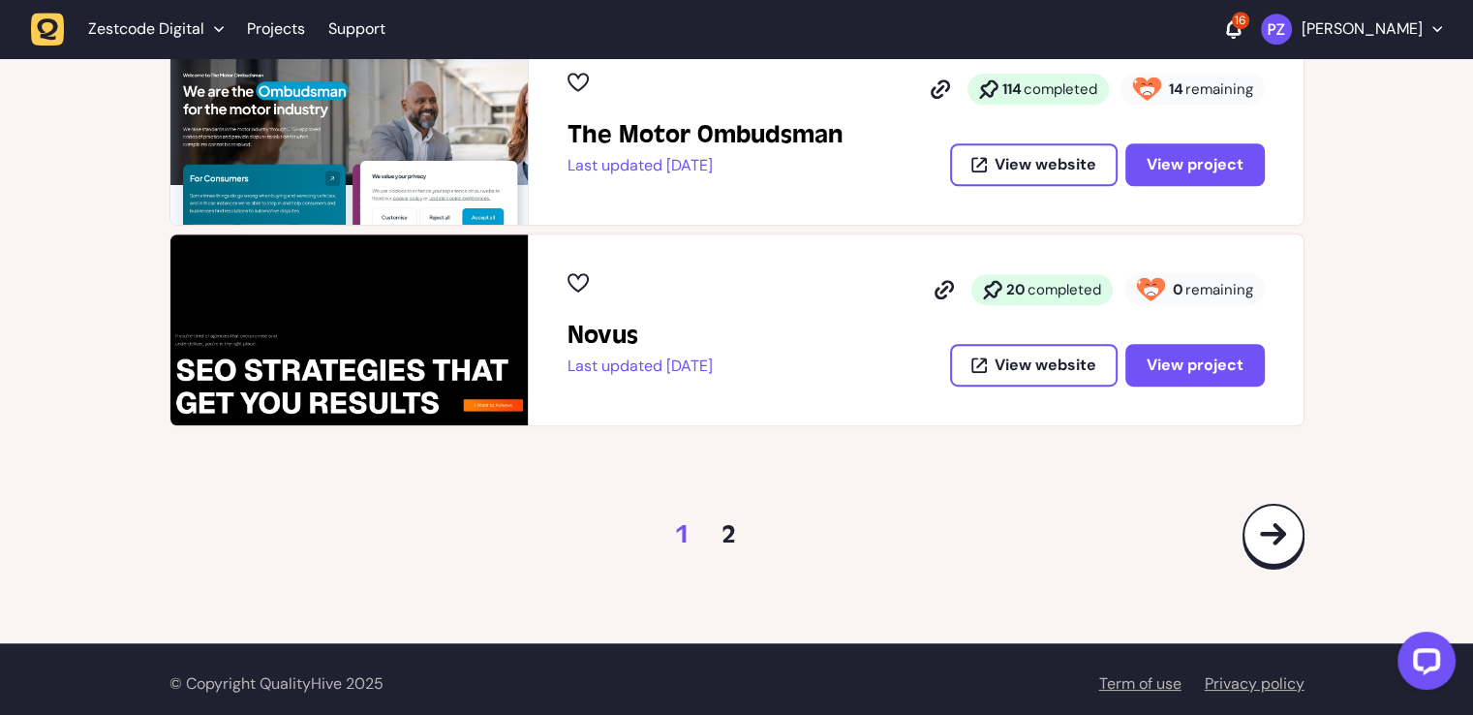
scroll to position [1160, 0]
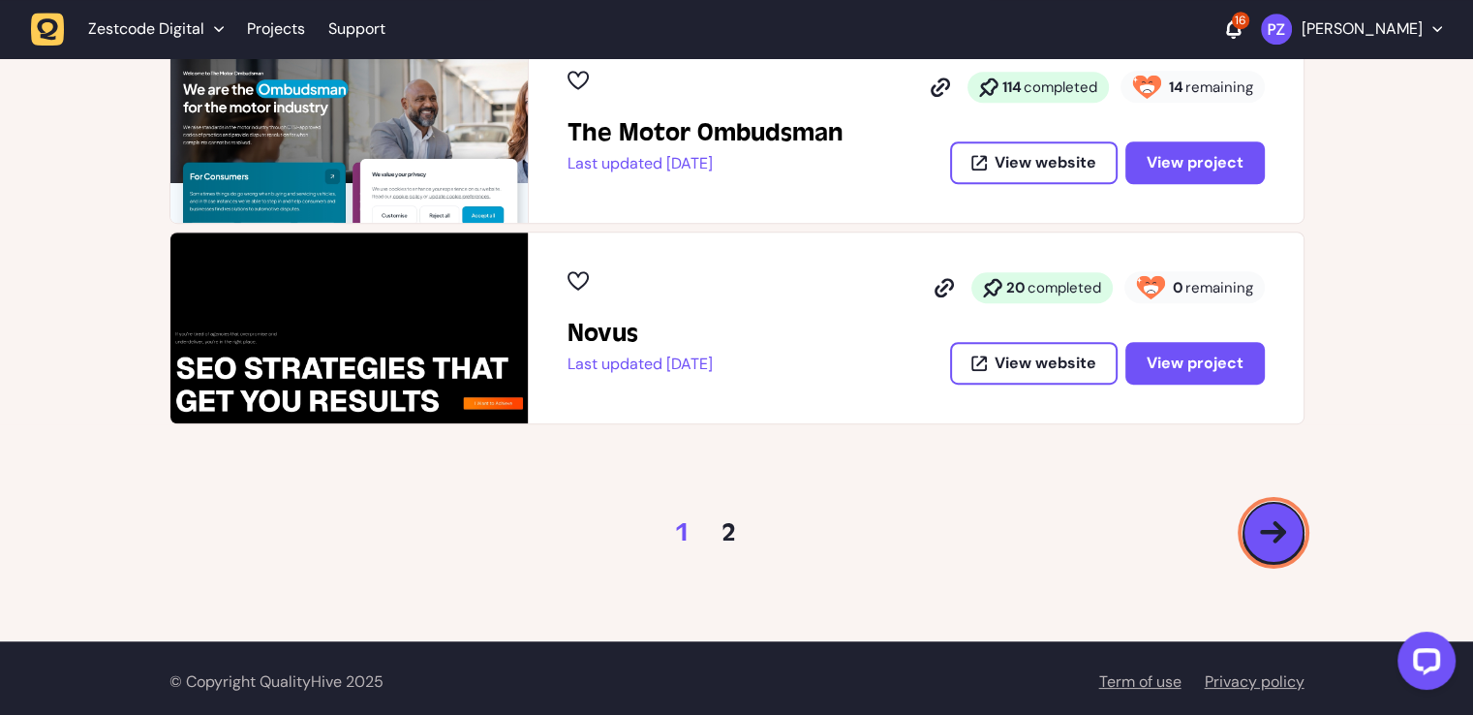
click at [1288, 528] on button at bounding box center [1274, 533] width 62 height 62
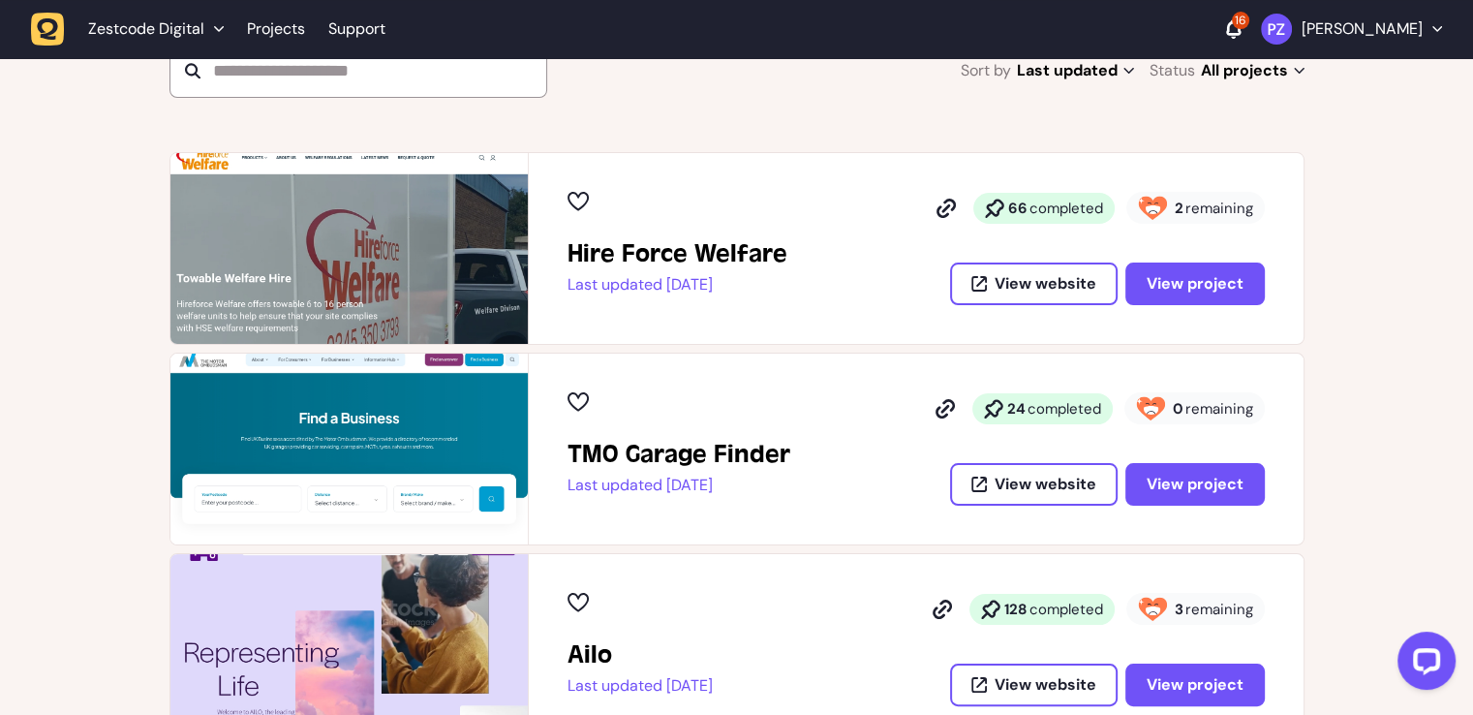
scroll to position [556, 0]
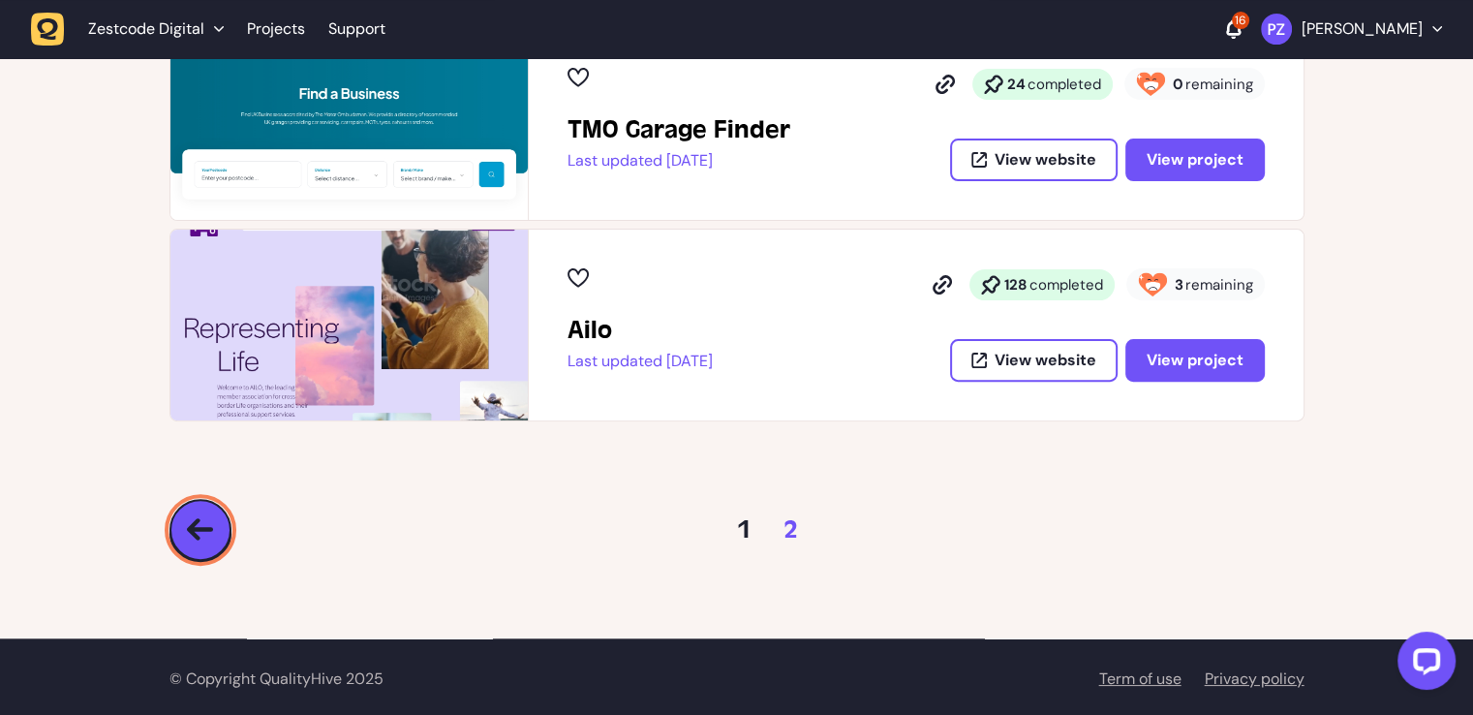
click at [212, 527] on icon at bounding box center [200, 529] width 27 height 22
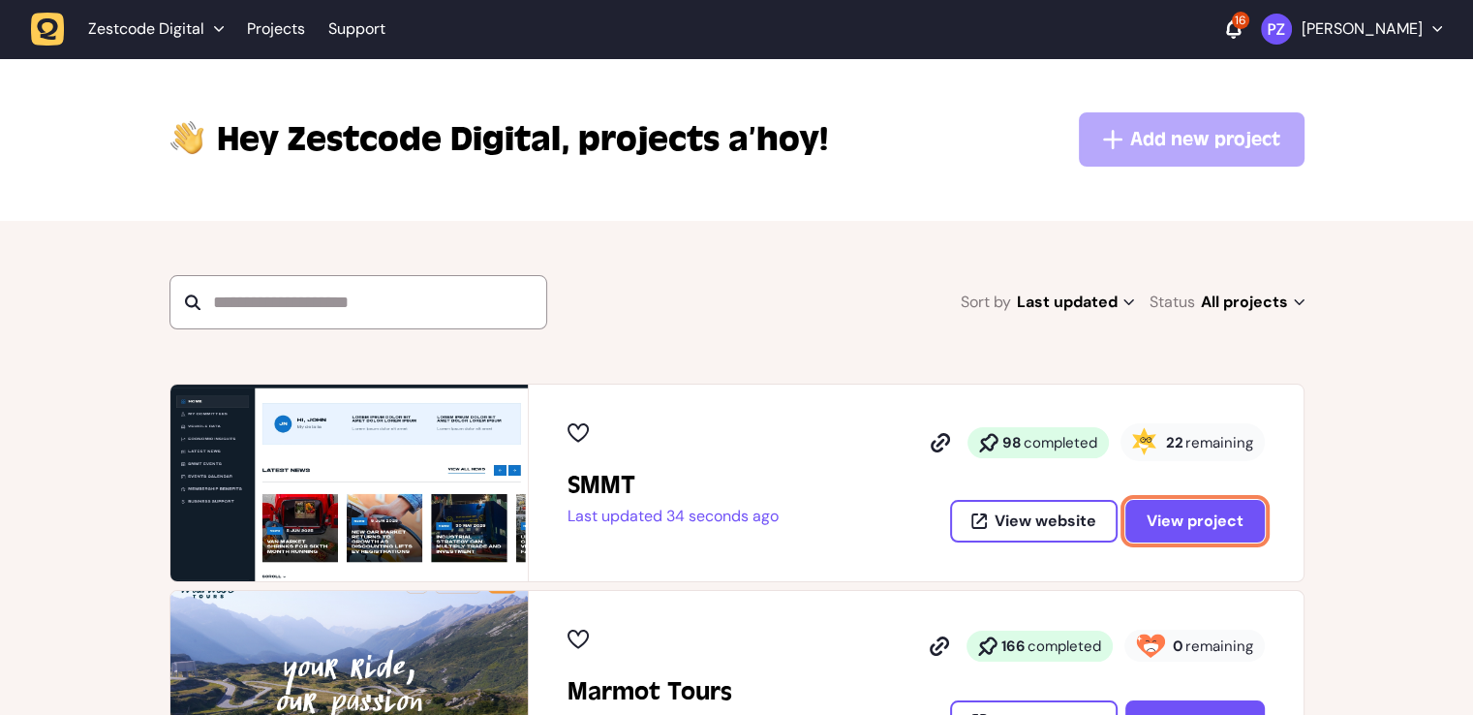
click at [1191, 525] on span "View project" at bounding box center [1195, 520] width 97 height 15
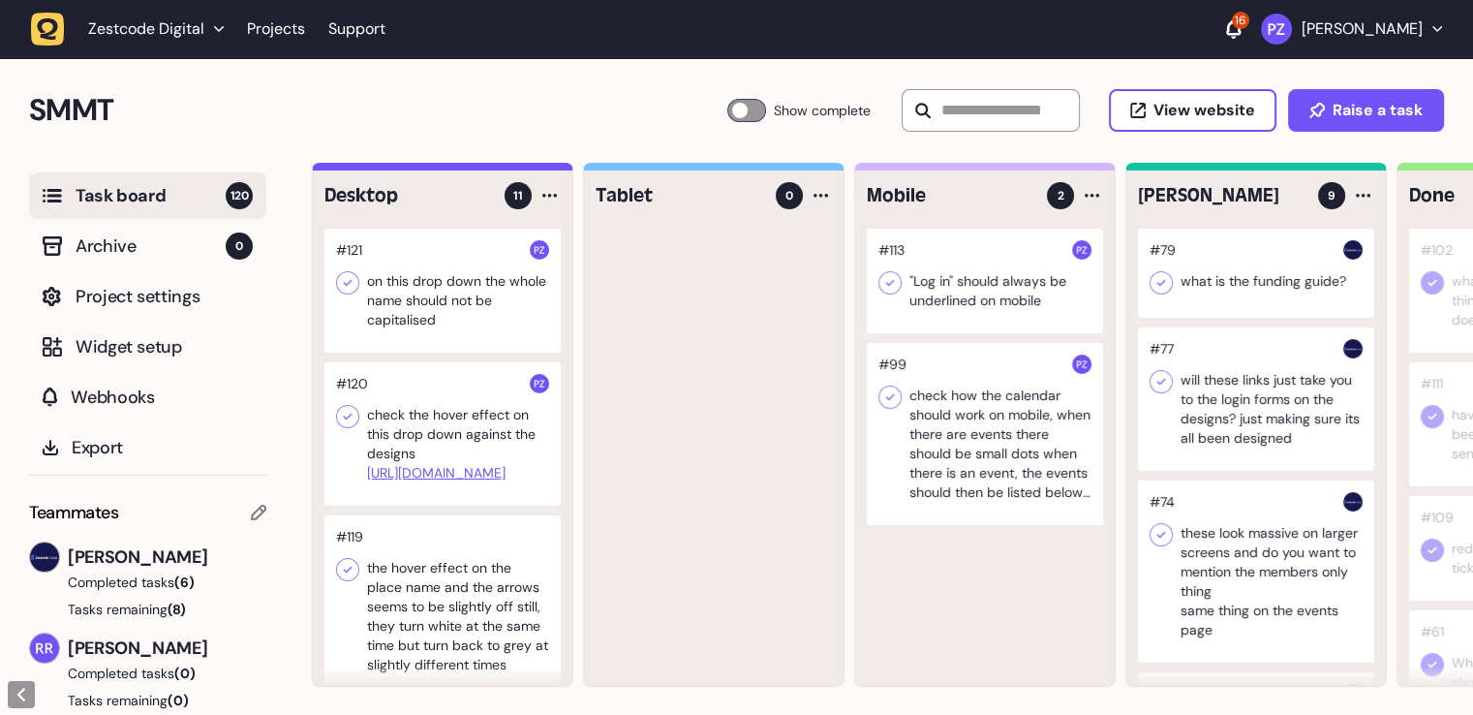
click at [395, 310] on div at bounding box center [442, 291] width 236 height 124
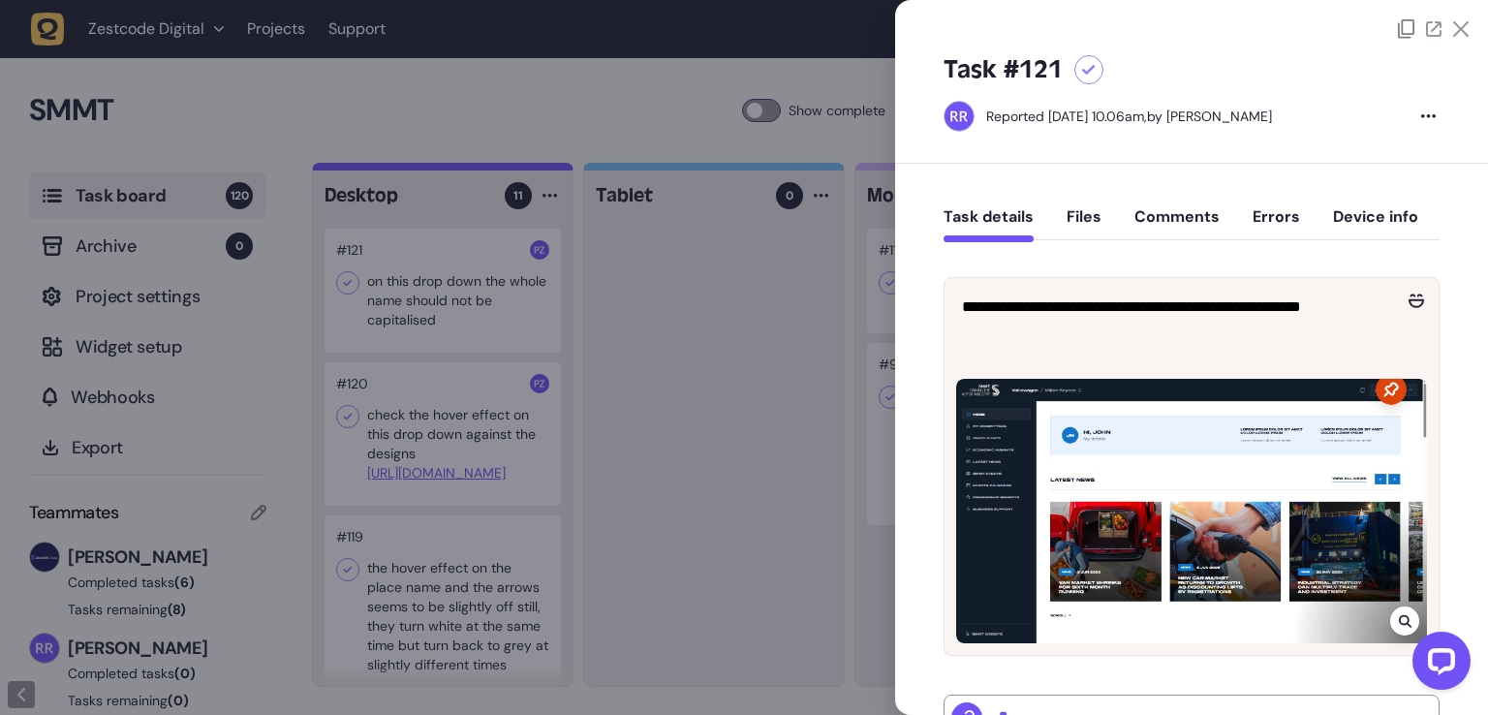
click at [724, 460] on div at bounding box center [744, 357] width 1488 height 715
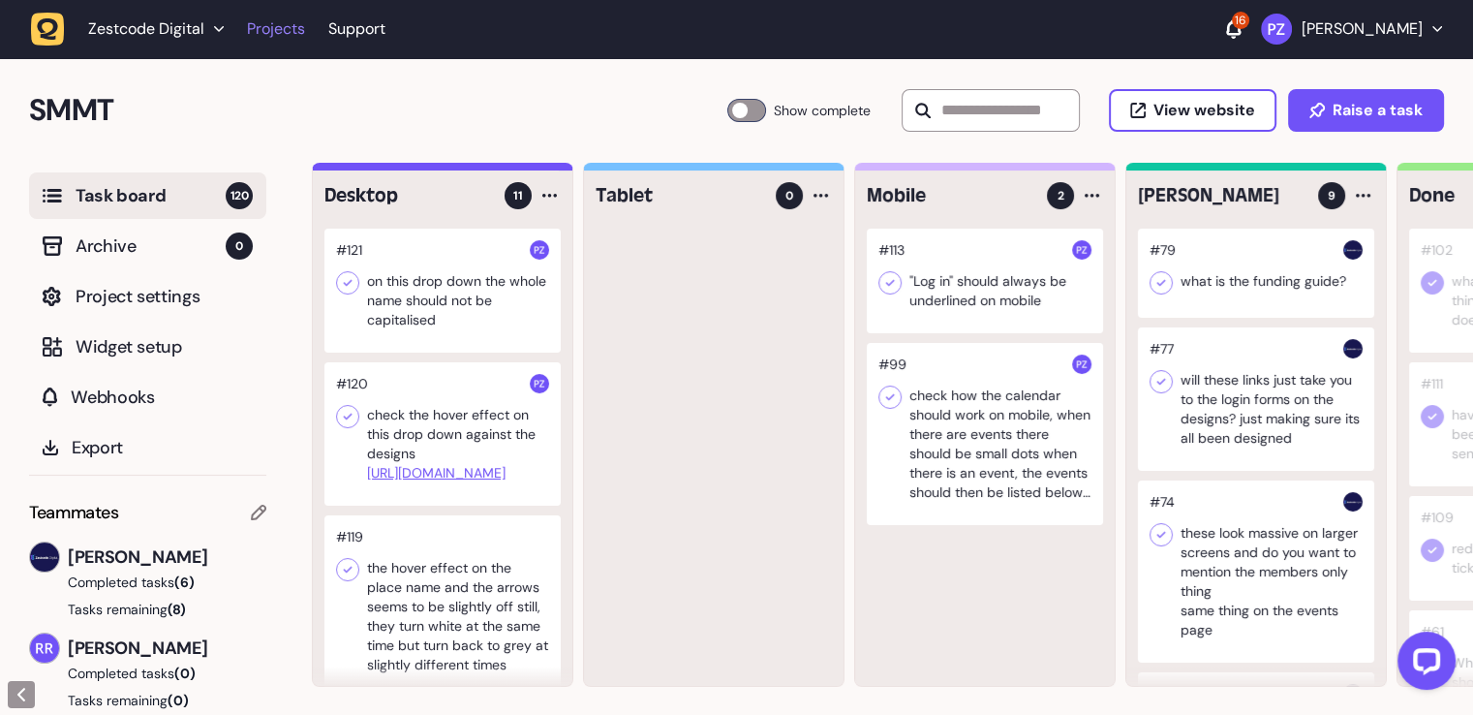
click at [276, 25] on link "Projects" at bounding box center [276, 29] width 58 height 35
